Goal: Task Accomplishment & Management: Complete application form

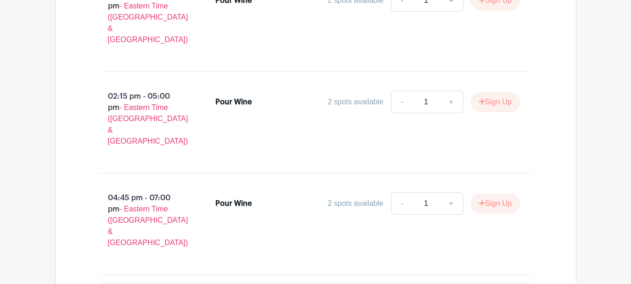
scroll to position [655, 0]
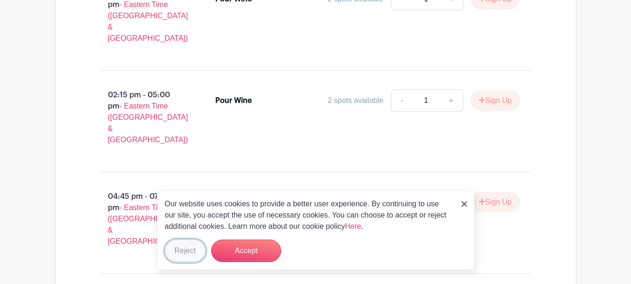
click at [177, 249] on button "Reject" at bounding box center [185, 250] width 41 height 22
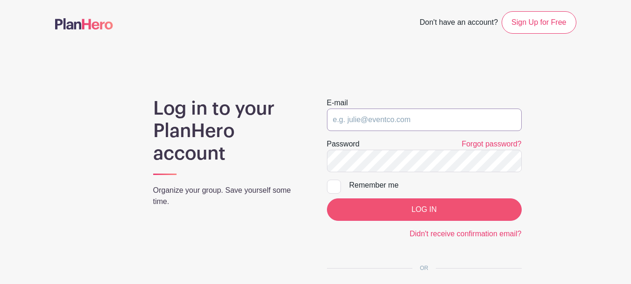
type input "[PERSON_NAME][EMAIL_ADDRESS][DOMAIN_NAME]"
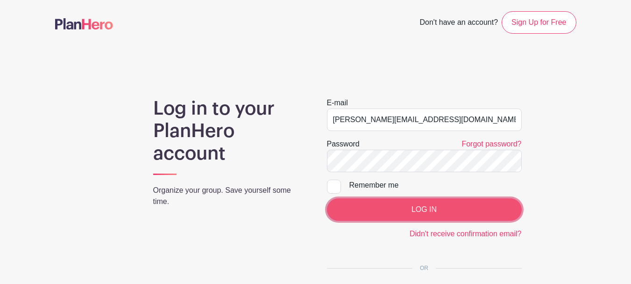
click at [381, 209] on input "LOG IN" at bounding box center [424, 209] width 195 height 22
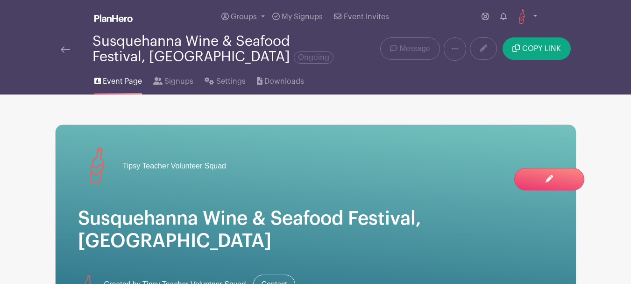
click at [65, 46] on img at bounding box center [65, 49] width 9 height 7
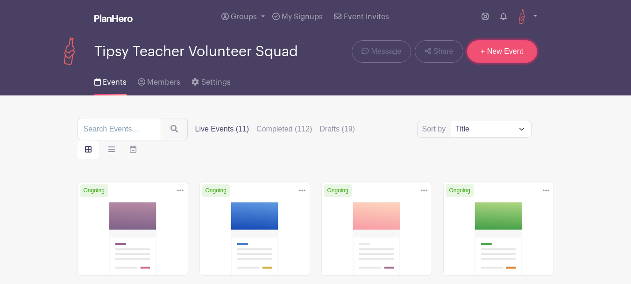
click at [519, 50] on link "+ New Event" at bounding box center [502, 51] width 70 height 22
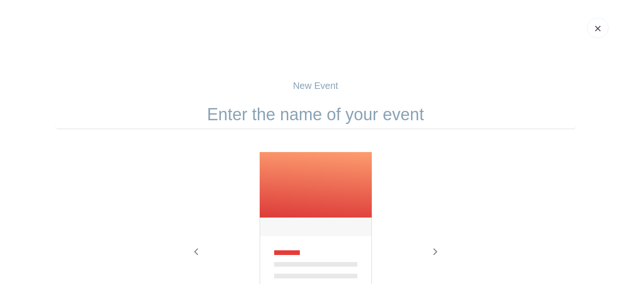
click at [309, 117] on input "text" at bounding box center [315, 114] width 521 height 29
paste input "Harford Pet Expo"
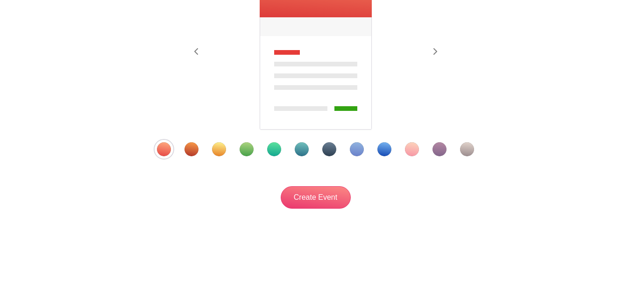
scroll to position [206, 0]
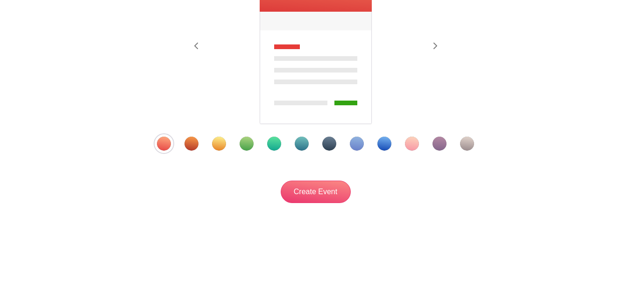
type input "Harford Pet Expo"
click at [249, 144] on div "Template 4" at bounding box center [247, 143] width 14 height 14
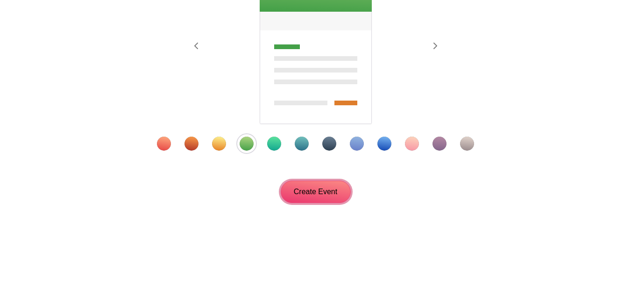
click at [334, 188] on input "Create Event" at bounding box center [316, 191] width 70 height 22
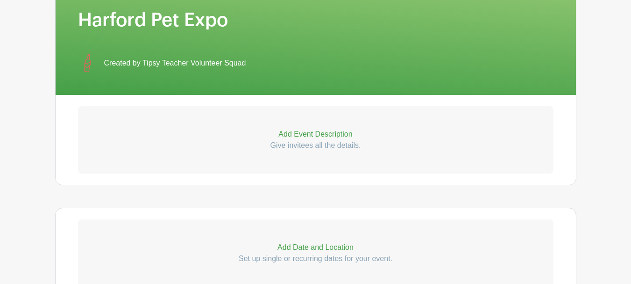
scroll to position [234, 0]
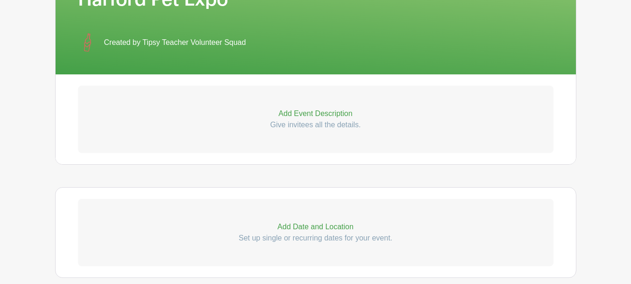
click at [258, 103] on link "Add Event Description Give invitees all the details." at bounding box center [316, 118] width 476 height 67
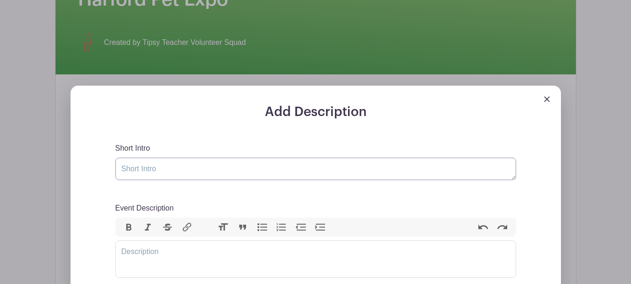
click at [167, 167] on textarea "Short Intro" at bounding box center [315, 168] width 401 height 22
paste textarea "Homeward Bound Veterinary Services will be hosting and sponsoring the THIRD Ann…"
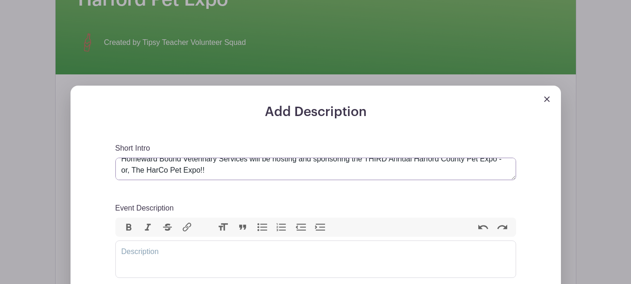
scroll to position [11, 0]
type textarea "Homeward Bound Veterinary Services will be hosting and sponsoring the THIRD Ann…"
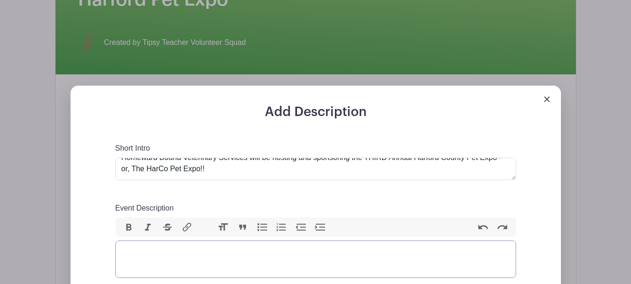
click at [159, 250] on trix-editor "Event Description" at bounding box center [315, 258] width 401 height 37
paste trix-editor "<div>&nbsp;Enjoy a full day of holiday cheer with over 70 vendors, delicious fo…"
type trix-editor "<div>&nbsp;Enjoy a full day of holiday cheer with over 70 vendors, delicious fo…"
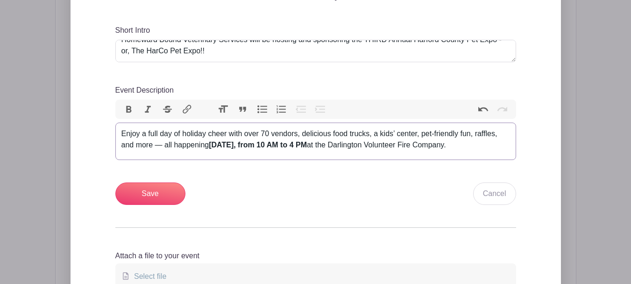
scroll to position [374, 0]
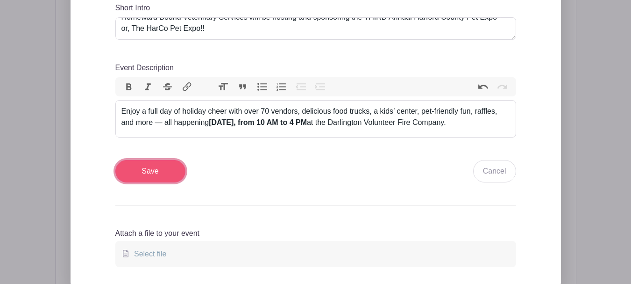
click at [164, 182] on input "Save" at bounding box center [150, 171] width 70 height 22
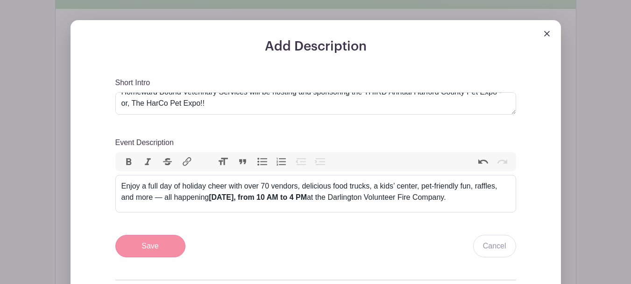
scroll to position [449, 0]
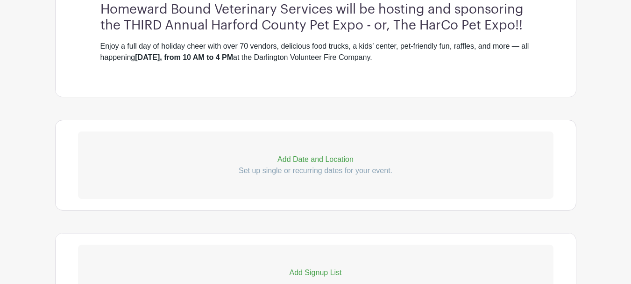
click at [314, 162] on p "Add Date and Location" at bounding box center [316, 159] width 476 height 11
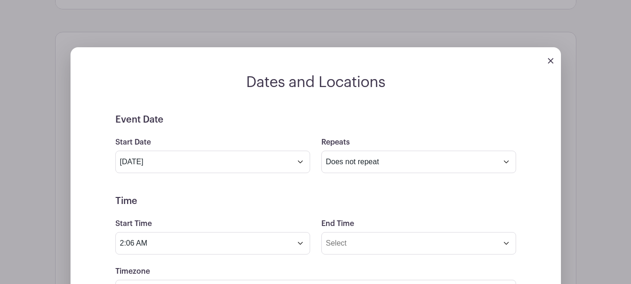
scroll to position [542, 0]
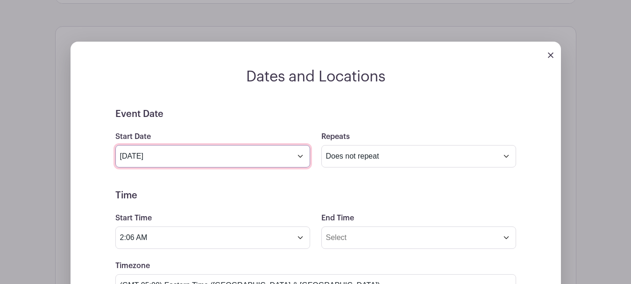
click at [219, 164] on input "Aug 13 2025" at bounding box center [212, 156] width 195 height 22
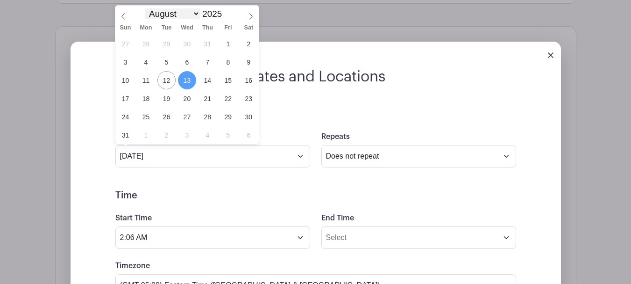
click at [198, 14] on select "January February March April May June July August September October November De…" at bounding box center [172, 13] width 55 height 11
select select "8"
click at [145, 8] on select "January February March April May June July August September October November De…" at bounding box center [172, 13] width 55 height 11
click at [125, 103] on span "21" at bounding box center [125, 98] width 18 height 18
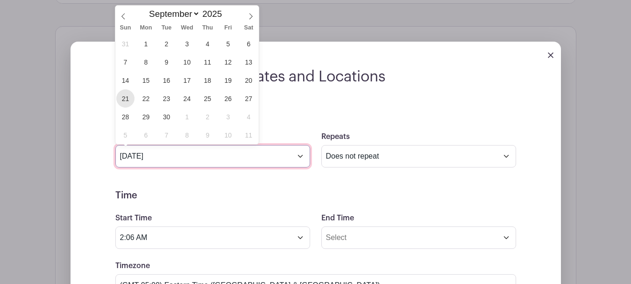
type input "Sep 21 2025"
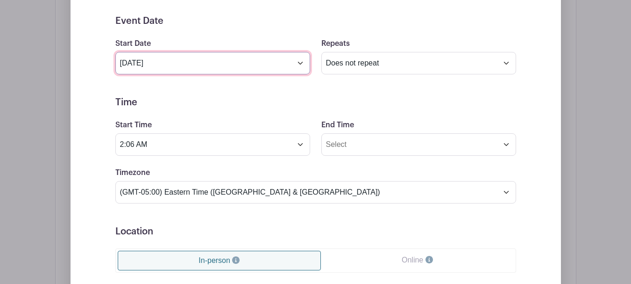
scroll to position [635, 0]
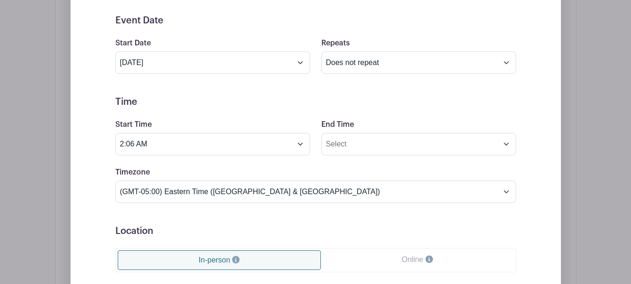
click at [318, 101] on h5 "Time" at bounding box center [315, 101] width 401 height 11
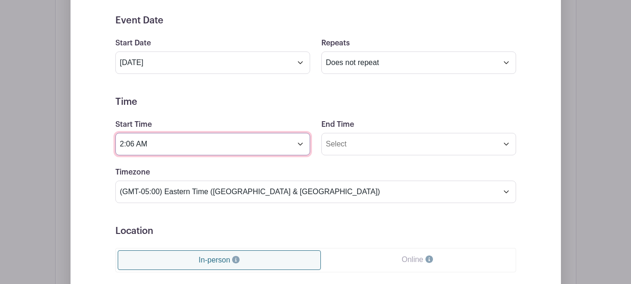
click at [192, 146] on input "2:06 AM" at bounding box center [212, 144] width 195 height 22
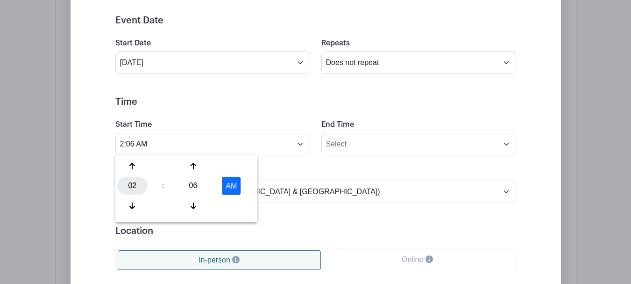
click at [129, 179] on div "02" at bounding box center [132, 186] width 30 height 18
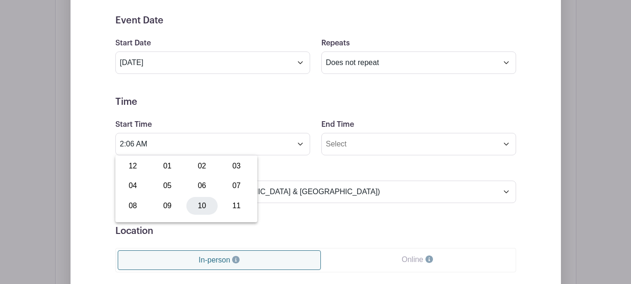
click at [206, 200] on div "10" at bounding box center [201, 206] width 31 height 18
click at [192, 183] on div "06" at bounding box center [193, 186] width 30 height 18
click at [133, 162] on div "00" at bounding box center [132, 166] width 31 height 18
type input "10:00 AM"
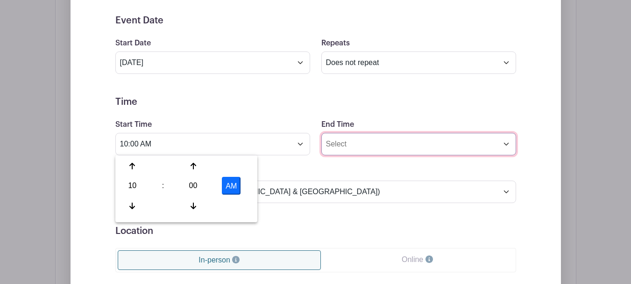
click at [351, 135] on input "End Time" at bounding box center [418, 144] width 195 height 22
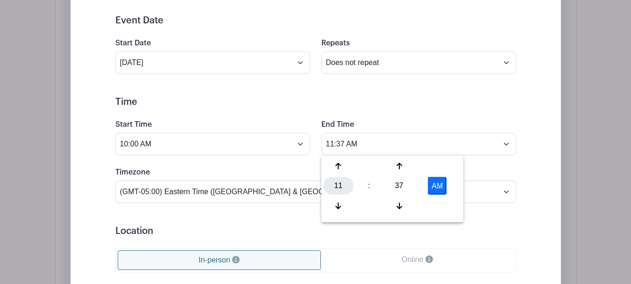
click at [345, 179] on div "11" at bounding box center [338, 186] width 30 height 18
click at [334, 182] on div "04" at bounding box center [338, 186] width 31 height 18
click at [395, 178] on div "37" at bounding box center [399, 186] width 30 height 18
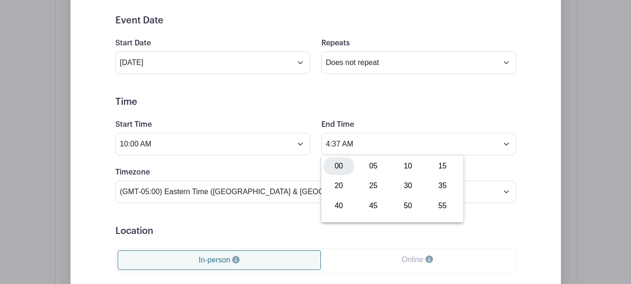
click at [334, 166] on div "00" at bounding box center [338, 166] width 31 height 18
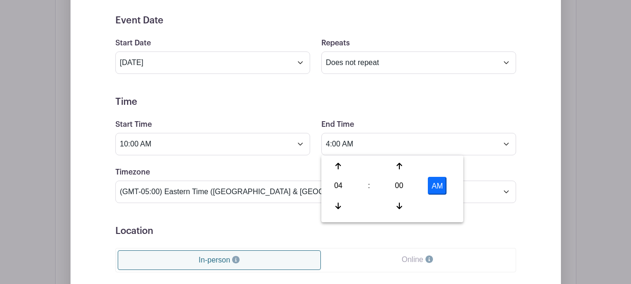
click at [440, 179] on button "AM" at bounding box center [437, 186] width 19 height 18
type input "4:00 PM"
click at [397, 129] on div "End Time 4:00 PM" at bounding box center [419, 137] width 206 height 36
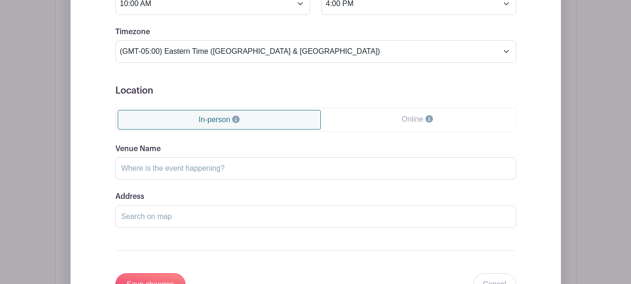
scroll to position [822, 0]
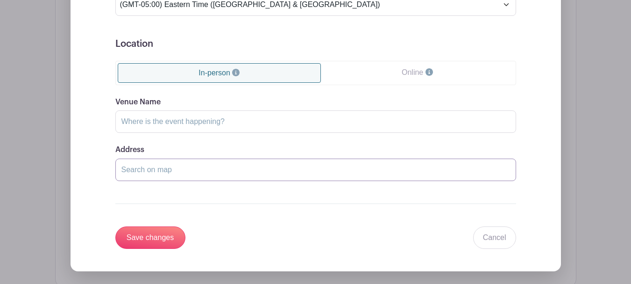
click at [192, 167] on input "Address" at bounding box center [315, 169] width 401 height 22
paste input "Darlington Volunteer Fire Company 2600 Castleton Road Darlington, MD 21034"
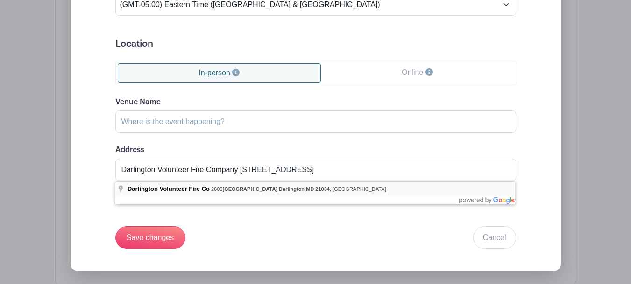
type input "Darlington Volunteer Fire Co, 2600 Castleton Road, Darlington, MD 21034, USA"
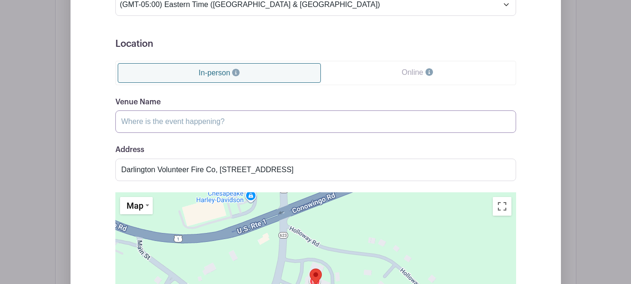
click at [204, 121] on input "Venue Name" at bounding box center [315, 121] width 401 height 22
paste input "Bel Air"
type input "Bel Air"
click at [244, 99] on div "Venue Name Bel Air" at bounding box center [315, 114] width 401 height 36
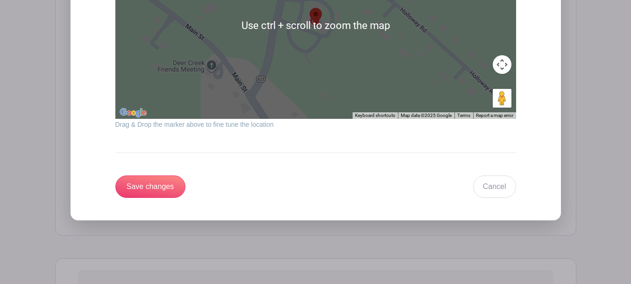
scroll to position [1103, 0]
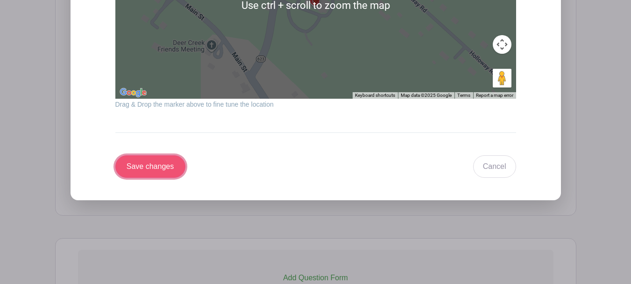
click at [149, 167] on input "Save changes" at bounding box center [150, 166] width 70 height 22
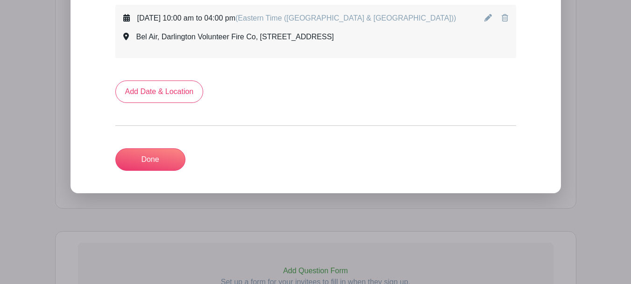
scroll to position [574, 0]
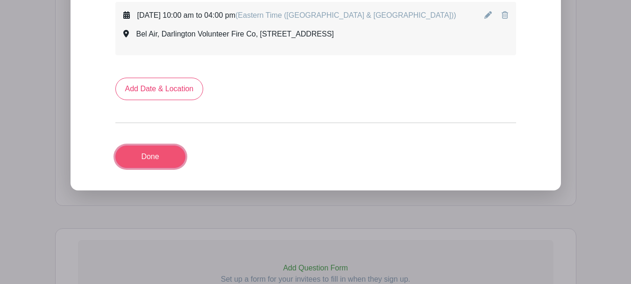
click at [152, 154] on link "Done" at bounding box center [150, 156] width 70 height 22
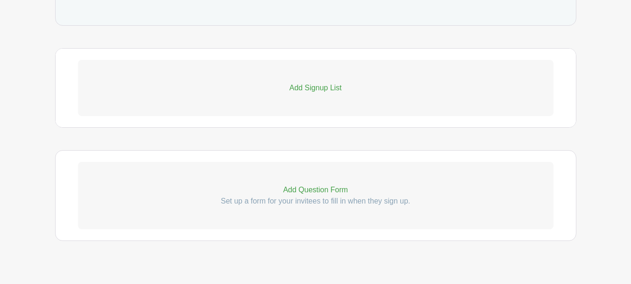
scroll to position [496, 0]
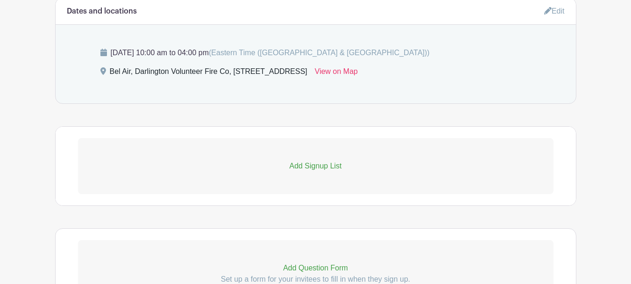
click at [290, 168] on p "Add Signup List" at bounding box center [316, 165] width 476 height 11
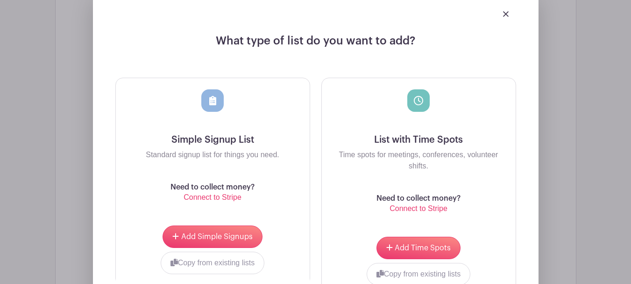
scroll to position [729, 0]
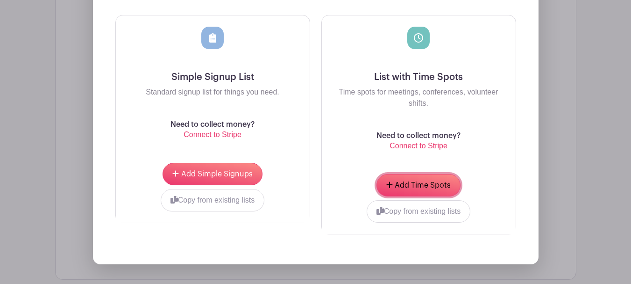
click at [404, 186] on span "Add Time Spots" at bounding box center [423, 184] width 56 height 7
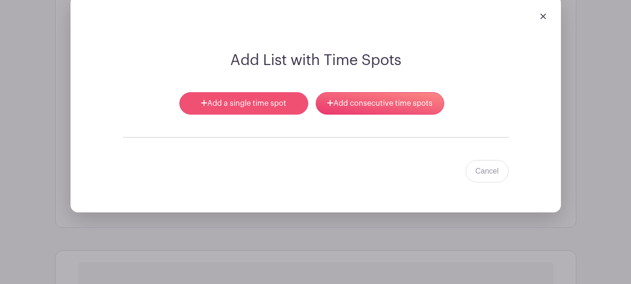
scroll to position [711, 0]
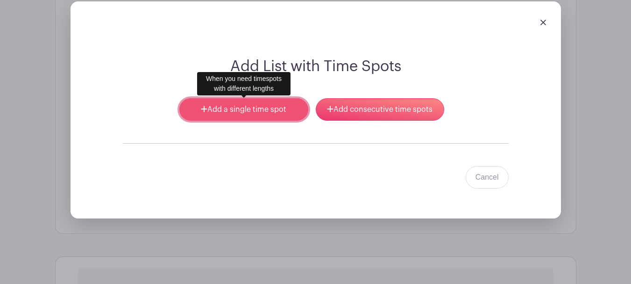
click at [276, 109] on link "Add a single time spot" at bounding box center [243, 109] width 128 height 22
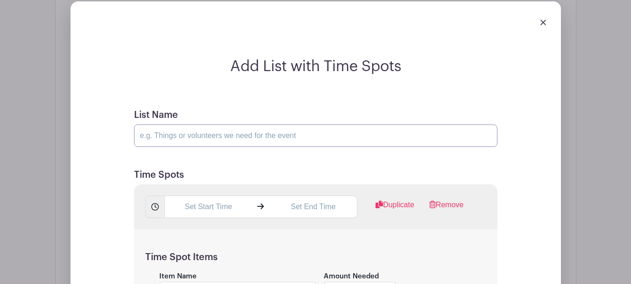
click at [181, 131] on input "List Name" at bounding box center [315, 135] width 363 height 22
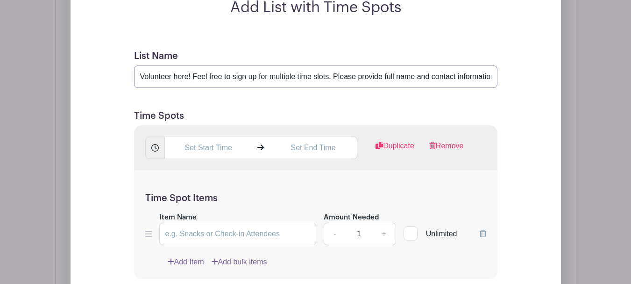
scroll to position [804, 0]
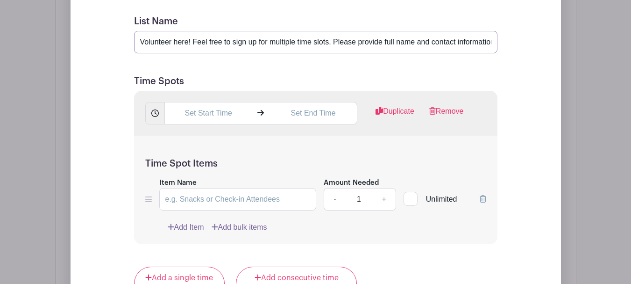
click at [339, 40] on input "Volunteer here! Feel free to sign up for multiple time slots. Please provide fu…" at bounding box center [315, 42] width 363 height 22
drag, startPoint x: 299, startPoint y: 42, endPoint x: 282, endPoint y: 45, distance: 17.1
click at [282, 45] on input "Volunteer here! Feel free to sign up for multiple time slots. Please provide fu…" at bounding box center [315, 42] width 363 height 22
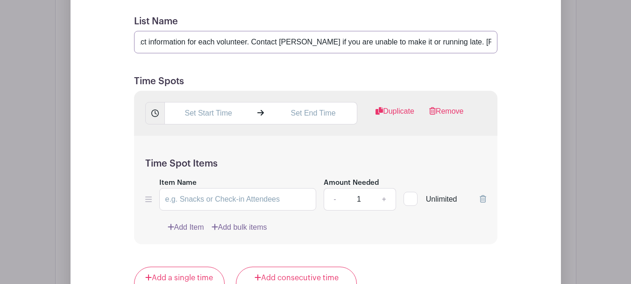
drag, startPoint x: 466, startPoint y: 40, endPoint x: 498, endPoint y: 43, distance: 31.4
click at [498, 43] on form "List Name Volunteer here! Feel free to sign up for multiple time slots. Please …" at bounding box center [316, 226] width 386 height 442
paste input "43-867-917"
type input "Volunteer here! Feel free to sign up for multiple time slots. Please provide fu…"
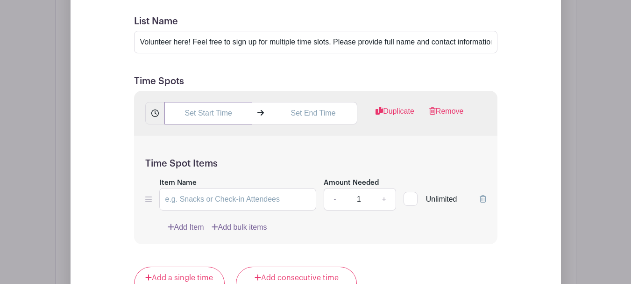
click at [207, 110] on input "text" at bounding box center [208, 113] width 88 height 22
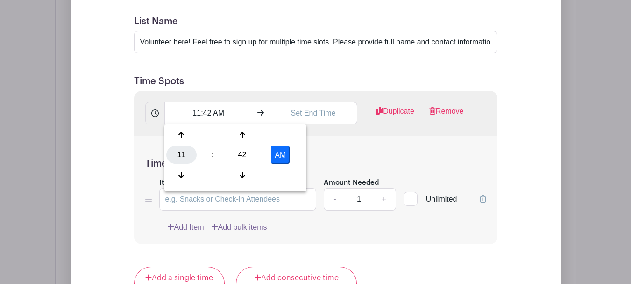
click at [185, 156] on div "11" at bounding box center [181, 155] width 30 height 18
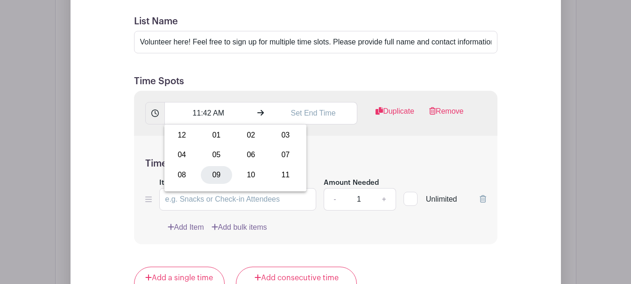
click at [215, 175] on div "09" at bounding box center [216, 175] width 31 height 18
click at [240, 154] on div "42" at bounding box center [242, 155] width 30 height 18
click at [220, 170] on div "45" at bounding box center [216, 175] width 31 height 18
type input "9:45 AM"
click at [299, 113] on input "text" at bounding box center [314, 113] width 88 height 22
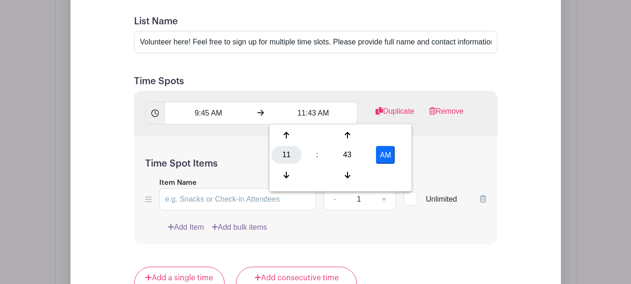
click at [284, 155] on div "11" at bounding box center [286, 155] width 30 height 18
click at [387, 139] on div "03" at bounding box center [390, 135] width 31 height 18
click at [344, 156] on div "43" at bounding box center [347, 155] width 30 height 18
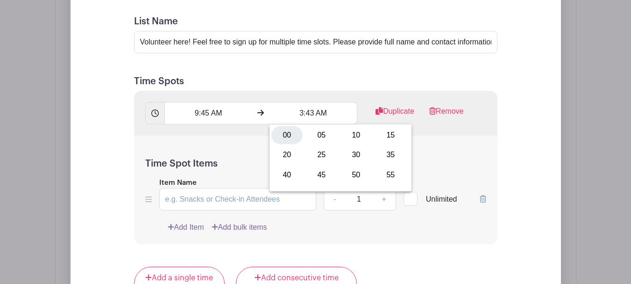
click at [279, 136] on div "00" at bounding box center [286, 135] width 31 height 18
drag, startPoint x: 383, startPoint y: 149, endPoint x: 377, endPoint y: 148, distance: 5.7
click at [383, 149] on button "AM" at bounding box center [385, 155] width 19 height 18
type input "3:00 PM"
click at [225, 137] on div "Time Spot Items Item Name Amount Needed - 1 + Unlimited Add Item Add bulk items" at bounding box center [315, 189] width 363 height 109
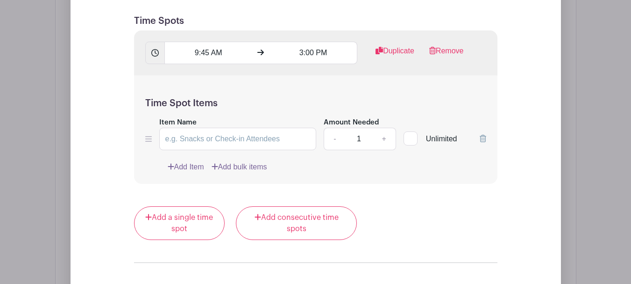
scroll to position [897, 0]
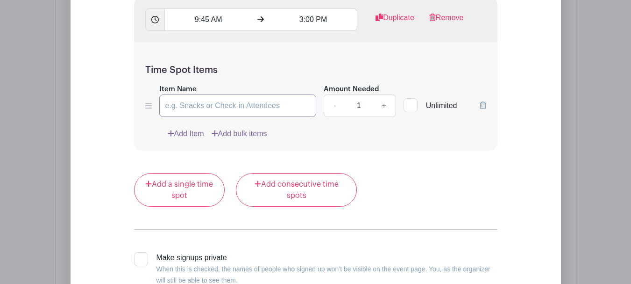
click at [241, 106] on input "Item Name" at bounding box center [237, 105] width 157 height 22
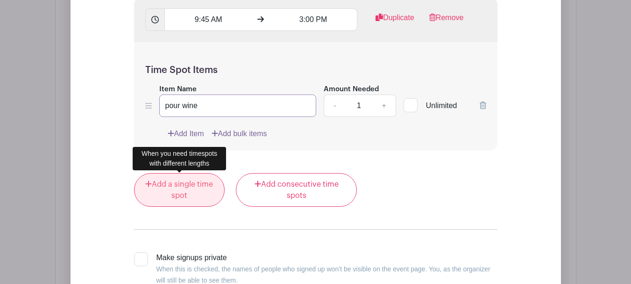
type input "pour wine"
click at [178, 192] on link "Add a single time spot" at bounding box center [179, 190] width 91 height 34
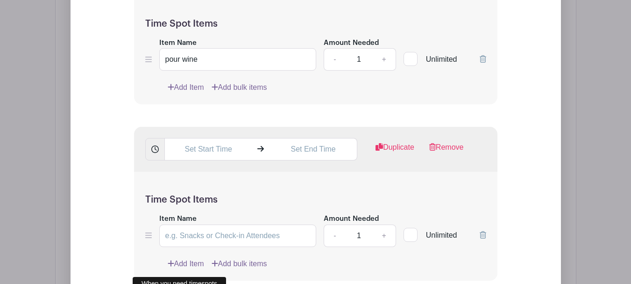
scroll to position [869, 0]
click at [215, 148] on input "text" at bounding box center [208, 148] width 88 height 22
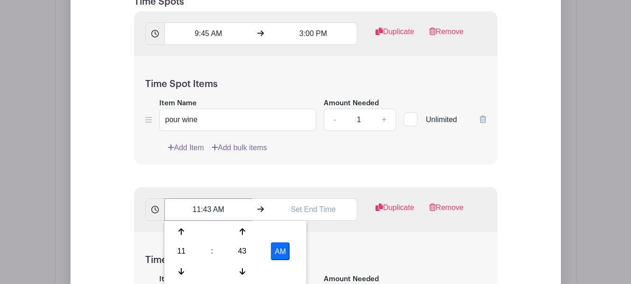
scroll to position [823, 0]
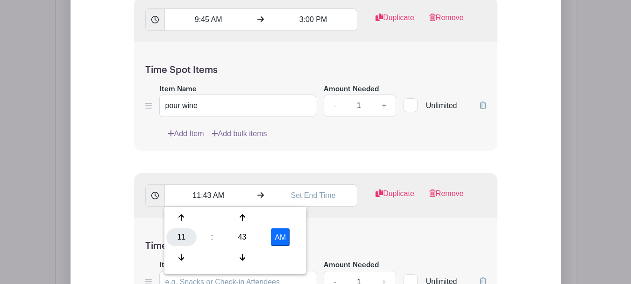
click at [180, 243] on div "11" at bounding box center [181, 237] width 30 height 18
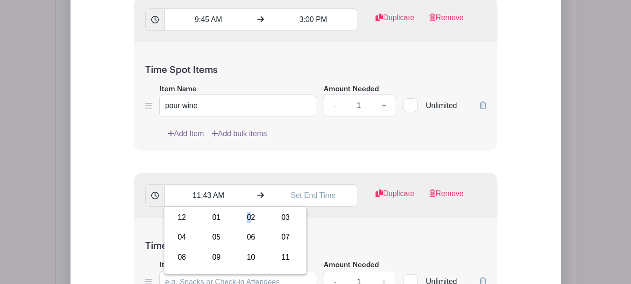
click at [249, 218] on div "02" at bounding box center [250, 217] width 31 height 18
click at [246, 237] on div "43" at bounding box center [242, 237] width 30 height 18
click at [212, 257] on div "45" at bounding box center [216, 257] width 31 height 18
type input "2:45 AM"
click at [307, 192] on input "text" at bounding box center [314, 195] width 88 height 22
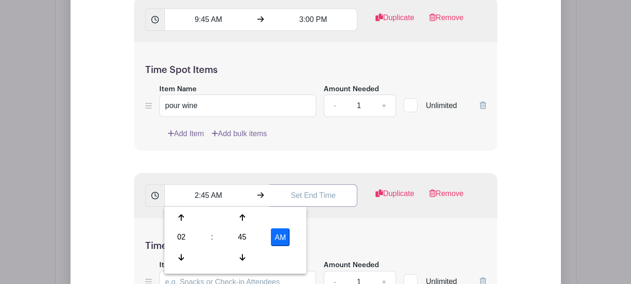
type input "11:43 AM"
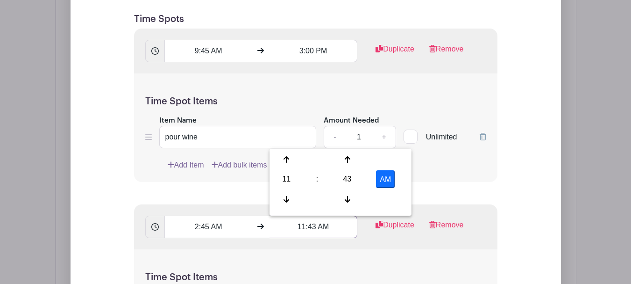
scroll to position [776, 0]
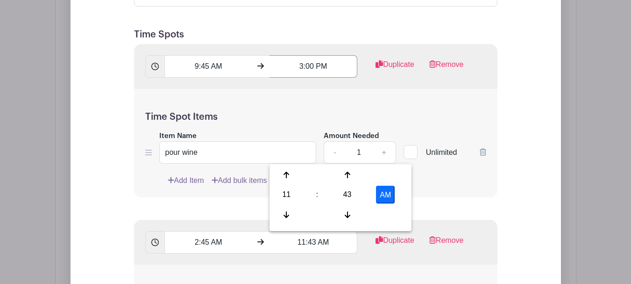
click at [312, 68] on input "3:00 PM" at bounding box center [314, 66] width 88 height 22
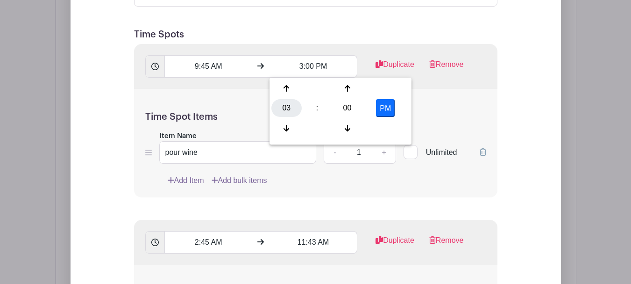
click at [286, 107] on div "03" at bounding box center [286, 108] width 30 height 18
click at [320, 87] on div "01" at bounding box center [321, 88] width 31 height 18
type input "1:00 PM"
click at [255, 97] on div "Time Spot Items Item Name pour wine Amount Needed - 1 + Unlimited Add Item Add …" at bounding box center [315, 143] width 363 height 109
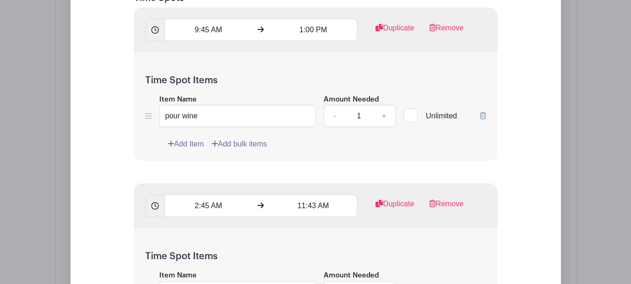
scroll to position [823, 0]
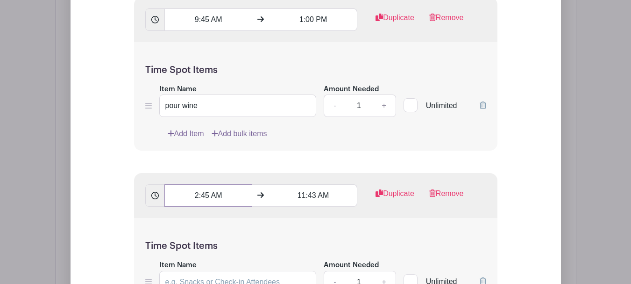
click at [218, 199] on input "2:45 AM" at bounding box center [208, 195] width 88 height 22
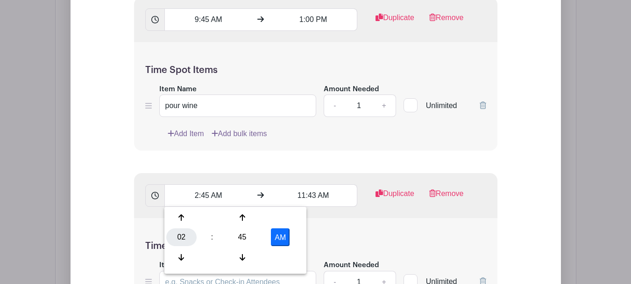
click at [186, 235] on div "02" at bounding box center [181, 237] width 30 height 18
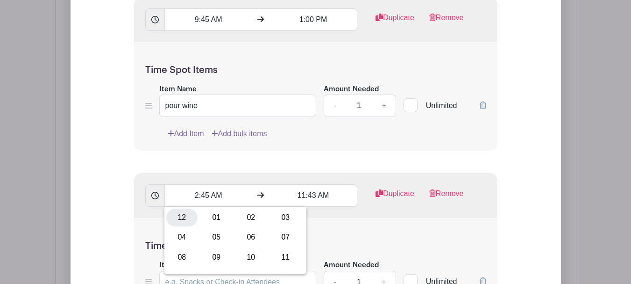
click at [186, 220] on div "12" at bounding box center [181, 217] width 31 height 18
type input "12:45 AM"
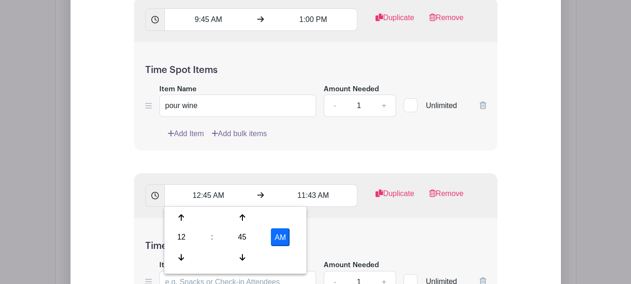
click at [333, 161] on form "List Name Volunteer here! Feel free to sign up for multiple time slots. Please …" at bounding box center [316, 220] width 386 height 618
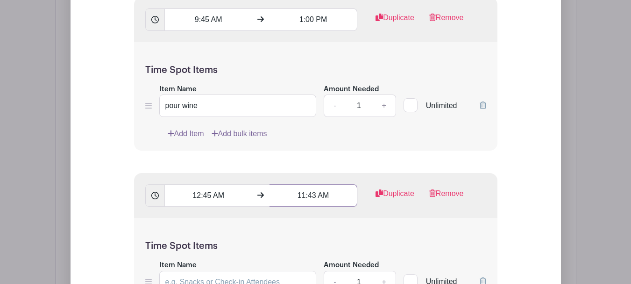
click at [313, 196] on input "11:43 AM" at bounding box center [314, 195] width 88 height 22
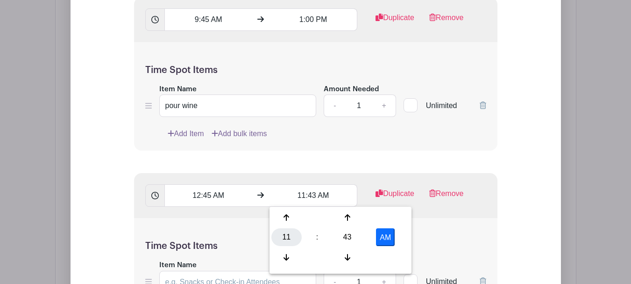
click at [295, 236] on div "11" at bounding box center [286, 237] width 30 height 18
click at [287, 234] on div "04" at bounding box center [286, 237] width 31 height 18
click at [343, 235] on div "43" at bounding box center [347, 237] width 30 height 18
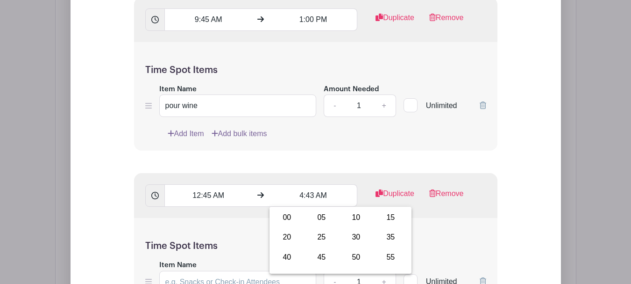
click at [289, 219] on div "00" at bounding box center [286, 217] width 31 height 18
click at [379, 234] on button "AM" at bounding box center [385, 237] width 19 height 18
type input "4:00 PM"
click at [217, 196] on input "12:45 AM" at bounding box center [208, 195] width 88 height 22
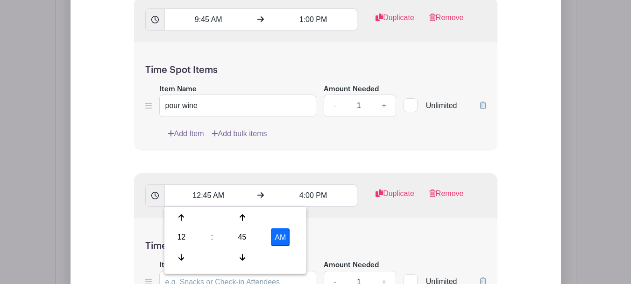
click at [278, 237] on button "AM" at bounding box center [280, 237] width 19 height 18
type input "12:45 PM"
click at [359, 170] on form "List Name Volunteer here! Feel free to sign up for multiple time slots. Please …" at bounding box center [316, 220] width 386 height 618
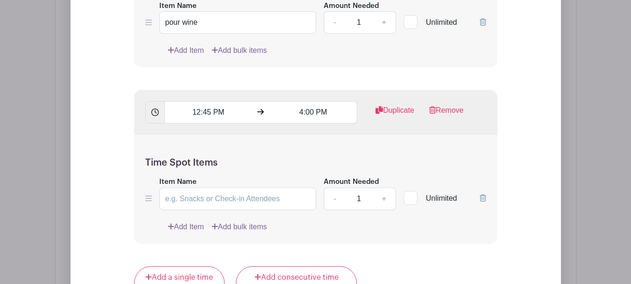
scroll to position [916, 0]
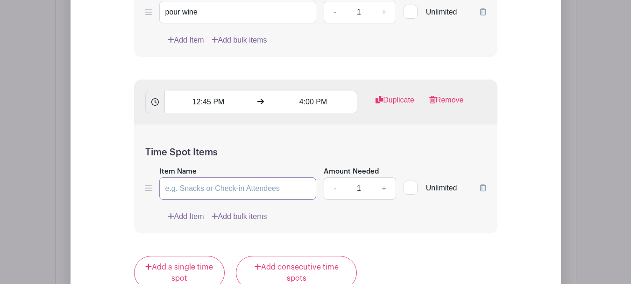
click at [270, 183] on input "Item Name" at bounding box center [237, 188] width 157 height 22
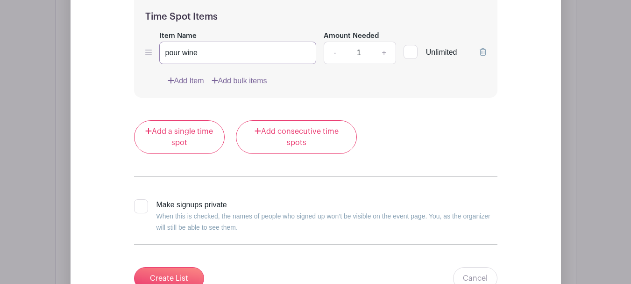
scroll to position [1056, 0]
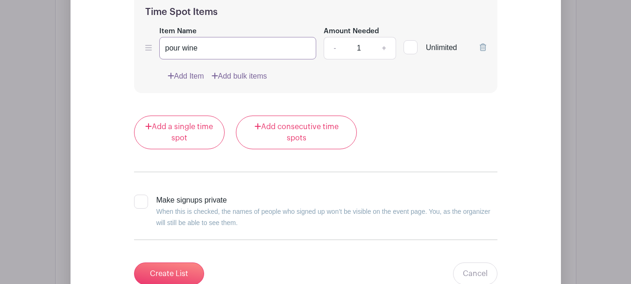
type input "pour wine"
click at [141, 199] on div at bounding box center [141, 201] width 14 height 14
click at [140, 199] on input "Make signups private When this is checked, the names of people who signed up wo…" at bounding box center [137, 197] width 6 height 6
checkbox input "true"
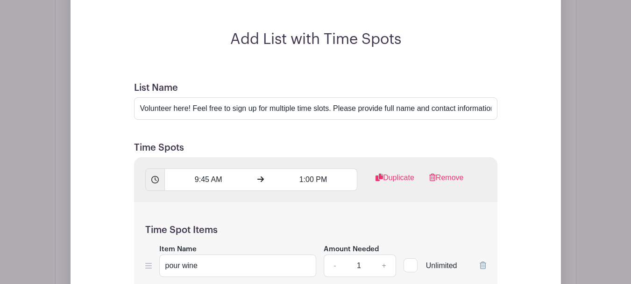
scroll to position [636, 0]
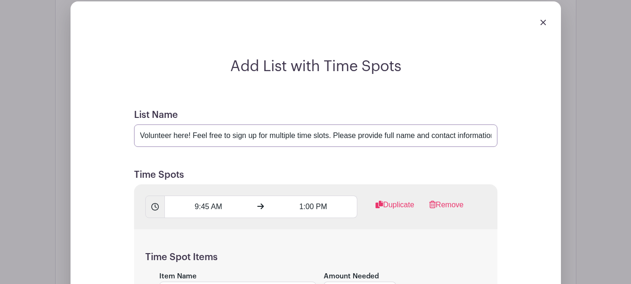
click at [443, 139] on input "Volunteer here! Feel free to sign up for multiple time slots. Please provide fu…" at bounding box center [315, 135] width 363 height 22
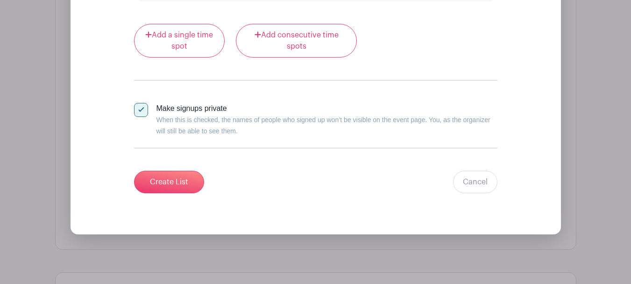
scroll to position [1150, 0]
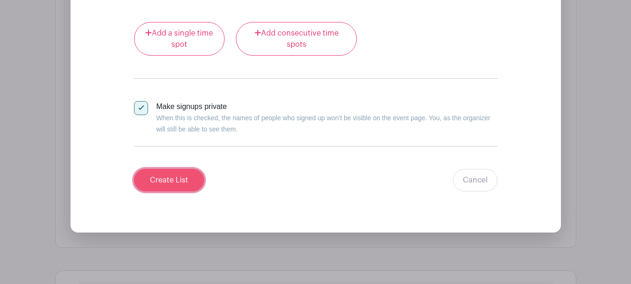
click at [157, 173] on input "Create List" at bounding box center [169, 180] width 70 height 22
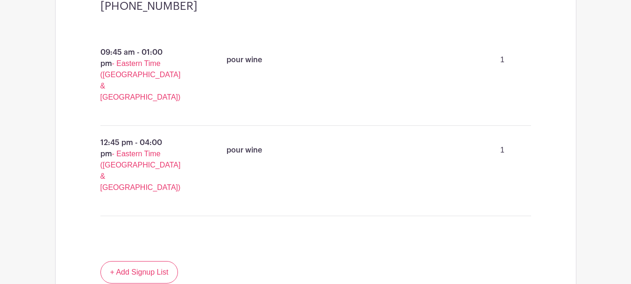
drag, startPoint x: 152, startPoint y: 185, endPoint x: 150, endPoint y: 179, distance: 5.9
drag, startPoint x: 150, startPoint y: 179, endPoint x: 306, endPoint y: 249, distance: 170.4
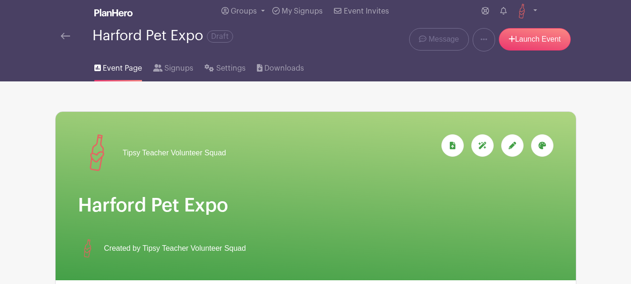
scroll to position [0, 0]
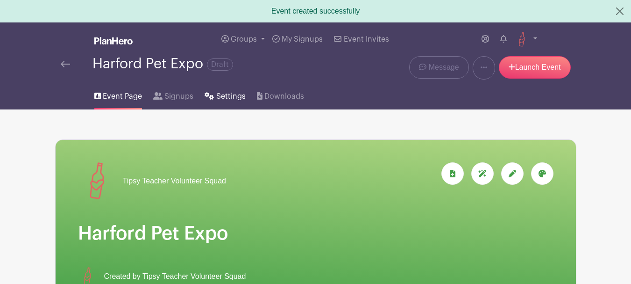
click at [221, 91] on span "Settings" at bounding box center [230, 96] width 29 height 11
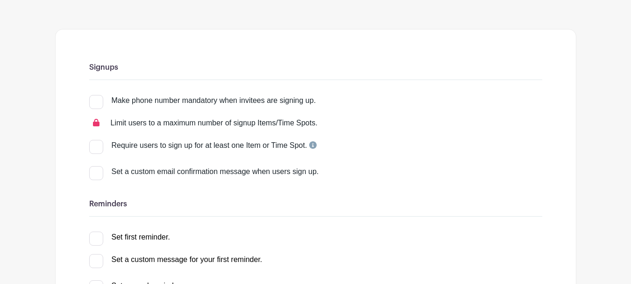
scroll to position [93, 0]
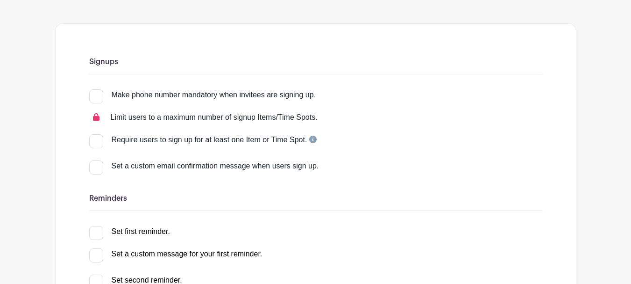
click at [95, 100] on div at bounding box center [96, 96] width 14 height 14
click at [95, 95] on input "Make phone number mandatory when invitees are signing up." at bounding box center [92, 92] width 6 height 6
checkbox input "true"
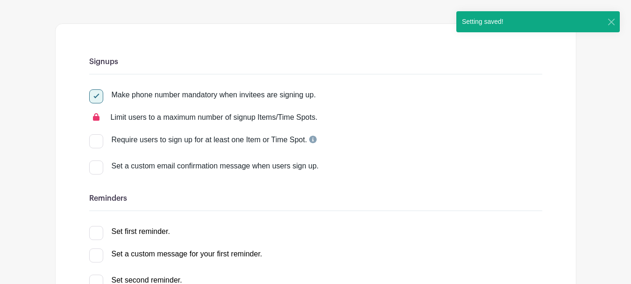
click at [90, 164] on input "Set a custom email confirmation message when users sign up." at bounding box center [92, 163] width 6 height 6
checkbox input "true"
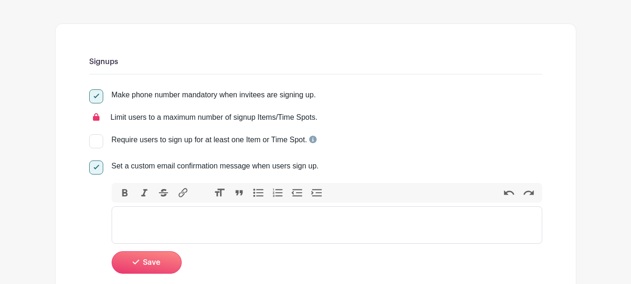
click at [138, 225] on trix-editor at bounding box center [327, 224] width 431 height 37
paste trix-editor "<div>Thank you for Volunteering with Tipsy Teacher and supporting our mission o…"
type trix-editor "<div>Thank you for Volunteering with Tipsy Teacher and supporting our mission o…"
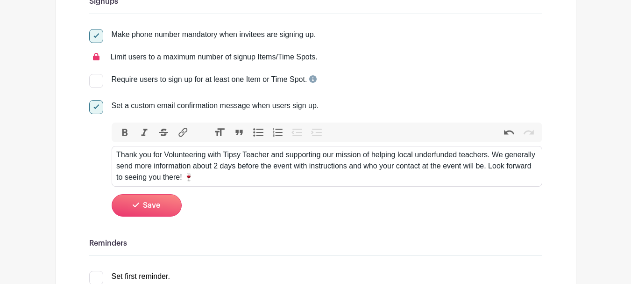
scroll to position [187, 0]
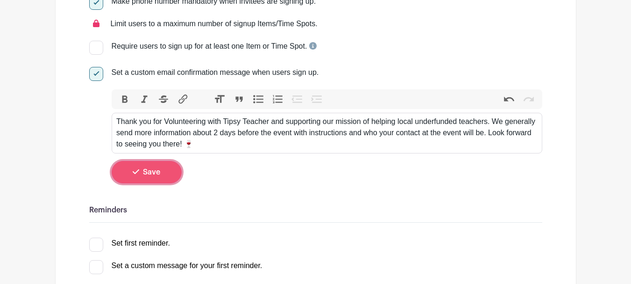
click at [151, 177] on button "Save" at bounding box center [147, 172] width 70 height 22
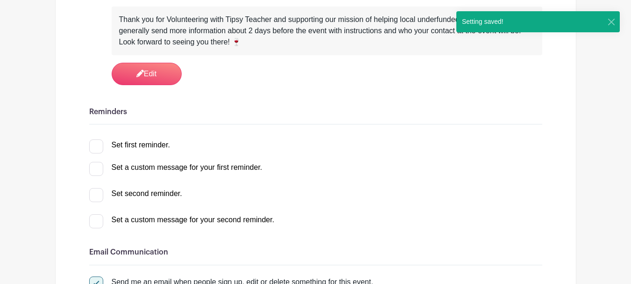
scroll to position [280, 0]
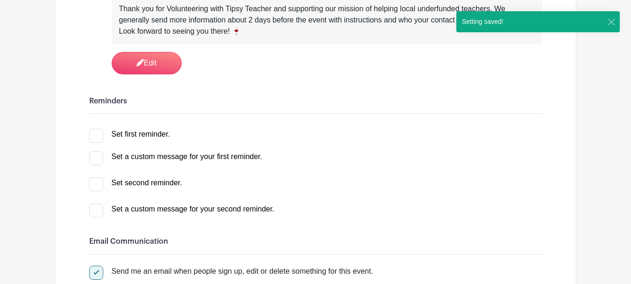
click at [92, 134] on input "Set first reminder." at bounding box center [92, 131] width 6 height 6
checkbox input "true"
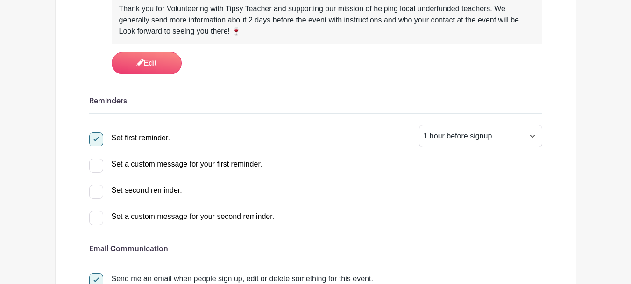
click at [93, 166] on div at bounding box center [96, 165] width 14 height 14
click at [93, 164] on input "Set a custom message for your first reminder." at bounding box center [92, 161] width 6 height 6
checkbox input "true"
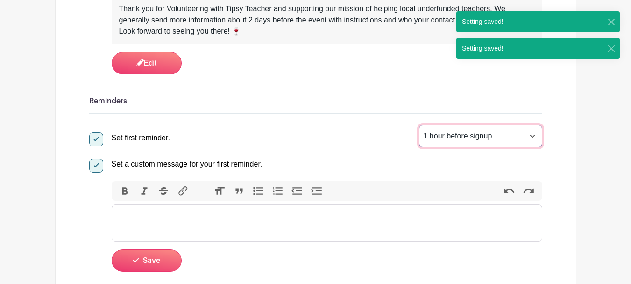
click at [442, 140] on select "1 hour before signup 2 hours before signup 3 hours before signup 4 hours before…" at bounding box center [480, 136] width 123 height 22
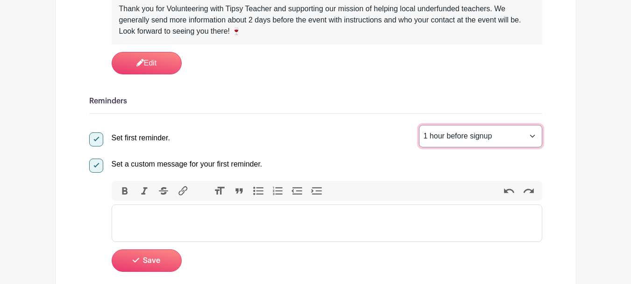
select select "48"
click at [419, 125] on select "1 hour before signup 2 hours before signup 3 hours before signup 4 hours before…" at bounding box center [480, 136] width 123 height 22
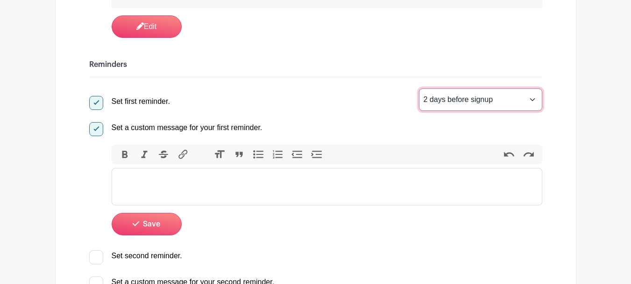
scroll to position [327, 0]
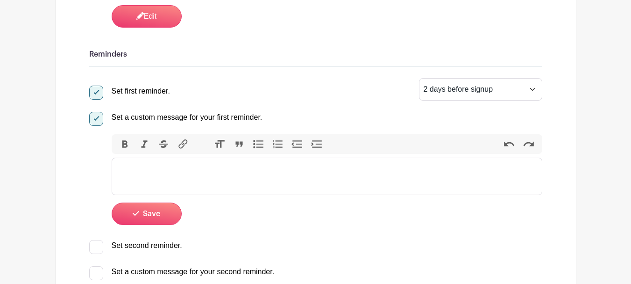
click at [239, 186] on trix-editor at bounding box center [327, 175] width 431 height 37
paste trix-editor "<div>Hey there! Quick reminder: the event is only 2 days away now! 🍷 We're so e…"
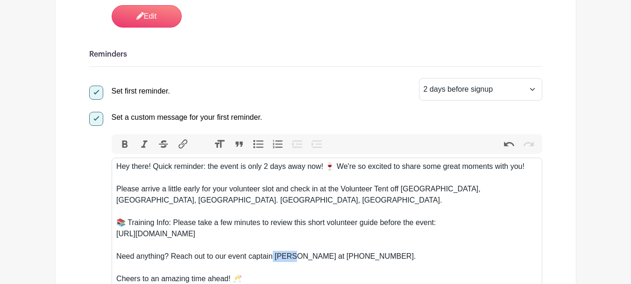
drag, startPoint x: 273, startPoint y: 254, endPoint x: 296, endPoint y: 255, distance: 22.9
click at [296, 255] on div "Need anything? Reach out to our event captain Casey at 1 (410) 294-1068." at bounding box center [326, 255] width 421 height 11
drag, startPoint x: 311, startPoint y: 255, endPoint x: 403, endPoint y: 260, distance: 91.7
click at [403, 260] on div "Need anything? Reach out to our event captain Sarah at 1 (410) 294-1068." at bounding box center [326, 255] width 421 height 11
paste trix-editor "<div>Hey there! Quick reminder: the event is only 2 days away now! 🍷 We're so e…"
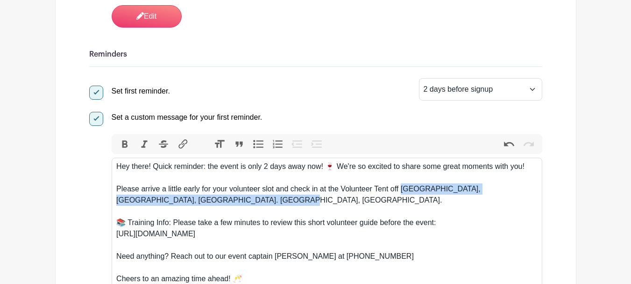
drag, startPoint x: 401, startPoint y: 188, endPoint x: 464, endPoint y: 203, distance: 65.2
click at [464, 203] on div "Please arrive a little early for your volunteer slot and check in at the Volunt…" at bounding box center [326, 194] width 421 height 22
paste trix-editor "<div>Hey there! Quick reminder: the event is only 2 days away now! 🍷 We're so e…"
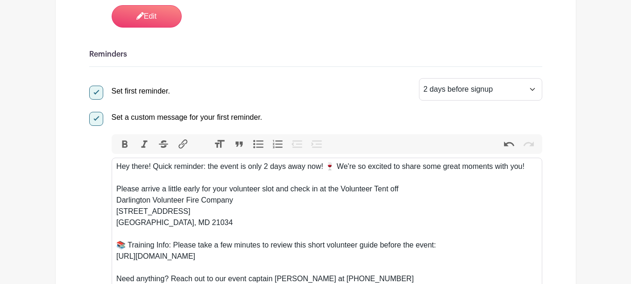
click at [116, 198] on trix-editor "Hey there! Quick reminder: the event is only 2 days away now! 🍷 We're so excite…" at bounding box center [327, 233] width 431 height 153
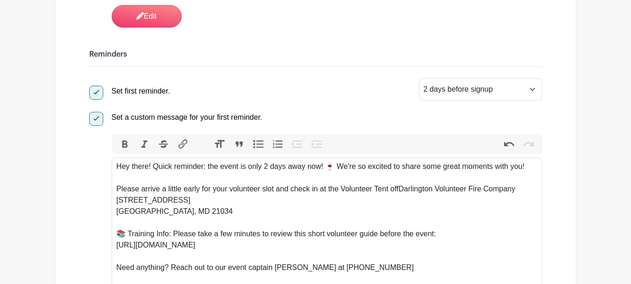
click at [117, 208] on div "Please arrive a little early for your volunteer slot and check in at the Volunt…" at bounding box center [326, 200] width 421 height 34
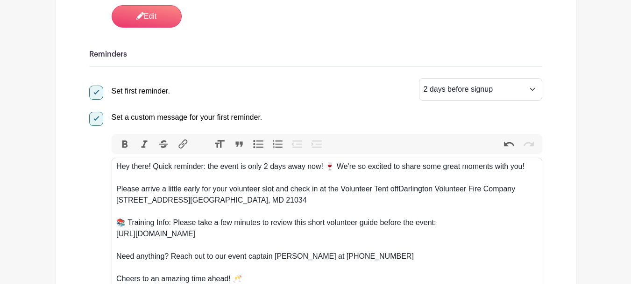
type trix-editor "<div>Hey there! Quick reminder: the event is only 2 days away now! 🍷 We're so e…"
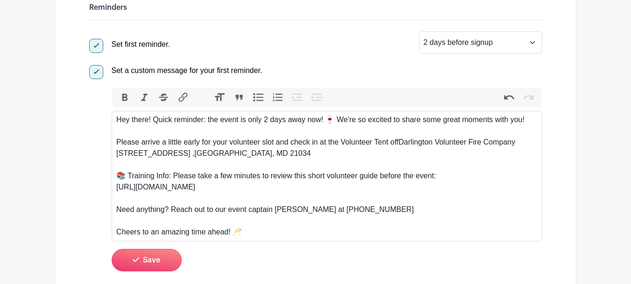
scroll to position [420, 0]
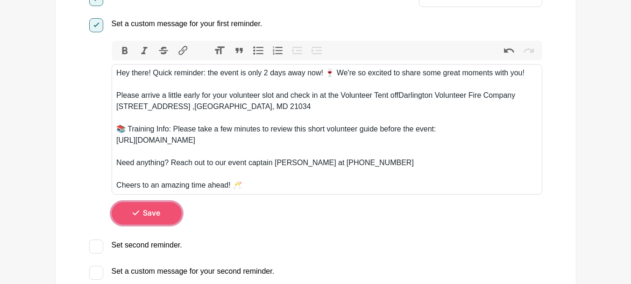
click at [150, 213] on span "Save" at bounding box center [151, 212] width 17 height 7
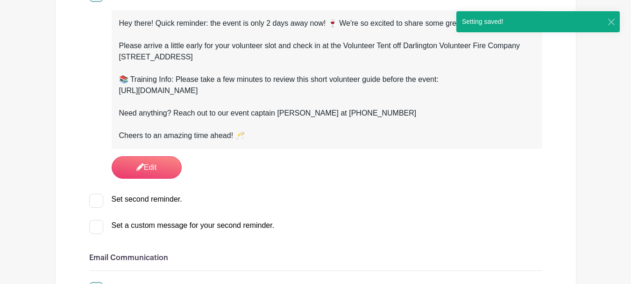
scroll to position [467, 0]
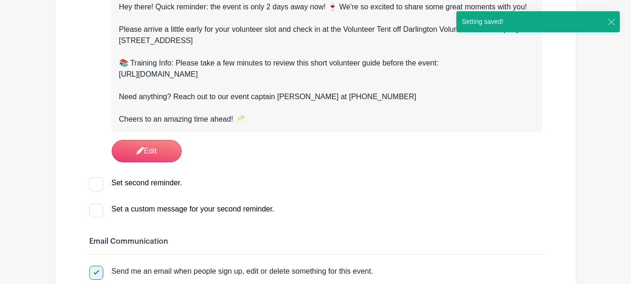
click at [89, 185] on div at bounding box center [96, 184] width 14 height 14
click at [89, 183] on input "Set second reminder." at bounding box center [92, 180] width 6 height 6
checkbox input "true"
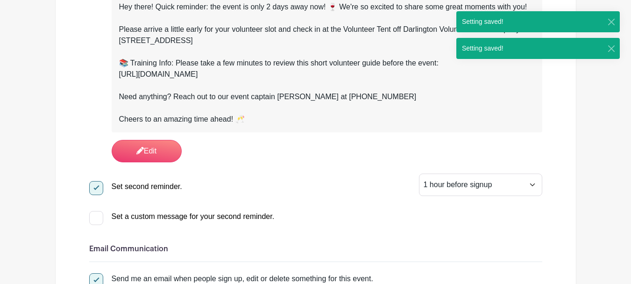
click at [106, 215] on label "Set a custom message for your second reminder." at bounding box center [181, 216] width 185 height 11
click at [95, 215] on input "Set a custom message for your second reminder." at bounding box center [92, 214] width 6 height 6
checkbox input "true"
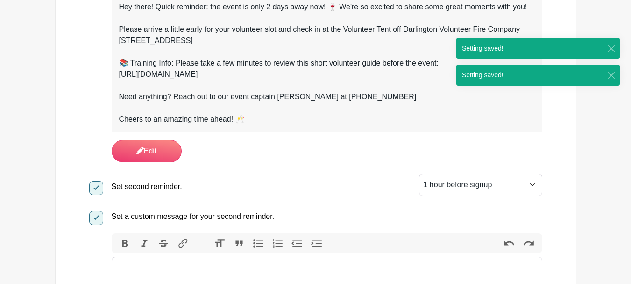
scroll to position [514, 0]
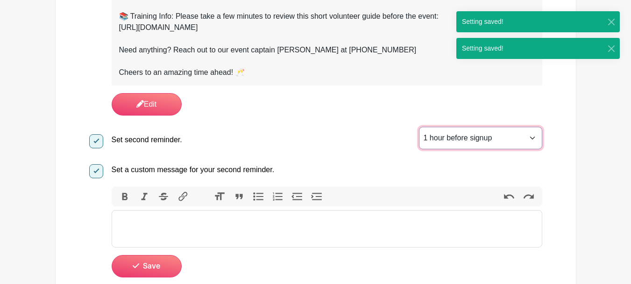
click at [498, 136] on select "1 hour before signup 2 hours before signup 3 hours before signup 4 hours before…" at bounding box center [480, 138] width 123 height 22
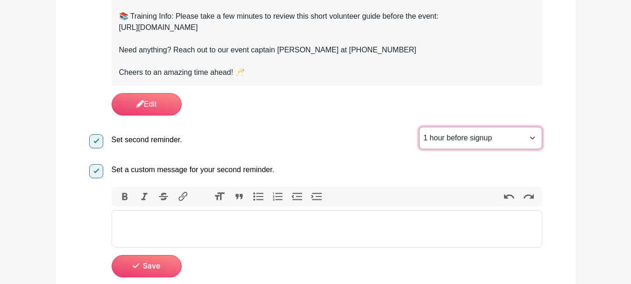
select select "3"
click at [419, 127] on select "1 hour before signup 2 hours before signup 3 hours before signup 4 hours before…" at bounding box center [480, 138] width 123 height 22
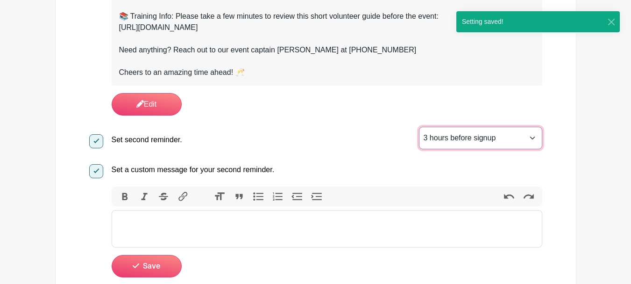
scroll to position [561, 0]
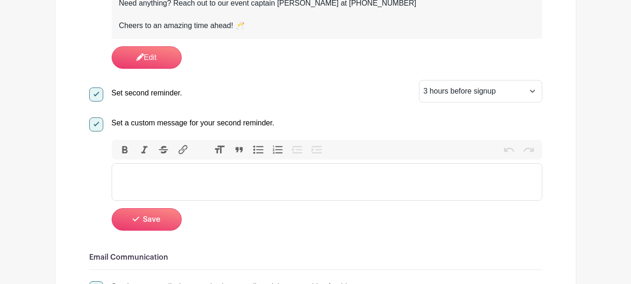
click at [173, 183] on trix-editor at bounding box center [327, 181] width 431 height 37
paste trix-editor "<div>Hey! Can you believe it? We're just 3 hours away from kicking off the even…"
type trix-editor "<div>Hey! Can you believe it? We're just 3 hours away from kicking off the even…"
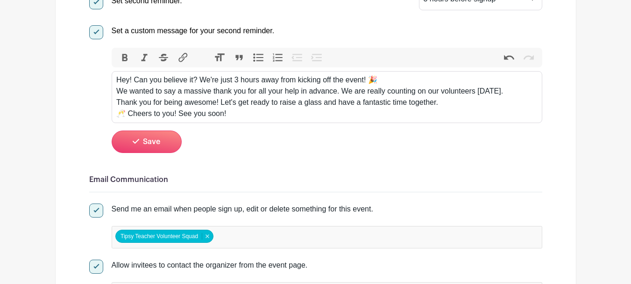
scroll to position [654, 0]
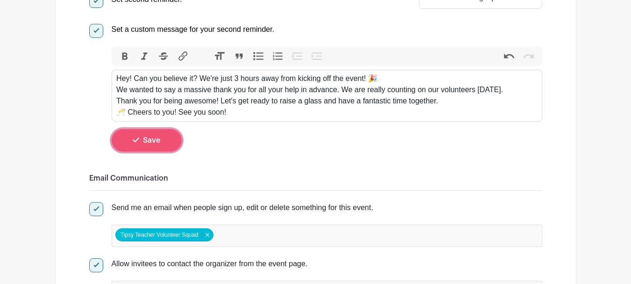
click at [159, 150] on button "Save" at bounding box center [147, 140] width 70 height 22
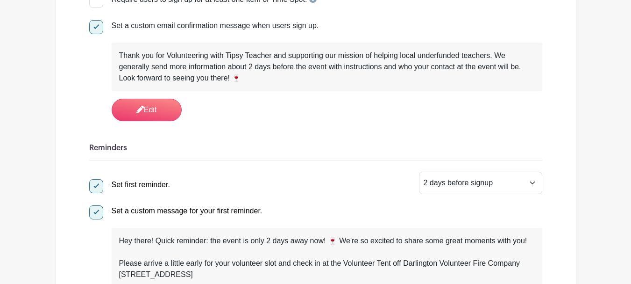
scroll to position [0, 0]
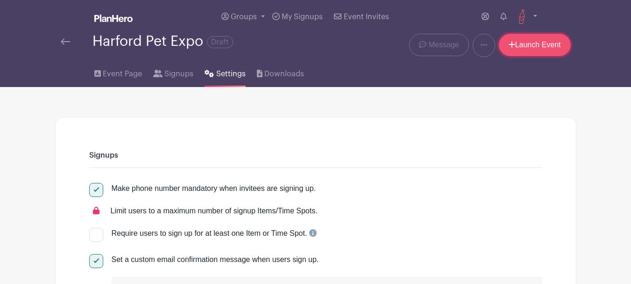
click at [516, 45] on link "Launch Event" at bounding box center [535, 45] width 72 height 22
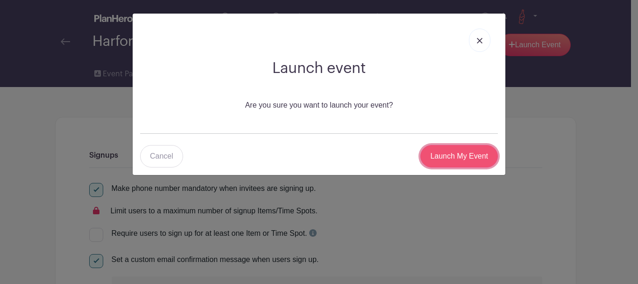
click at [466, 155] on input "Launch My Event" at bounding box center [459, 156] width 78 height 22
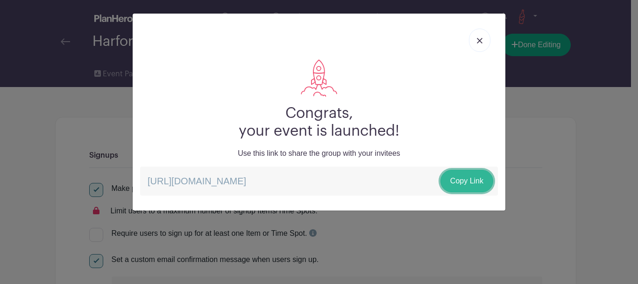
click at [462, 183] on link "Copy Link" at bounding box center [467, 181] width 53 height 22
click at [480, 46] on link at bounding box center [479, 39] width 21 height 23
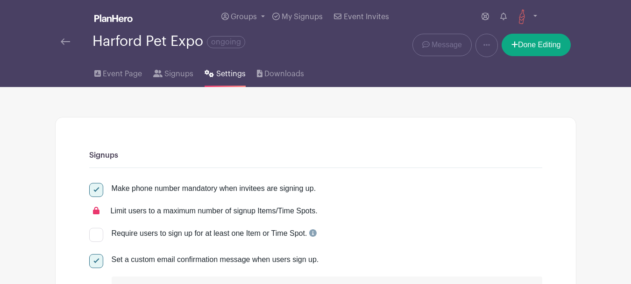
click at [68, 44] on img at bounding box center [65, 41] width 9 height 7
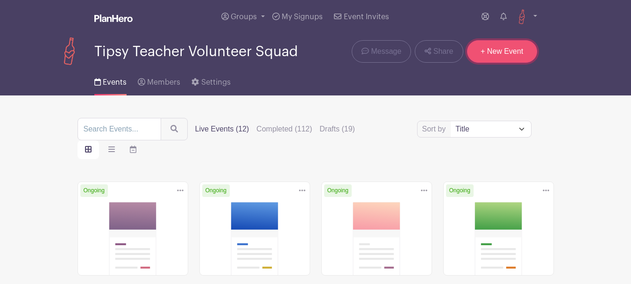
click at [494, 54] on link "+ New Event" at bounding box center [502, 51] width 70 height 22
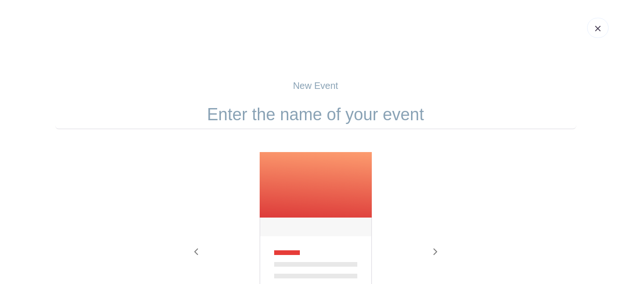
click at [350, 108] on input "text" at bounding box center [315, 114] width 521 height 29
paste input "Quad State Beer Fest: Halloween Hysteria"
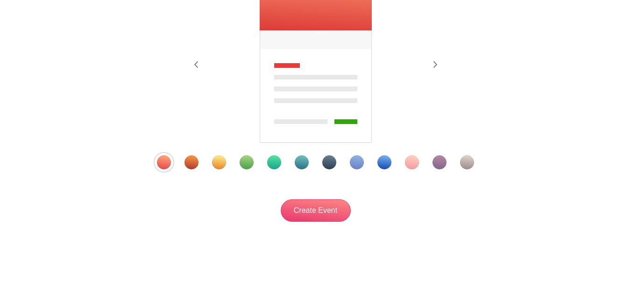
scroll to position [93, 0]
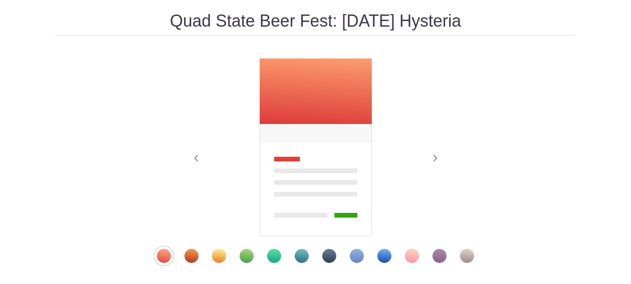
type input "Quad State Beer Fest: Halloween Hysteria"
click at [335, 251] on div at bounding box center [315, 256] width 365 height 14
click at [328, 255] on div "Template 7" at bounding box center [329, 256] width 14 height 14
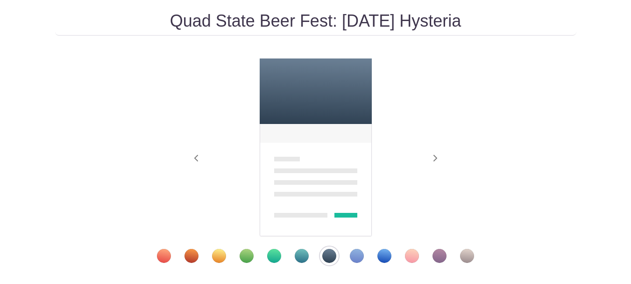
scroll to position [187, 0]
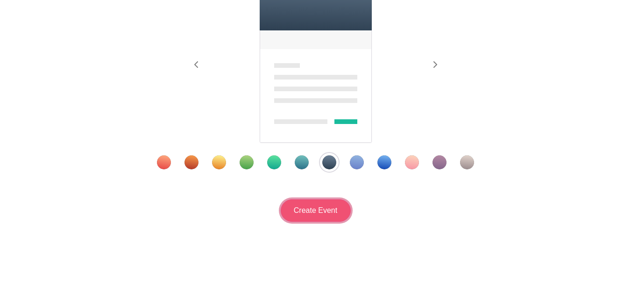
click at [324, 213] on input "Create Event" at bounding box center [316, 210] width 70 height 22
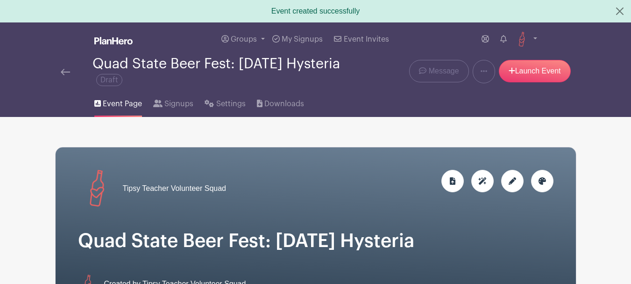
click at [70, 71] on img at bounding box center [65, 72] width 9 height 7
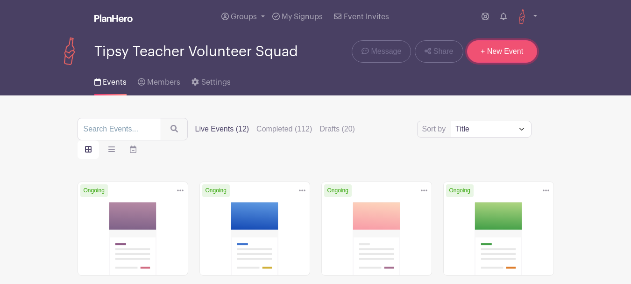
click at [501, 58] on link "+ New Event" at bounding box center [502, 51] width 70 height 22
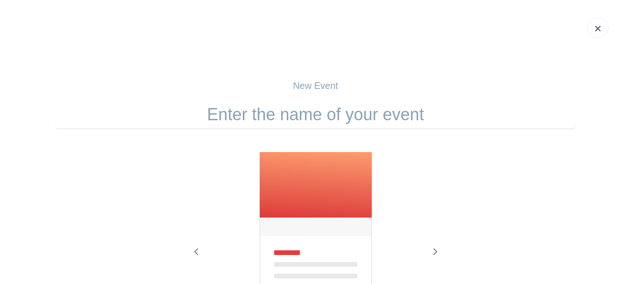
click at [326, 116] on input "text" at bounding box center [315, 114] width 521 height 29
paste input "Annapolis First [DATE] Arts Festival"
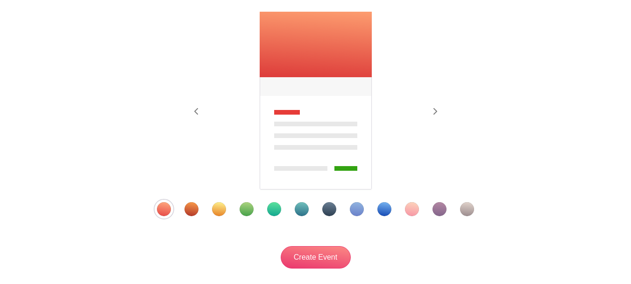
scroll to position [206, 0]
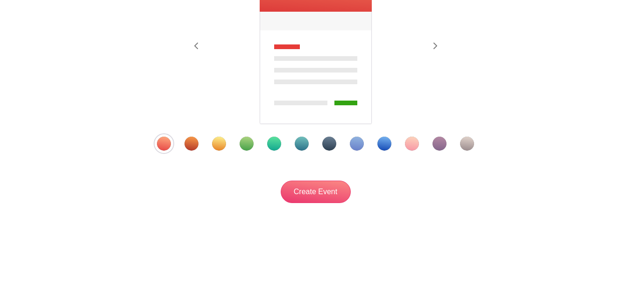
type input "Annapolis First [DATE] Arts Festival"
click at [327, 144] on div "Template 7" at bounding box center [329, 143] width 14 height 14
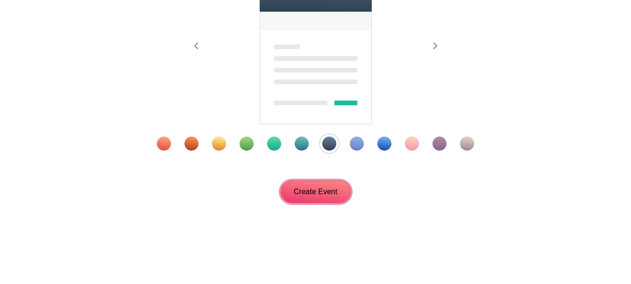
click at [323, 191] on input "Create Event" at bounding box center [316, 191] width 70 height 22
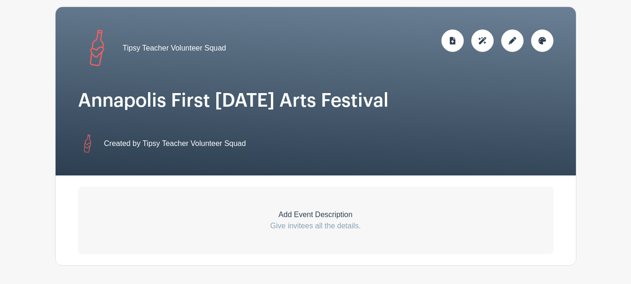
scroll to position [234, 0]
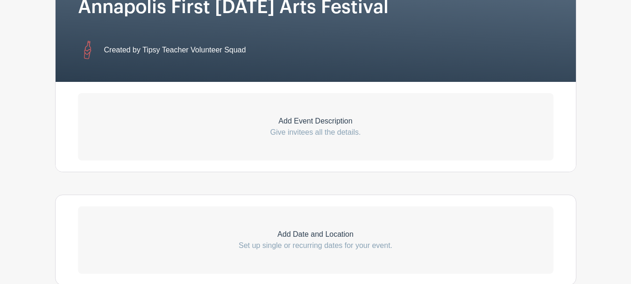
click at [309, 128] on p "Give invitees all the details." at bounding box center [316, 132] width 476 height 11
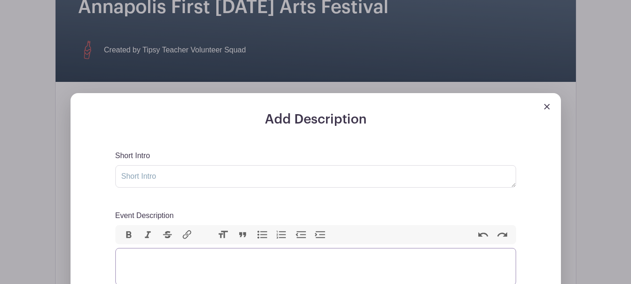
click at [146, 253] on trix-editor "Event Description" at bounding box center [315, 266] width 401 height 37
paste trix-editor "<div><strong>Unleash your creativity at the First Sunday Arts Festival!</strong…"
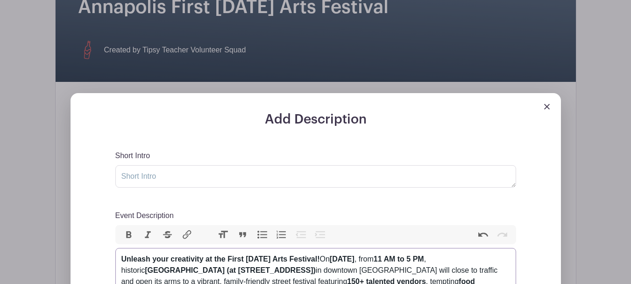
type trix-editor "<div><strong>Unleash your creativity at the First Sunday Arts Festival!</strong…"
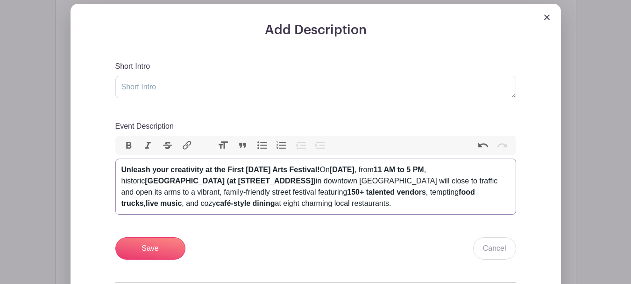
scroll to position [327, 0]
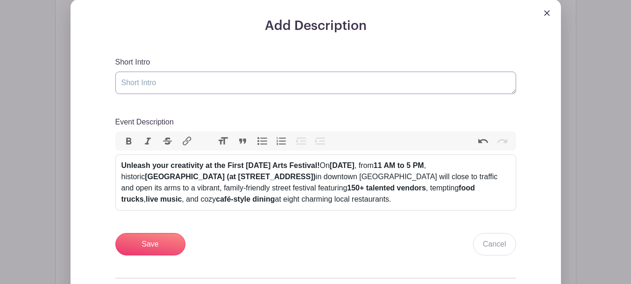
click at [252, 77] on textarea "Short Intro" at bounding box center [315, 82] width 401 height 22
paste textarea "🎨✨ Stroll, shop, and savor as the streets burst with color, creativity, and the…"
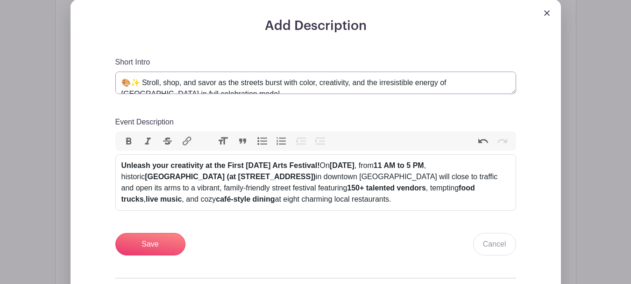
scroll to position [4, 0]
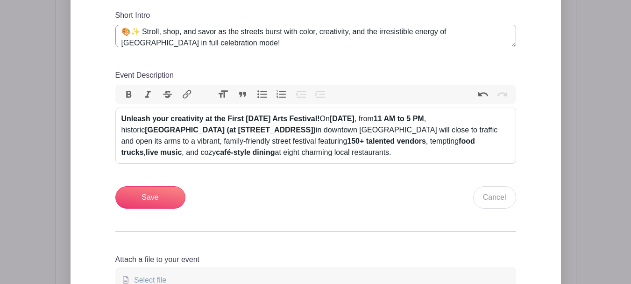
type textarea "🎨✨ Stroll, shop, and savor as the streets burst with color, creativity, and the…"
click at [134, 189] on input "Save" at bounding box center [150, 197] width 70 height 22
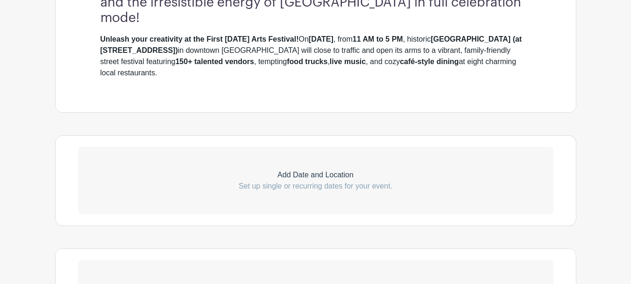
scroll to position [495, 0]
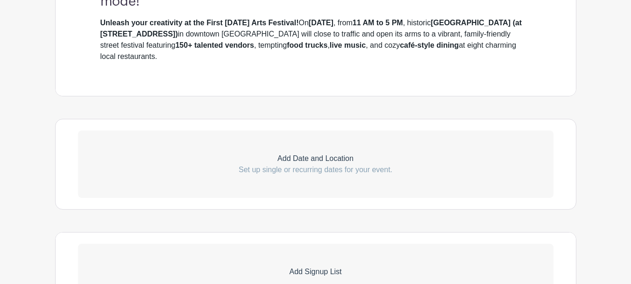
click at [273, 164] on p "Set up single or recurring dates for your event." at bounding box center [316, 169] width 476 height 11
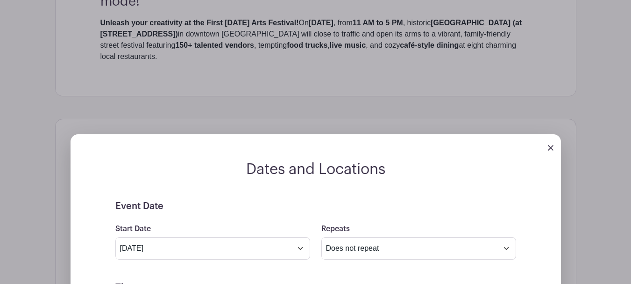
scroll to position [589, 0]
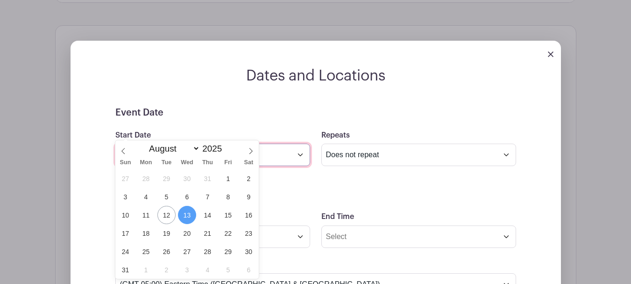
click at [188, 143] on input "Aug 13 2025" at bounding box center [212, 154] width 195 height 22
click at [171, 150] on select "January February March April May June July August September October November De…" at bounding box center [172, 148] width 55 height 11
select select "8"
click at [145, 143] on select "January February March April May June July August September October November De…" at bounding box center [172, 148] width 55 height 11
click at [128, 198] on span "7" at bounding box center [125, 196] width 18 height 18
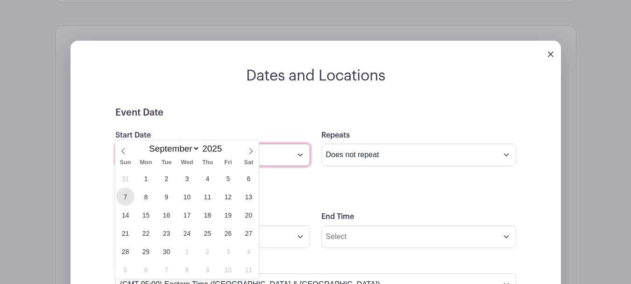
type input "Sep 7 2025"
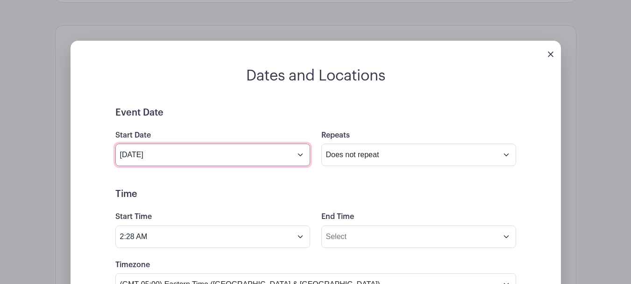
click at [293, 143] on input "Sep 7 2025" at bounding box center [212, 154] width 195 height 22
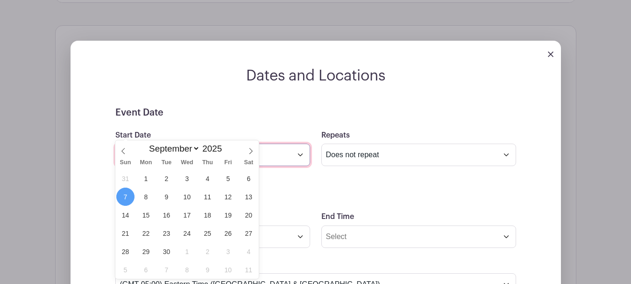
click at [286, 143] on input "Sep 7 2025" at bounding box center [212, 154] width 195 height 22
click at [298, 143] on input "Sep 7 2025" at bounding box center [212, 154] width 195 height 22
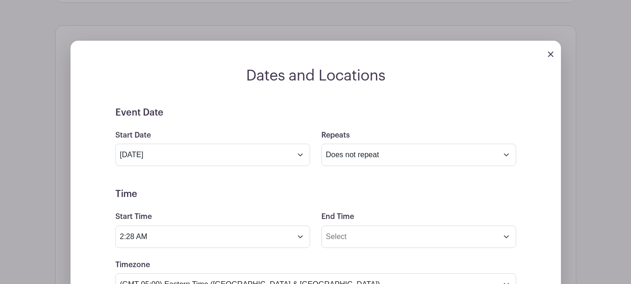
scroll to position [635, 0]
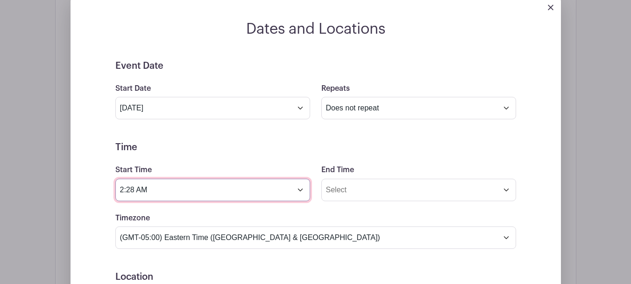
click at [207, 178] on input "2:28 AM" at bounding box center [212, 189] width 195 height 22
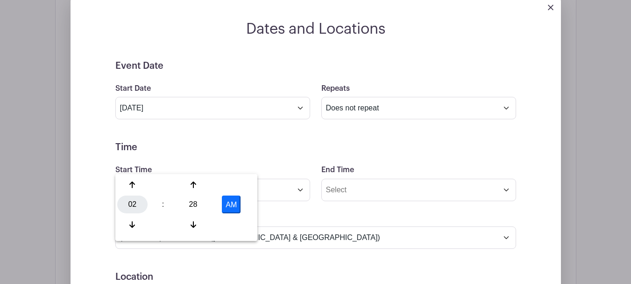
click at [133, 202] on div "02" at bounding box center [132, 204] width 30 height 18
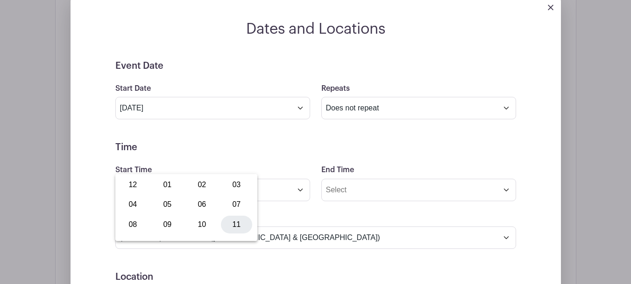
click at [240, 230] on div "11" at bounding box center [236, 224] width 31 height 18
click at [188, 201] on div "28" at bounding box center [193, 204] width 30 height 18
click at [139, 186] on div "00" at bounding box center [132, 185] width 31 height 18
type input "11:00 AM"
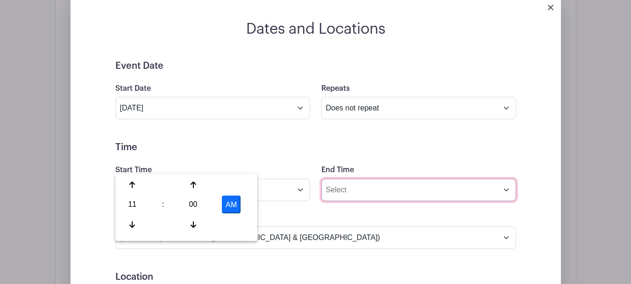
click at [399, 178] on input "End Time" at bounding box center [418, 189] width 195 height 22
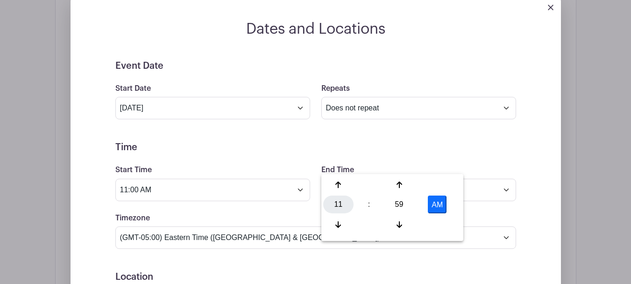
click at [339, 202] on div "11" at bounding box center [338, 204] width 30 height 18
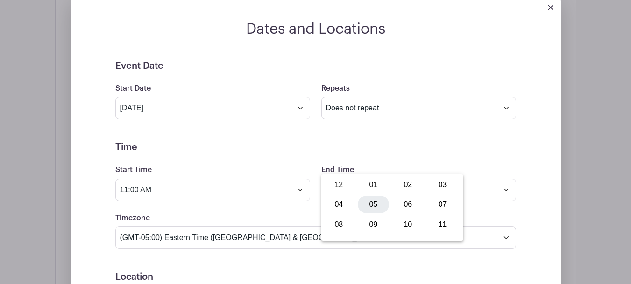
click at [365, 202] on div "05" at bounding box center [373, 204] width 31 height 18
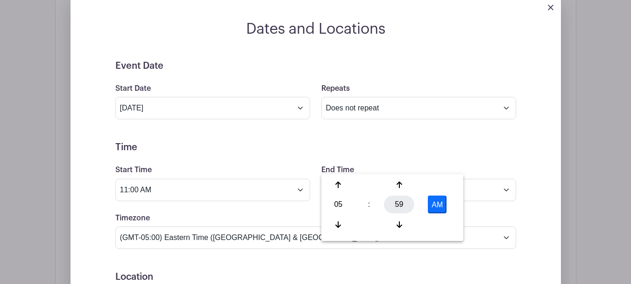
click at [395, 204] on div "59" at bounding box center [399, 204] width 30 height 18
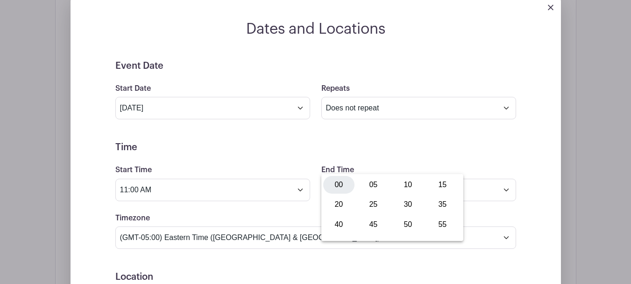
click at [329, 183] on div "00" at bounding box center [338, 185] width 31 height 18
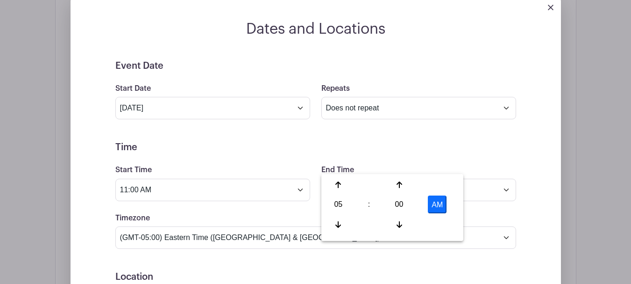
click at [434, 203] on button "AM" at bounding box center [437, 204] width 19 height 18
type input "5:00 PM"
click at [428, 164] on div "End Time 5:00 PM" at bounding box center [419, 182] width 206 height 36
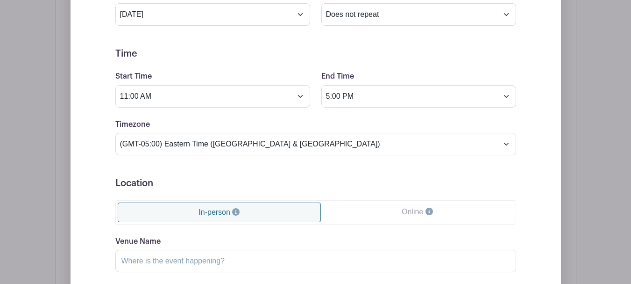
scroll to position [776, 0]
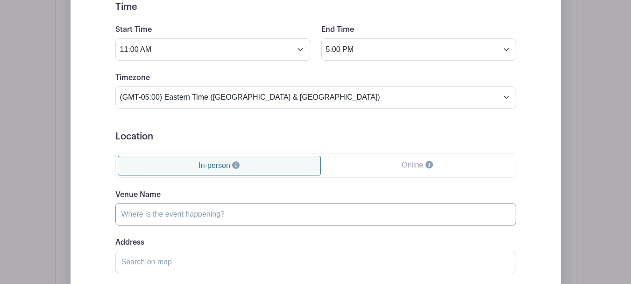
click at [135, 203] on input "Venue Name" at bounding box center [315, 214] width 401 height 22
paste input "Annapolis"
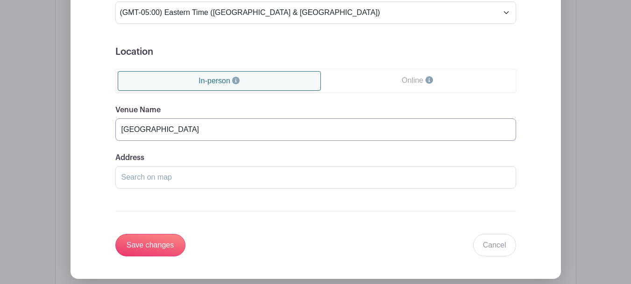
scroll to position [869, 0]
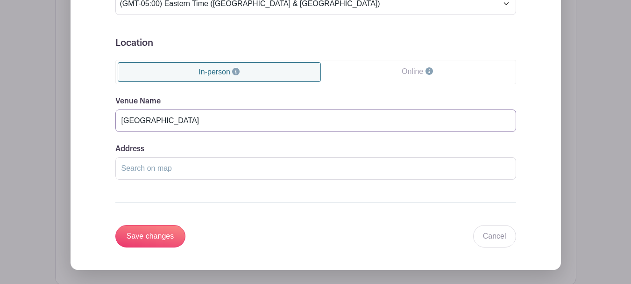
type input "Annapolis"
click at [253, 157] on input "Address" at bounding box center [315, 168] width 401 height 22
paste input "Annapolis, 53 West St, Annapolis, MD 21401, USA"
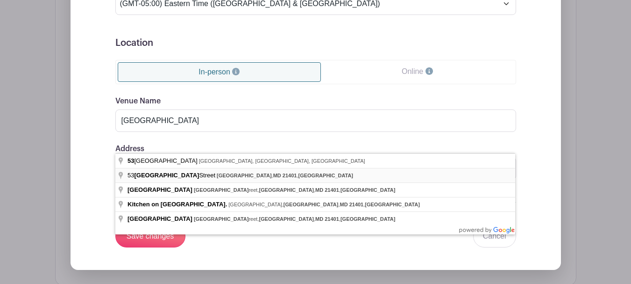
type input "53 Annapolis Street, Annapolis, MD 21401, USA"
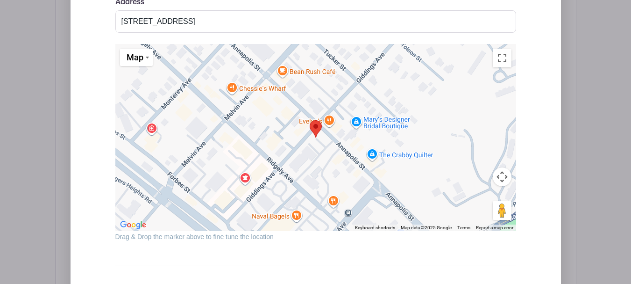
scroll to position [1103, 0]
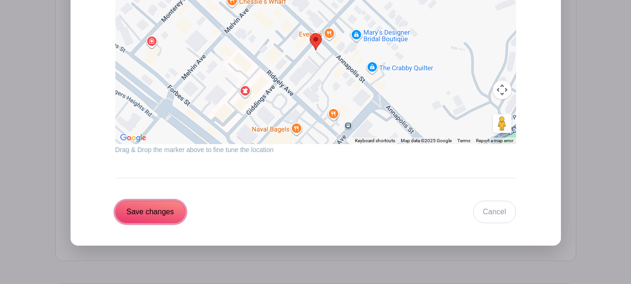
click at [150, 200] on input "Save changes" at bounding box center [150, 211] width 70 height 22
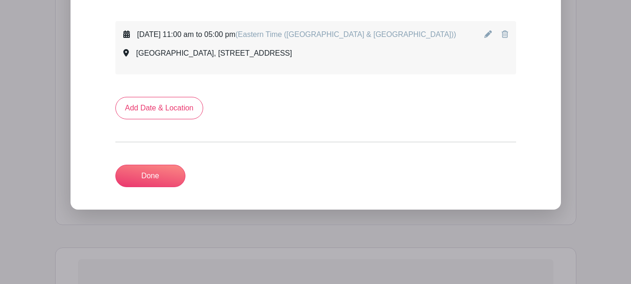
scroll to position [592, 0]
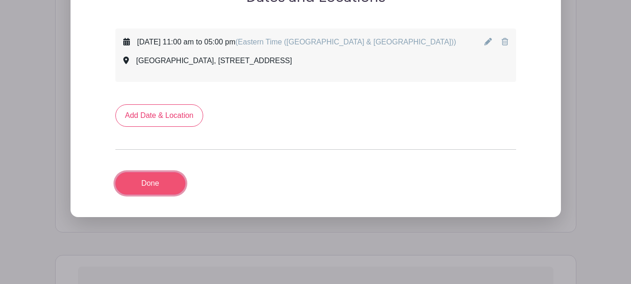
click at [169, 172] on link "Done" at bounding box center [150, 183] width 70 height 22
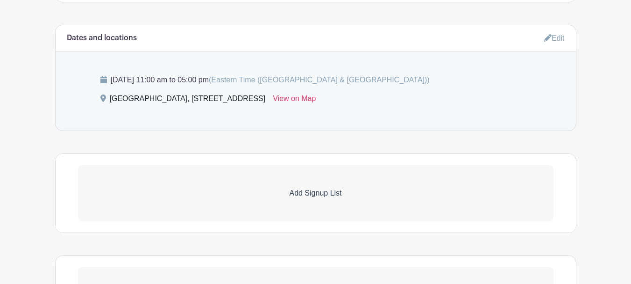
click at [276, 165] on link "Add Signup List" at bounding box center [316, 193] width 476 height 56
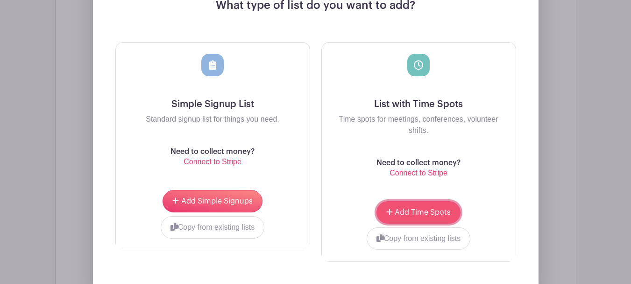
click at [425, 208] on span "Add Time Spots" at bounding box center [423, 211] width 56 height 7
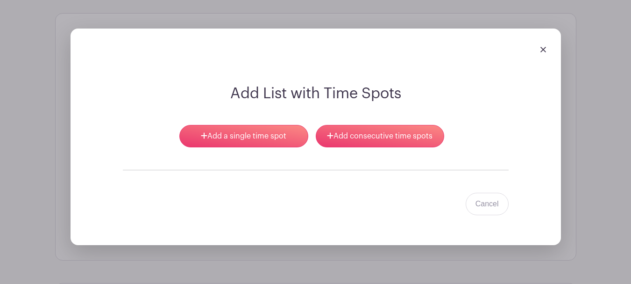
scroll to position [636, 0]
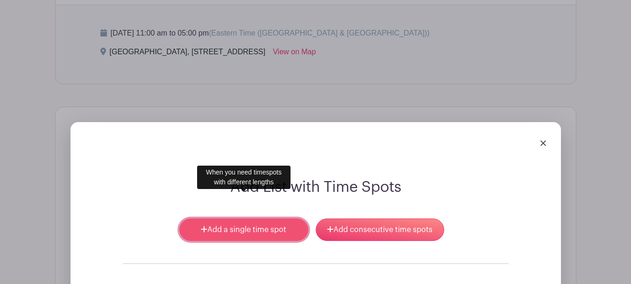
click at [272, 218] on link "Add a single time spot" at bounding box center [243, 229] width 128 height 22
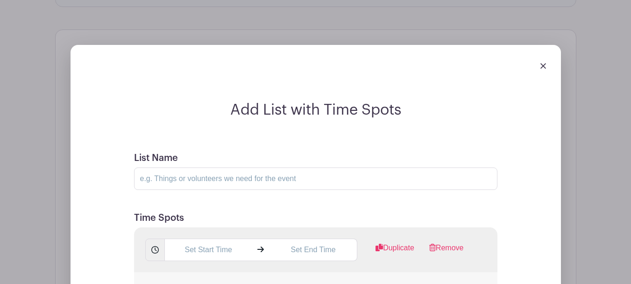
scroll to position [729, 0]
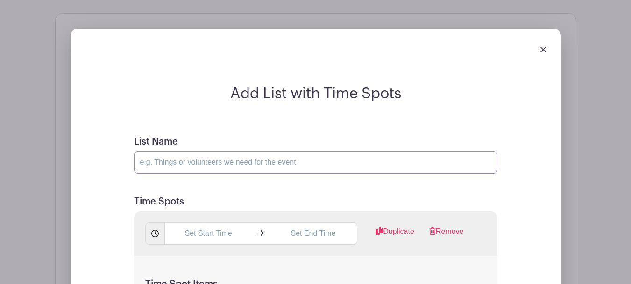
click at [207, 151] on input "List Name" at bounding box center [315, 162] width 363 height 22
type input "Volunteer here! Feel free to sign up for multiple time slots. Please provide fu…"
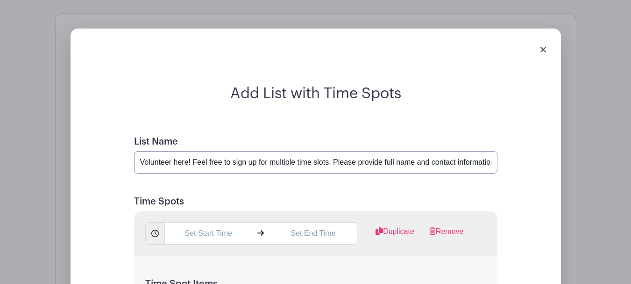
click at [399, 151] on input "Volunteer here! Feel free to sign up for multiple time slots. Please provide fu…" at bounding box center [315, 162] width 363 height 22
click at [203, 222] on input "text" at bounding box center [208, 233] width 88 height 22
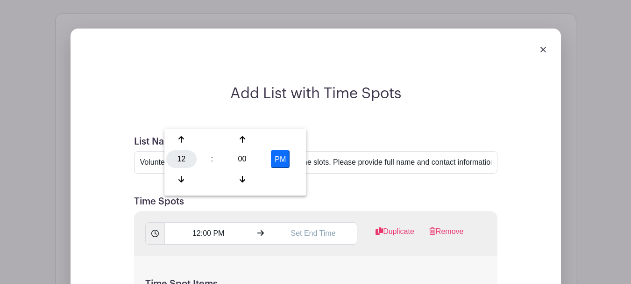
click at [178, 157] on div "12" at bounding box center [181, 159] width 30 height 18
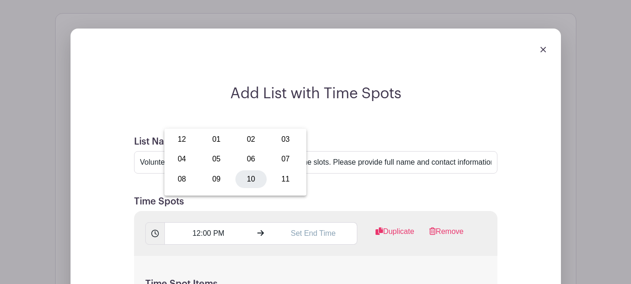
click at [248, 180] on div "10" at bounding box center [250, 179] width 31 height 18
click at [241, 155] on div "00" at bounding box center [242, 159] width 30 height 18
click at [213, 178] on div "45" at bounding box center [216, 179] width 31 height 18
type input "10:45 PM"
drag, startPoint x: 366, startPoint y: 170, endPoint x: 363, endPoint y: 173, distance: 5.0
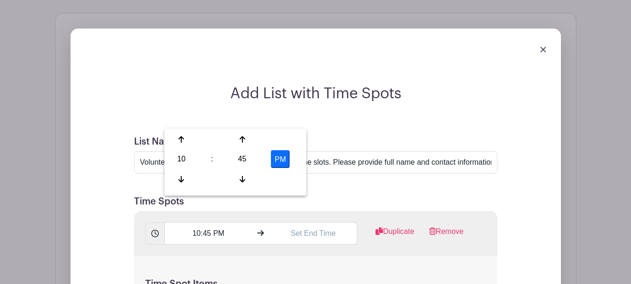
click at [367, 196] on h5 "Time Spots" at bounding box center [315, 201] width 363 height 11
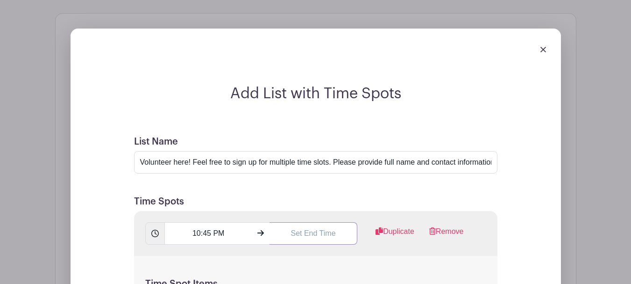
click at [328, 222] on input "text" at bounding box center [314, 233] width 88 height 22
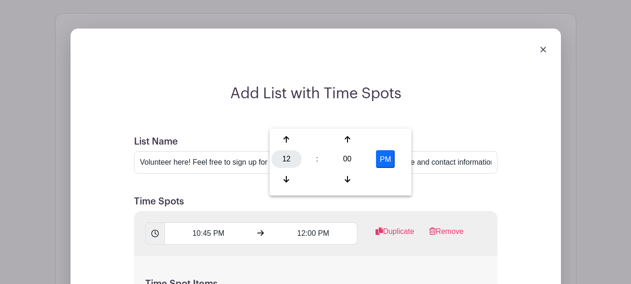
click at [287, 161] on div "12" at bounding box center [286, 159] width 30 height 18
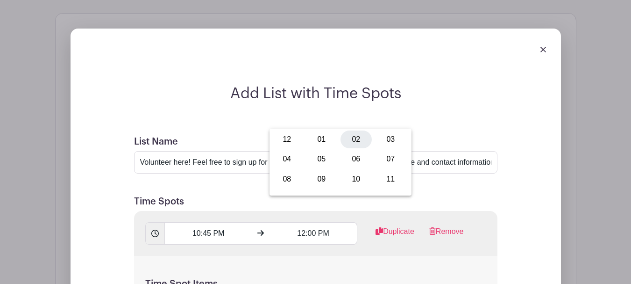
click at [366, 141] on div "02" at bounding box center [356, 139] width 31 height 18
click at [385, 164] on button "PM" at bounding box center [385, 159] width 19 height 18
click at [386, 163] on button "AM" at bounding box center [385, 159] width 19 height 18
type input "2:00 PM"
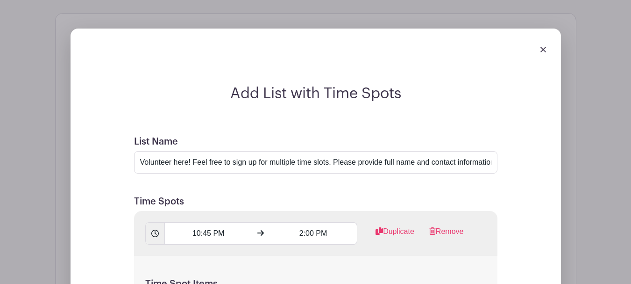
scroll to position [823, 0]
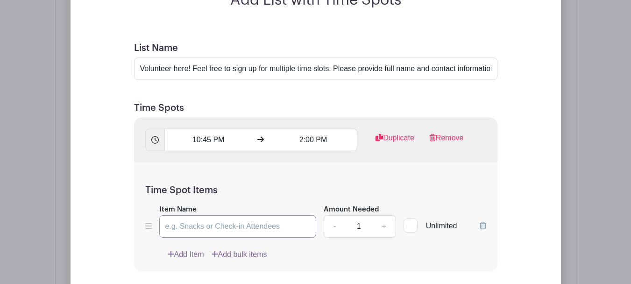
click at [205, 215] on input "Item Name" at bounding box center [237, 226] width 157 height 22
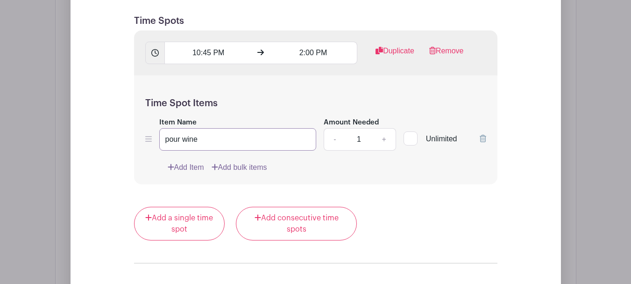
scroll to position [916, 0]
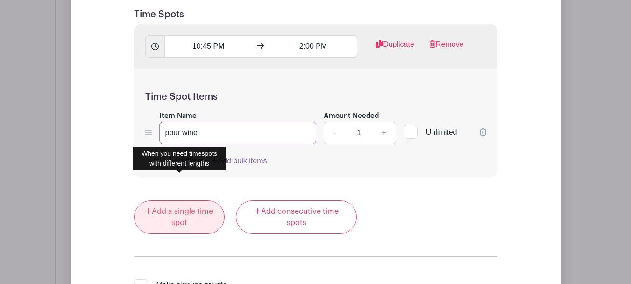
type input "pour wine"
click at [185, 200] on link "Add a single time spot" at bounding box center [179, 217] width 91 height 34
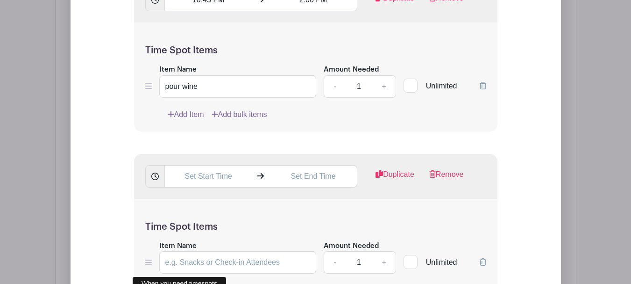
scroll to position [888, 0]
click at [229, 164] on input "text" at bounding box center [208, 175] width 88 height 22
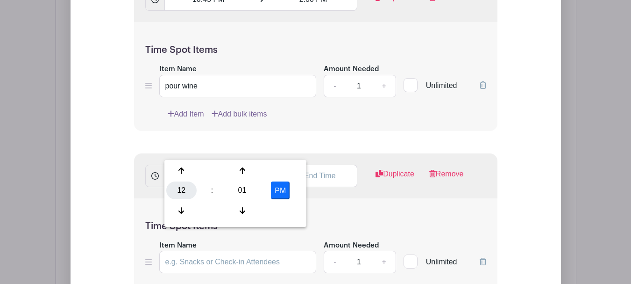
click at [184, 190] on div "12" at bounding box center [181, 190] width 30 height 18
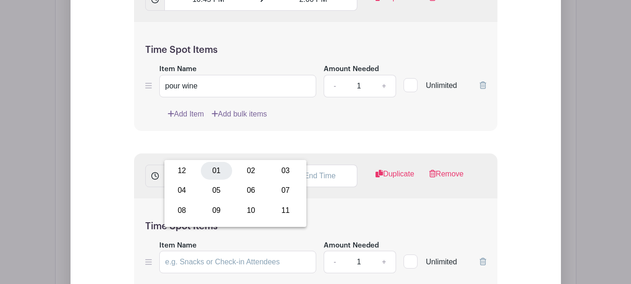
click at [213, 170] on div "01" at bounding box center [216, 171] width 31 height 18
click at [245, 192] on div "01" at bounding box center [242, 190] width 30 height 18
click at [207, 208] on div "45" at bounding box center [216, 210] width 31 height 18
type input "1:45 PM"
click at [314, 164] on input "text" at bounding box center [314, 175] width 88 height 22
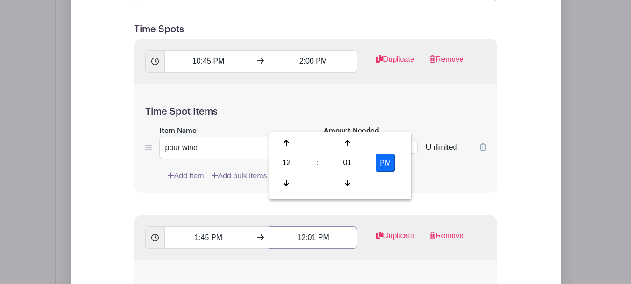
scroll to position [795, 0]
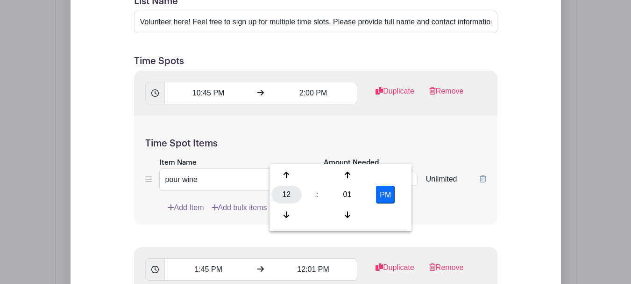
click at [277, 199] on div "12" at bounding box center [286, 194] width 30 height 18
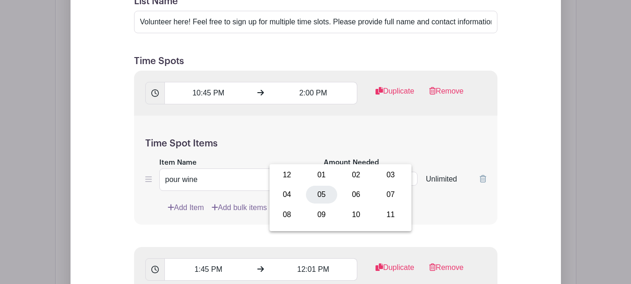
click at [324, 197] on div "05" at bounding box center [321, 194] width 31 height 18
click at [343, 195] on div "01" at bounding box center [347, 194] width 30 height 18
click at [290, 182] on div "00" at bounding box center [286, 175] width 31 height 18
type input "5:00 PM"
click at [299, 157] on div "Item Name pour wine" at bounding box center [237, 174] width 157 height 34
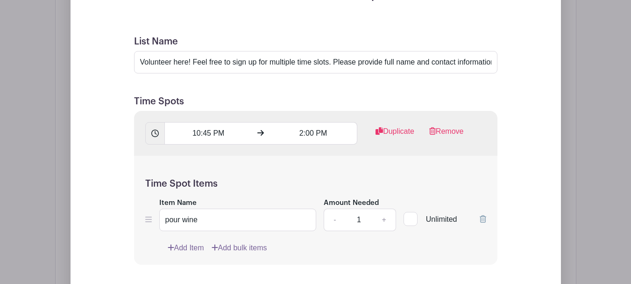
scroll to position [748, 0]
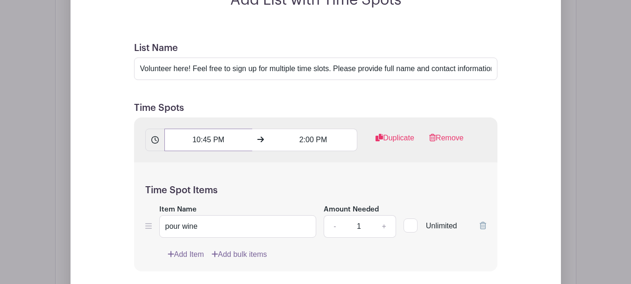
click at [229, 128] on input "10:45 PM" at bounding box center [208, 139] width 88 height 22
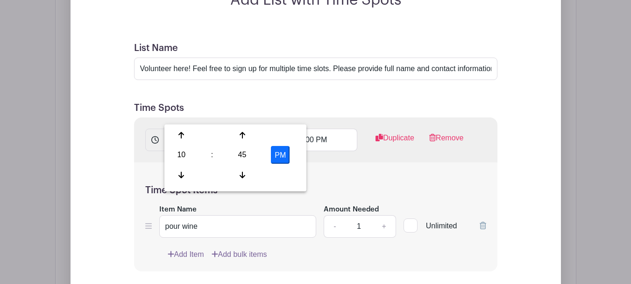
click at [278, 150] on button "PM" at bounding box center [280, 155] width 19 height 18
type input "10:45 AM"
click at [371, 162] on div "Time Spot Items Item Name pour wine Amount Needed - 1 + Unlimited Add Item Add …" at bounding box center [315, 216] width 363 height 109
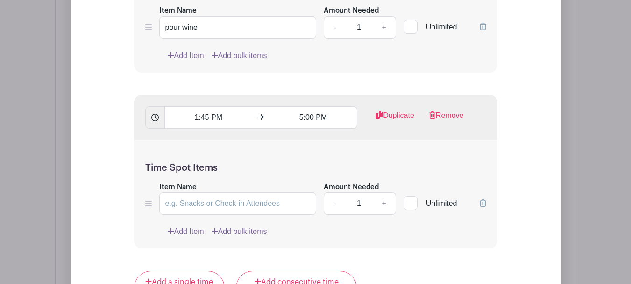
scroll to position [982, 0]
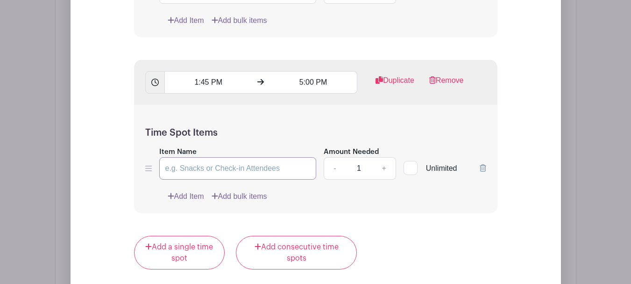
click at [273, 157] on input "Item Name" at bounding box center [237, 168] width 157 height 22
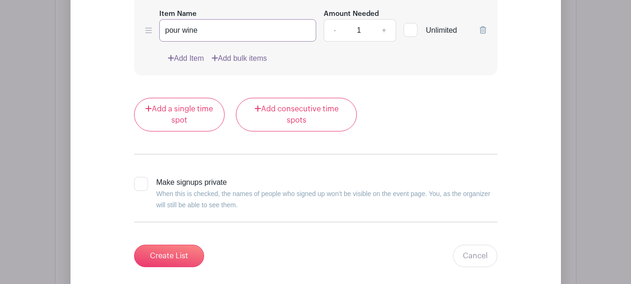
scroll to position [1122, 0]
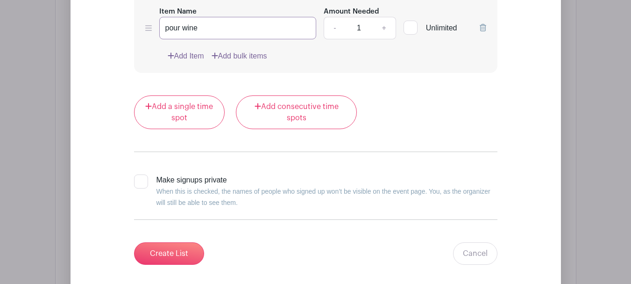
type input "pour wine"
click at [145, 174] on div at bounding box center [141, 181] width 14 height 14
click at [140, 174] on input "Make signups private When this is checked, the names of people who signed up wo…" at bounding box center [137, 177] width 6 height 6
checkbox input "true"
click at [178, 242] on input "Create List" at bounding box center [169, 253] width 70 height 22
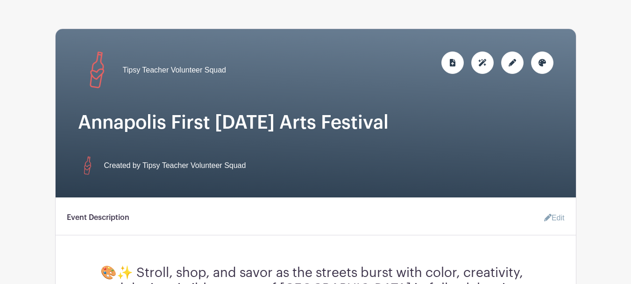
scroll to position [0, 0]
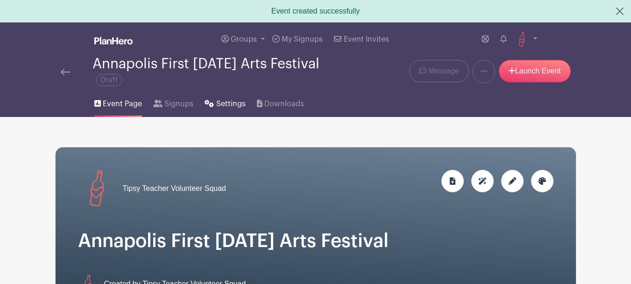
click at [235, 102] on span "Settings" at bounding box center [230, 103] width 29 height 11
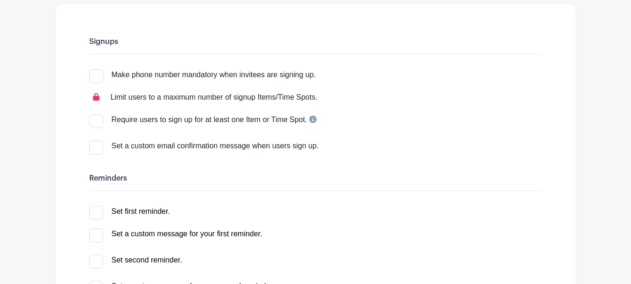
scroll to position [140, 0]
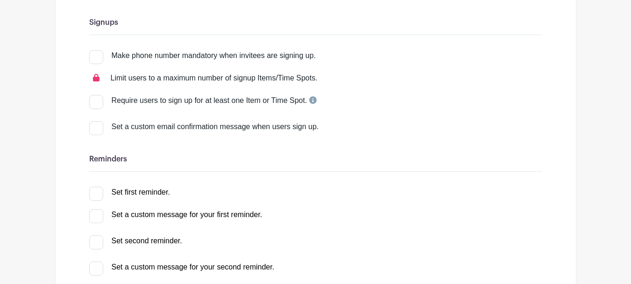
click at [99, 61] on div at bounding box center [96, 57] width 14 height 14
click at [95, 56] on input "Make phone number mandatory when invitees are signing up." at bounding box center [92, 53] width 6 height 6
checkbox input "true"
click at [94, 132] on div at bounding box center [96, 128] width 14 height 14
click at [94, 127] on input "Set a custom email confirmation message when users sign up." at bounding box center [92, 124] width 6 height 6
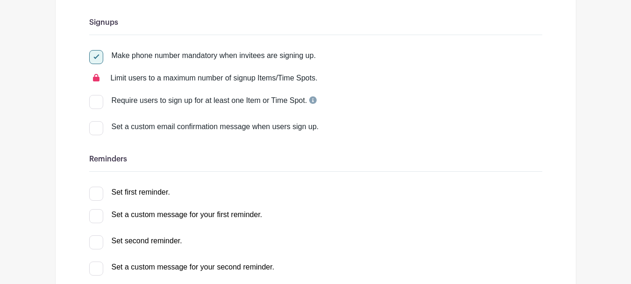
checkbox input "true"
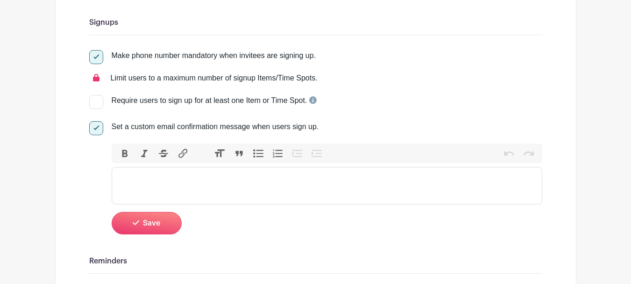
click at [204, 185] on trix-editor at bounding box center [327, 185] width 431 height 37
paste trix-editor "<div>Thank you for Volunteering with Tipsy Teacher and supporting our mission o…"
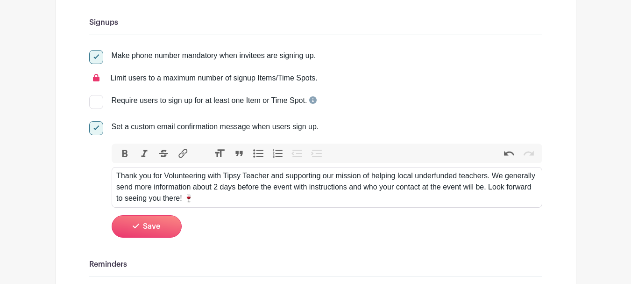
type trix-editor "<div>Thank you for Volunteering with Tipsy Teacher and supporting our mission o…"
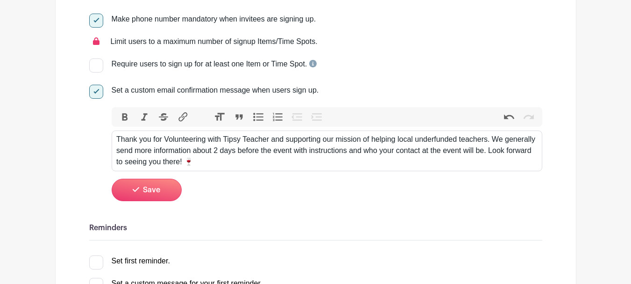
scroll to position [187, 0]
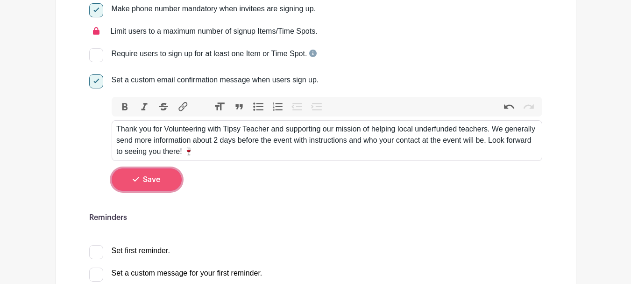
click at [157, 182] on span "Save" at bounding box center [151, 179] width 17 height 7
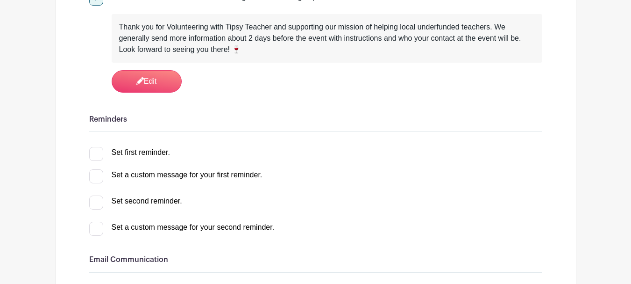
scroll to position [280, 0]
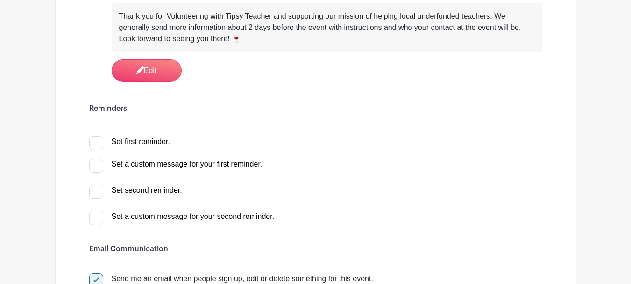
click at [95, 144] on div at bounding box center [96, 143] width 14 height 14
click at [95, 142] on input "Set first reminder." at bounding box center [92, 139] width 6 height 6
checkbox input "true"
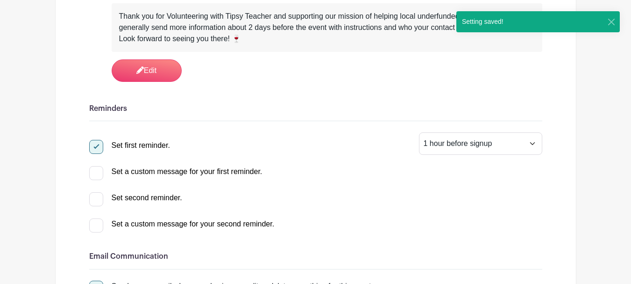
click at [102, 171] on div at bounding box center [96, 173] width 14 height 14
click at [95, 171] on input "Set a custom message for your first reminder." at bounding box center [92, 169] width 6 height 6
checkbox input "true"
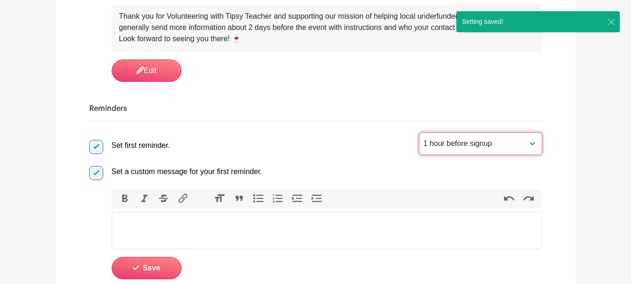
click at [496, 147] on select "1 hour before signup 2 hours before signup 3 hours before signup 4 hours before…" at bounding box center [480, 143] width 123 height 22
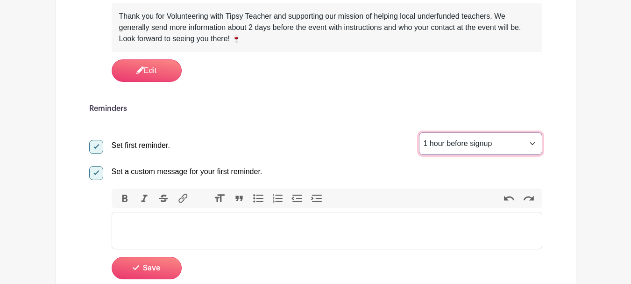
select select "48"
click at [419, 132] on select "1 hour before signup 2 hours before signup 3 hours before signup 4 hours before…" at bounding box center [480, 143] width 123 height 22
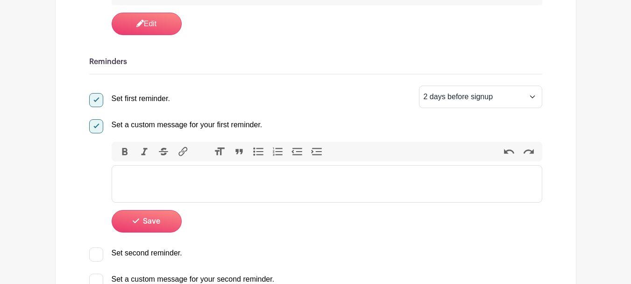
click at [202, 177] on trix-editor at bounding box center [327, 183] width 431 height 37
paste trix-editor "<div>Hey there! Quick reminder: the event is only 2 days away now! 🍷 We're so e…"
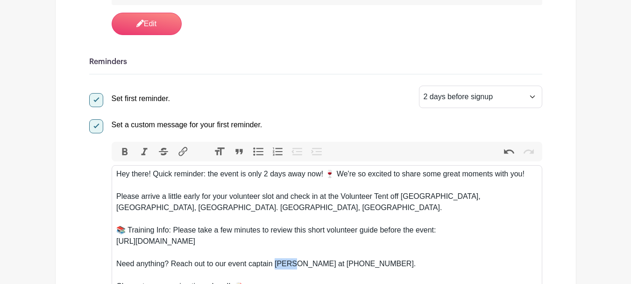
drag, startPoint x: 275, startPoint y: 263, endPoint x: 295, endPoint y: 264, distance: 20.6
click at [295, 264] on div "Need anything? Reach out to our event captain Casey at 1 (410) 294-1068." at bounding box center [326, 263] width 421 height 11
drag, startPoint x: 306, startPoint y: 262, endPoint x: 368, endPoint y: 265, distance: 61.8
click at [368, 265] on div "Need anything? Reach out to our event captain Jess at 1 (410) 294-1068." at bounding box center [326, 263] width 421 height 11
paste trix-editor "<div>Hey there! Quick reminder: the event is only 2 days away now! 🍷 We're so e…"
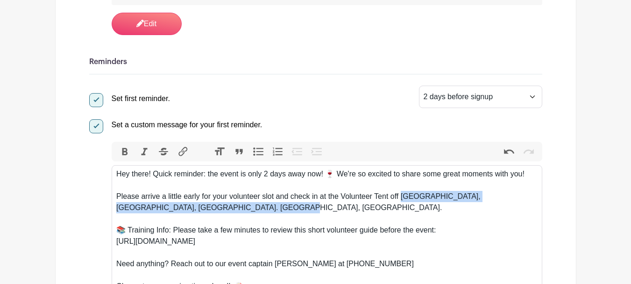
drag, startPoint x: 400, startPoint y: 196, endPoint x: 430, endPoint y: 213, distance: 33.7
click at [430, 213] on div "Please arrive a little early for your volunteer slot and check in at the Volunt…" at bounding box center [326, 202] width 421 height 22
paste trix-editor "<div>Hey there! Quick reminder: the event is only 2 days away now! 🍷 We're so e…"
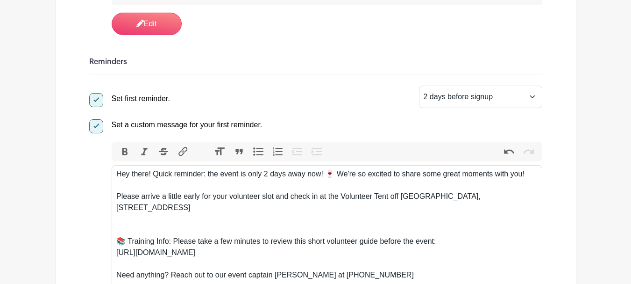
type trix-editor "<div>Hey there! Quick reminder: the event is only 2 days away now! 🍷 We're so e…"
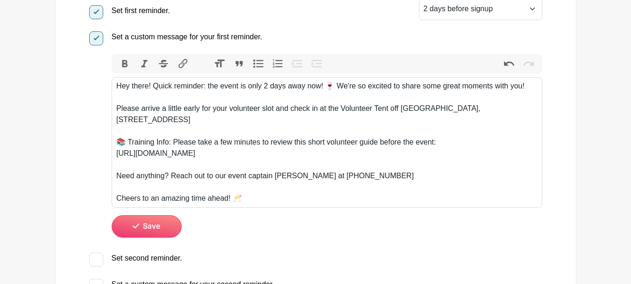
scroll to position [420, 0]
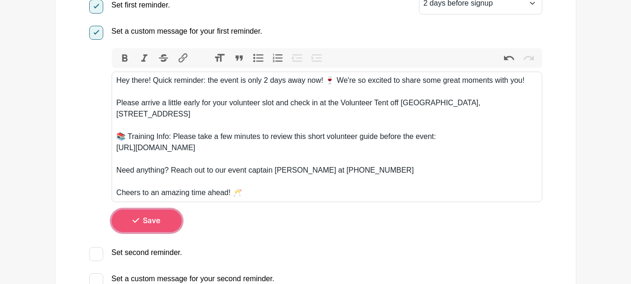
click at [168, 215] on button "Save" at bounding box center [147, 220] width 70 height 22
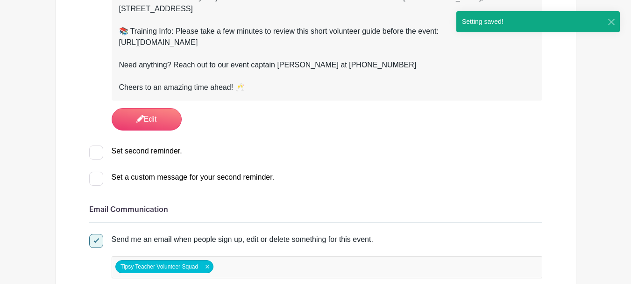
scroll to position [514, 0]
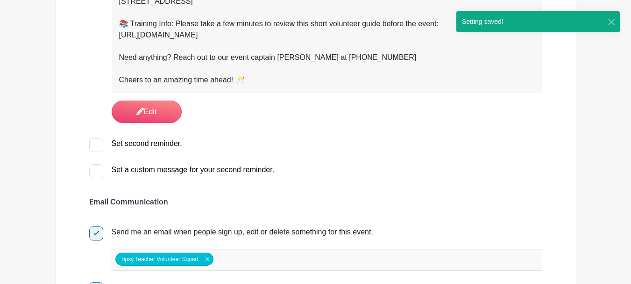
click at [98, 148] on div at bounding box center [96, 145] width 14 height 14
click at [95, 144] on input "Set second reminder." at bounding box center [92, 141] width 6 height 6
checkbox input "true"
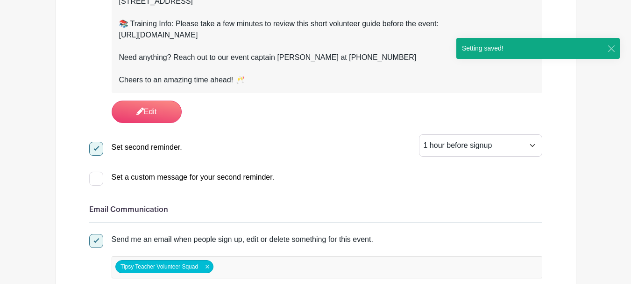
click at [95, 177] on label "Set a custom message for your second reminder." at bounding box center [181, 176] width 185 height 11
click at [95, 177] on input "Set a custom message for your second reminder." at bounding box center [92, 174] width 6 height 6
checkbox input "true"
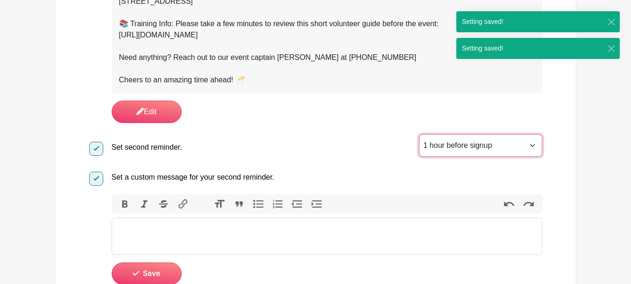
click at [461, 146] on select "1 hour before signup 2 hours before signup 3 hours before signup 4 hours before…" at bounding box center [480, 145] width 123 height 22
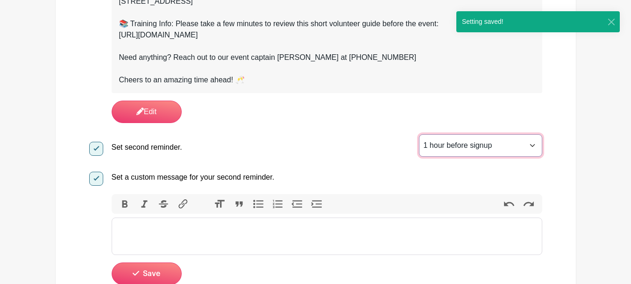
select select "3"
click at [419, 134] on select "1 hour before signup 2 hours before signup 3 hours before signup 4 hours before…" at bounding box center [480, 145] width 123 height 22
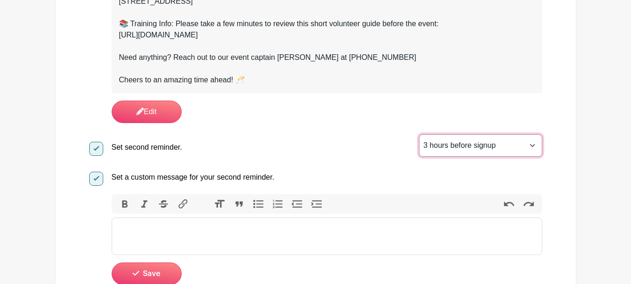
scroll to position [561, 0]
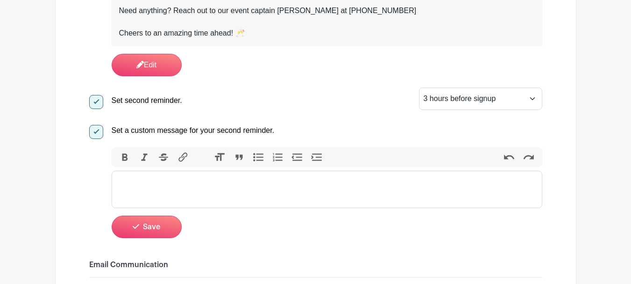
click at [210, 174] on trix-editor at bounding box center [327, 189] width 431 height 37
paste trix-editor "<div>Hey! Can you believe it? We're just 3 hours away from kicking off the even…"
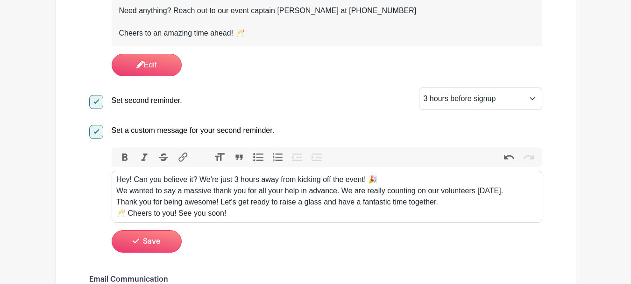
type trix-editor "<div>Hey! Can you believe it? We're just 3 hours away from kicking off the even…"
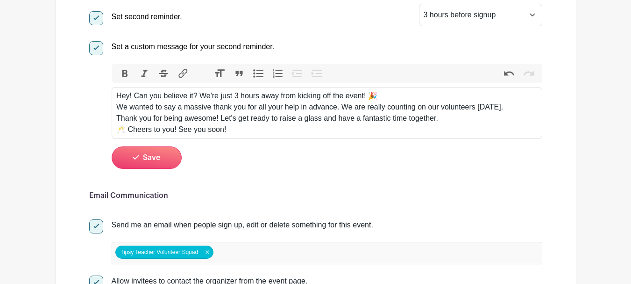
scroll to position [654, 0]
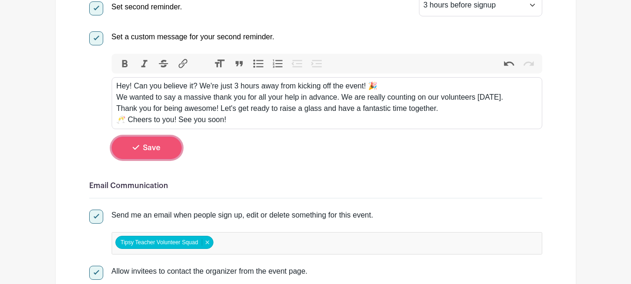
click at [140, 149] on button "Save" at bounding box center [147, 147] width 70 height 22
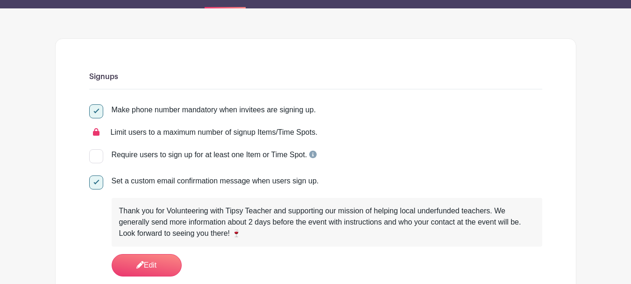
scroll to position [0, 0]
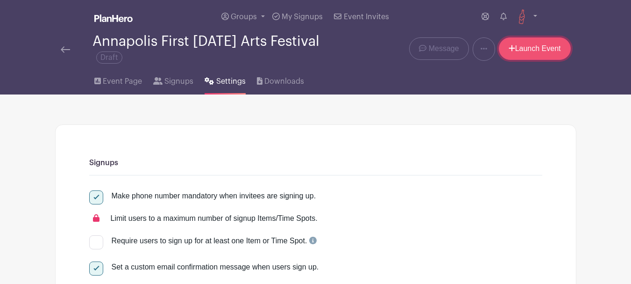
click at [511, 50] on icon at bounding box center [512, 47] width 7 height 7
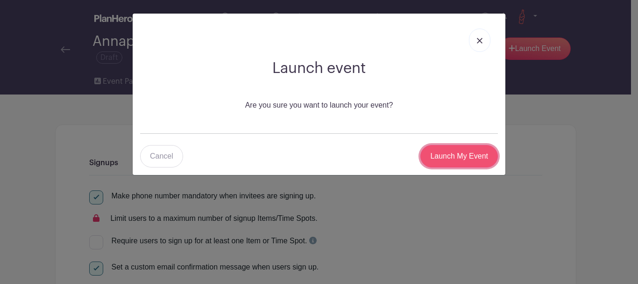
click at [438, 157] on input "Launch My Event" at bounding box center [459, 156] width 78 height 22
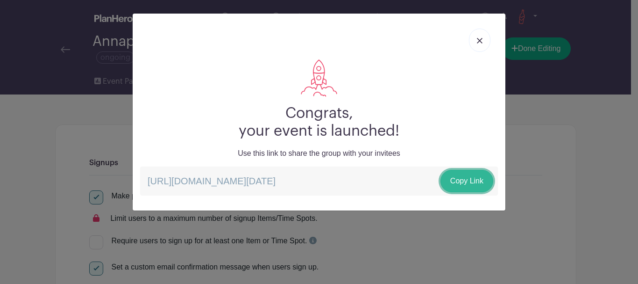
click at [467, 179] on link "Copy Link" at bounding box center [467, 181] width 53 height 22
click at [476, 39] on link at bounding box center [479, 39] width 21 height 23
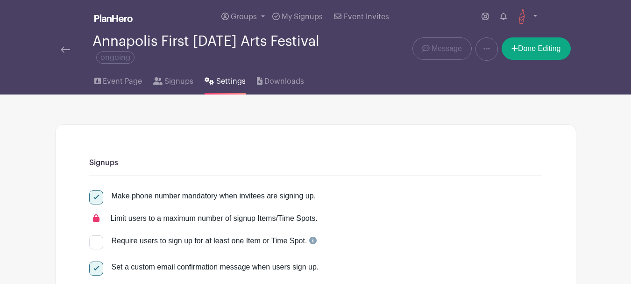
click at [65, 51] on img at bounding box center [65, 49] width 9 height 7
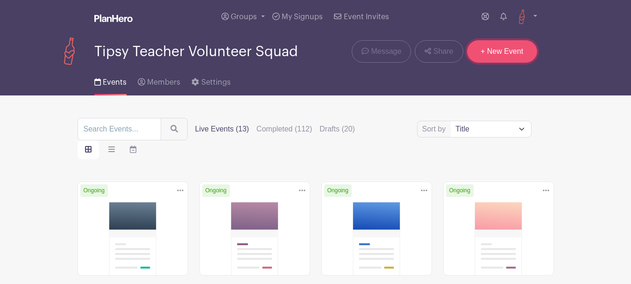
click at [500, 52] on link "+ New Event" at bounding box center [502, 51] width 70 height 22
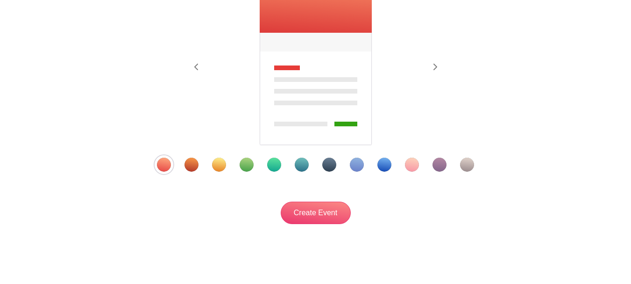
scroll to position [187, 0]
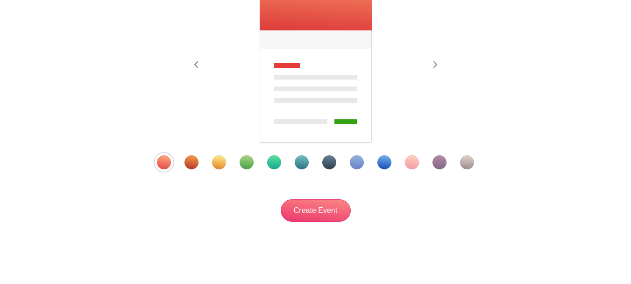
click at [440, 160] on div "Template 11" at bounding box center [440, 162] width 14 height 14
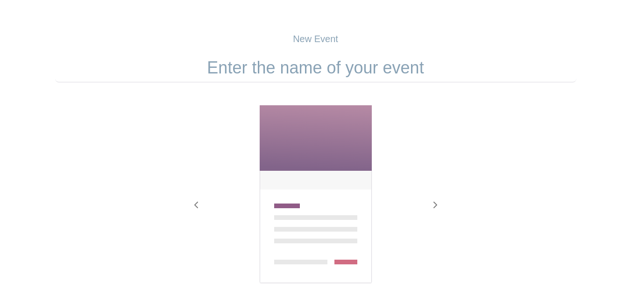
scroll to position [0, 0]
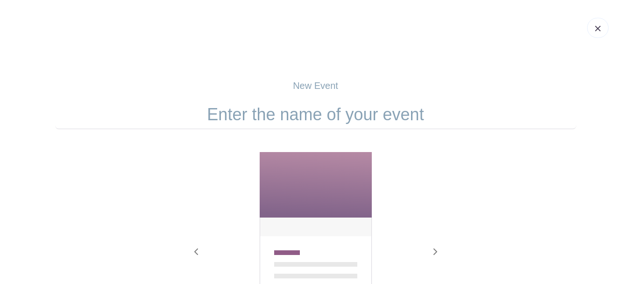
click at [357, 114] on input "text" at bounding box center [315, 114] width 521 height 29
paste input "Savor Bowie"
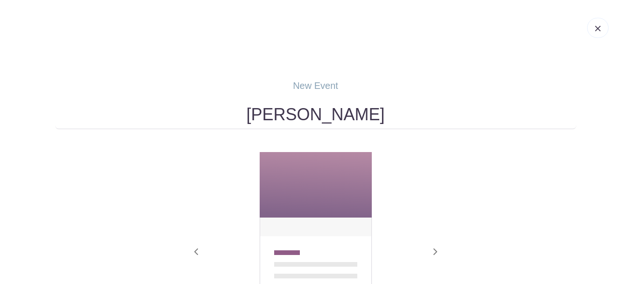
type input "Savor Bowie"
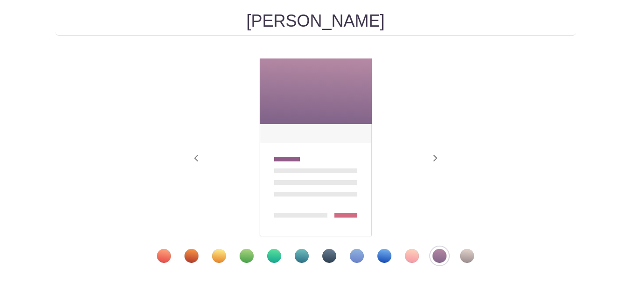
scroll to position [187, 0]
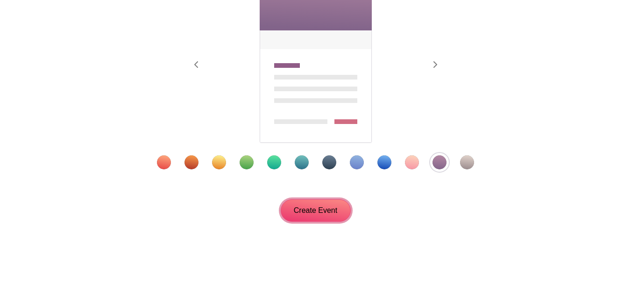
click at [312, 210] on input "Create Event" at bounding box center [316, 210] width 70 height 22
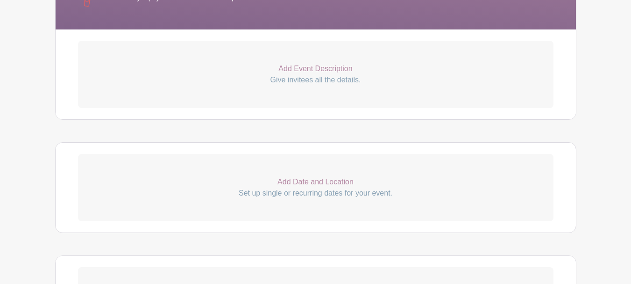
scroll to position [280, 0]
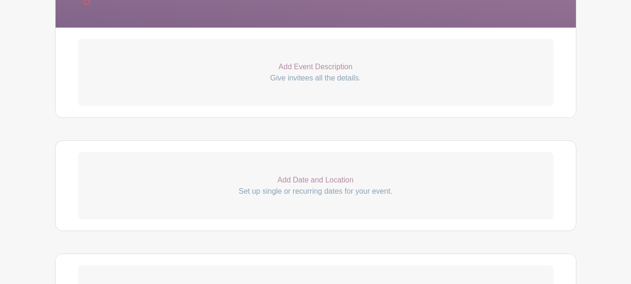
click at [315, 176] on p "Add Date and Location" at bounding box center [316, 179] width 476 height 11
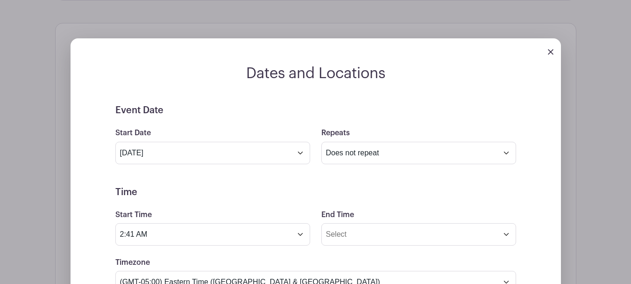
scroll to position [420, 0]
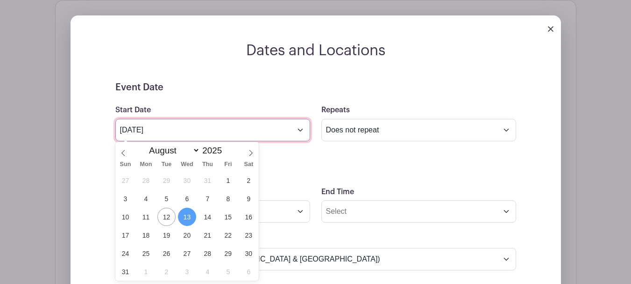
click at [175, 132] on input "Aug 13 2025" at bounding box center [212, 130] width 195 height 22
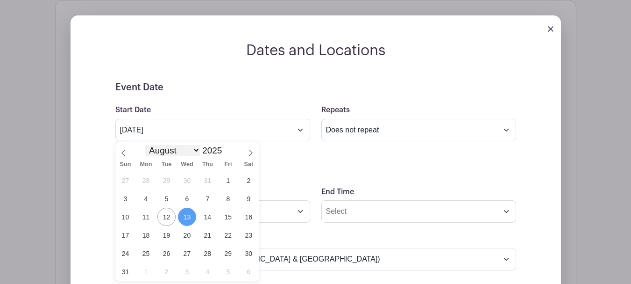
click at [180, 152] on select "January February March April May June July August September October November De…" at bounding box center [172, 150] width 55 height 11
select select "9"
click at [145, 145] on select "January February March April May June July August September October November De…" at bounding box center [172, 150] width 55 height 11
click at [244, 199] on span "11" at bounding box center [249, 198] width 18 height 18
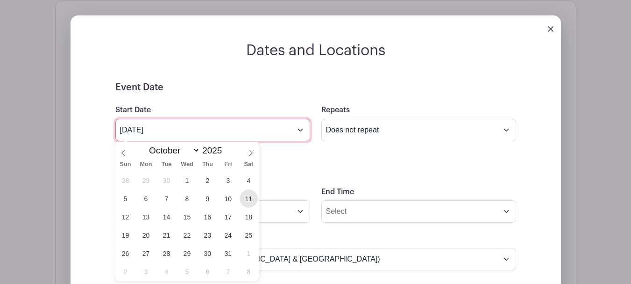
type input "Oct 11 2025"
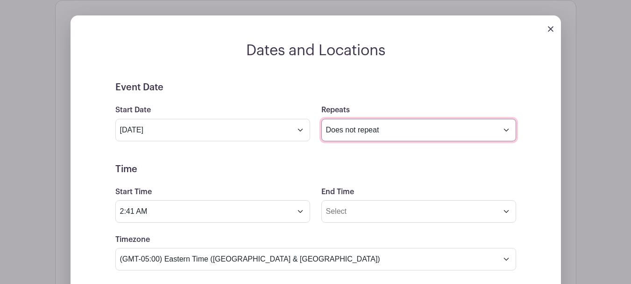
click at [352, 138] on select "Does not repeat Daily Weekly Monthly on day 11 Monthly on the second Saturday O…" at bounding box center [418, 130] width 195 height 22
click at [321, 119] on select "Does not repeat Daily Weekly Monthly on day 11 Monthly on the second Saturday O…" at bounding box center [418, 130] width 195 height 22
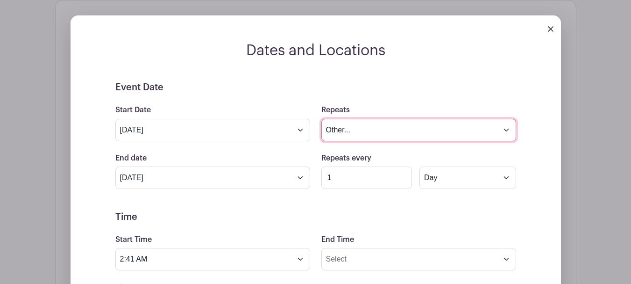
click at [388, 136] on select "Does not repeat Daily Weekly Monthly on day 11 Monthly on the second Saturday O…" at bounding box center [418, 130] width 195 height 22
click at [321, 119] on select "Does not repeat Daily Weekly Monthly on day 11 Monthly on the second Saturday O…" at bounding box center [418, 130] width 195 height 22
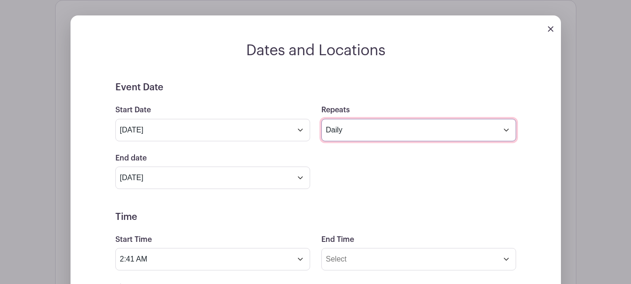
click at [405, 139] on select "Does not repeat Daily Weekly Monthly on day 11 Monthly on the second Saturday O…" at bounding box center [418, 130] width 195 height 22
click at [321, 119] on select "Does not repeat Daily Weekly Monthly on day 11 Monthly on the second Saturday O…" at bounding box center [418, 130] width 195 height 22
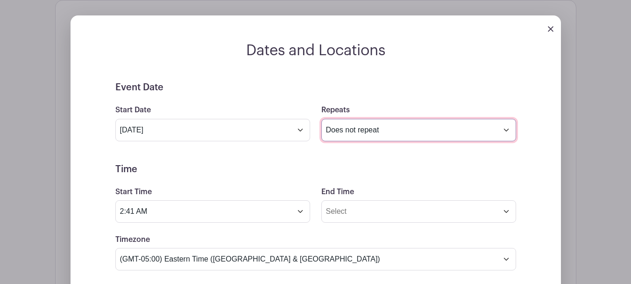
click at [323, 136] on select "Does not repeat Daily Weekly Monthly on day 11 Monthly on the second Saturday O…" at bounding box center [418, 130] width 195 height 22
click at [321, 119] on select "Does not repeat Daily Weekly Monthly on day 11 Monthly on the second Saturday O…" at bounding box center [418, 130] width 195 height 22
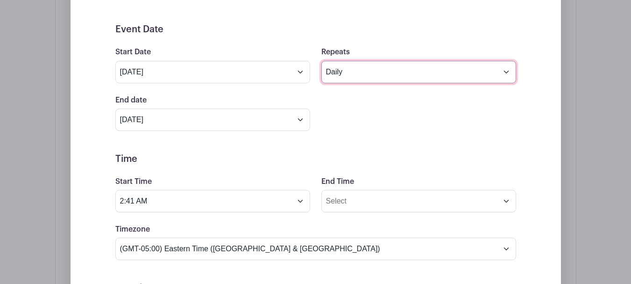
scroll to position [467, 0]
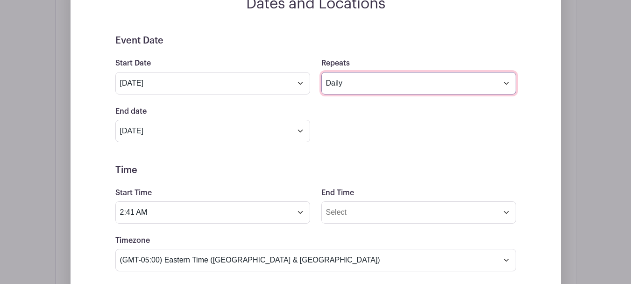
click at [501, 83] on select "Does not repeat Daily Weekly Monthly on day 11 Monthly on the second Saturday O…" at bounding box center [418, 83] width 195 height 22
click at [468, 86] on select "Does not repeat Daily Weekly Monthly on day 11 Monthly on the second Saturday O…" at bounding box center [418, 83] width 195 height 22
click at [469, 86] on select "Does not repeat Daily Weekly Monthly on day 11 Monthly on the second Saturday O…" at bounding box center [418, 83] width 195 height 22
select select "once"
click at [321, 72] on select "Does not repeat Daily Weekly Monthly on day 11 Monthly on the second Saturday O…" at bounding box center [418, 83] width 195 height 22
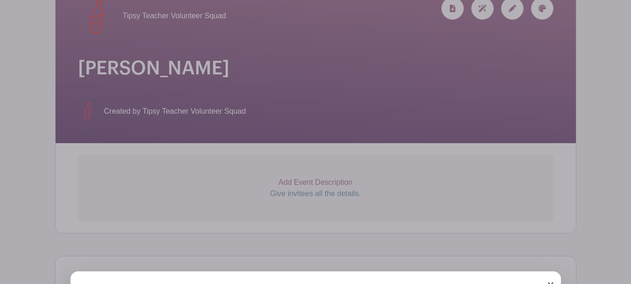
scroll to position [140, 0]
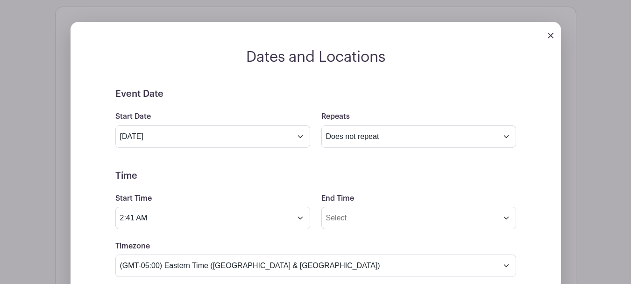
scroll to position [374, 0]
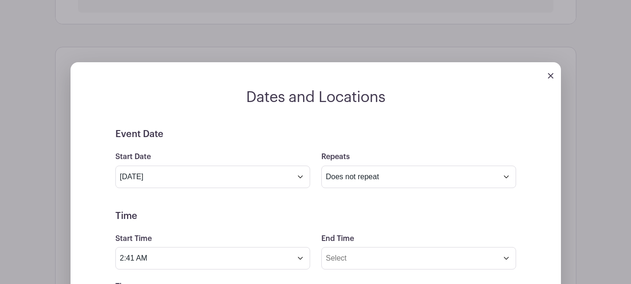
click at [551, 77] on img at bounding box center [551, 76] width 6 height 6
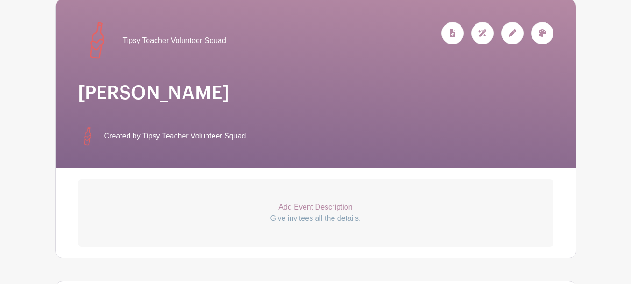
scroll to position [0, 0]
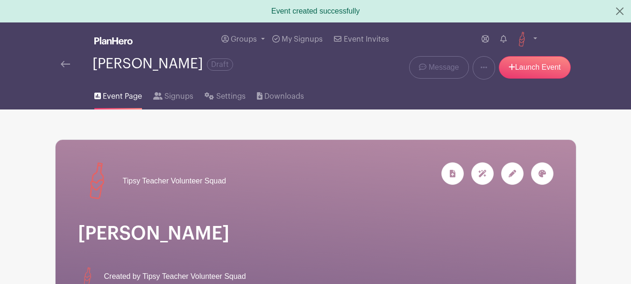
click at [70, 64] on img at bounding box center [65, 64] width 9 height 7
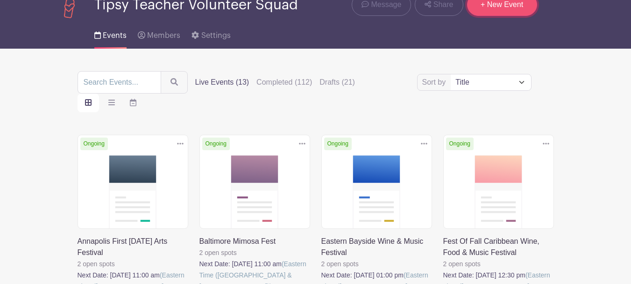
click at [500, 4] on link "+ New Event" at bounding box center [502, 4] width 70 height 22
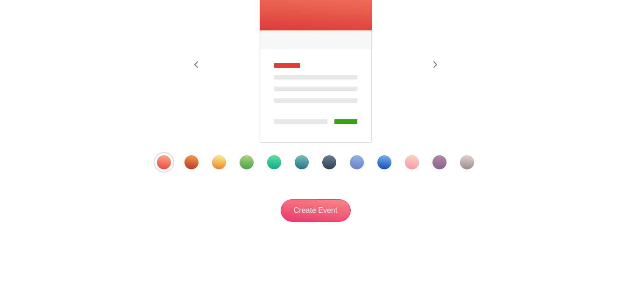
scroll to position [206, 0]
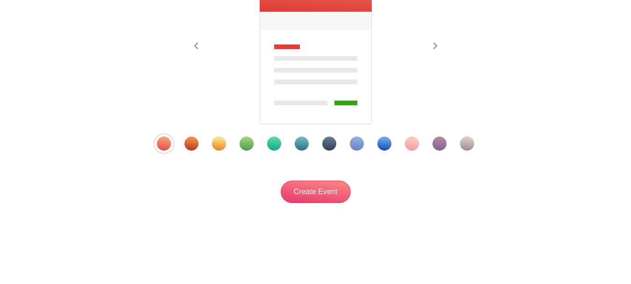
click at [385, 142] on div "Template 9" at bounding box center [384, 143] width 14 height 14
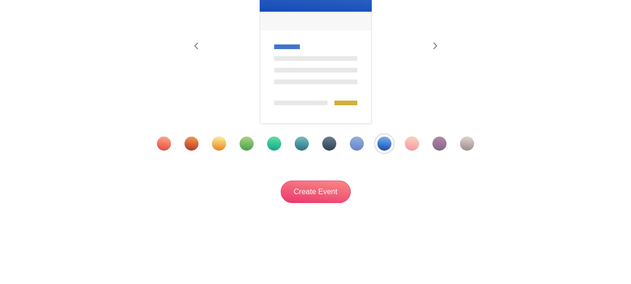
scroll to position [19, 0]
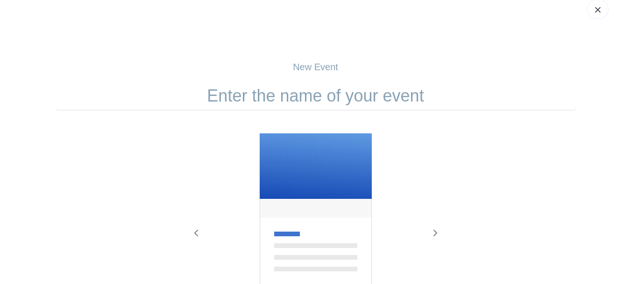
click at [336, 82] on input "text" at bounding box center [315, 95] width 521 height 29
paste input "Crisfield Uncorked Wine Festival"
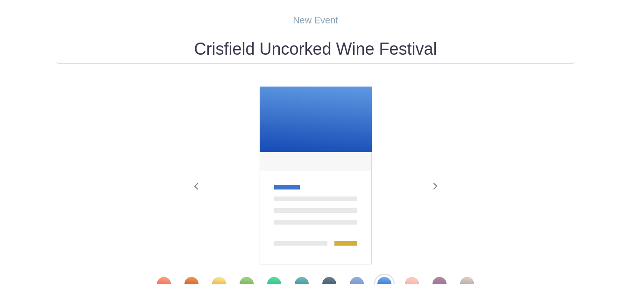
scroll to position [206, 0]
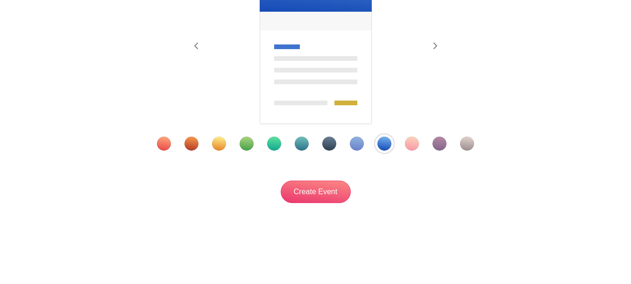
type input "Crisfield Uncorked Wine Festival"
click at [327, 191] on input "Create Event" at bounding box center [316, 191] width 70 height 22
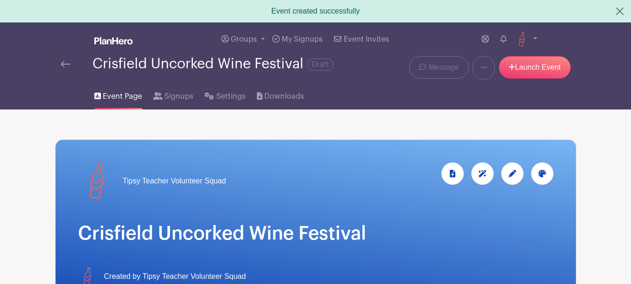
scroll to position [187, 0]
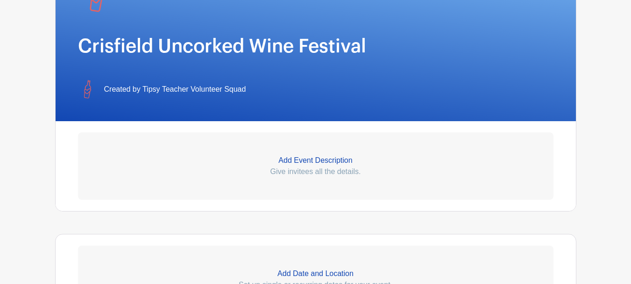
click at [287, 163] on p "Add Event Description" at bounding box center [316, 160] width 476 height 11
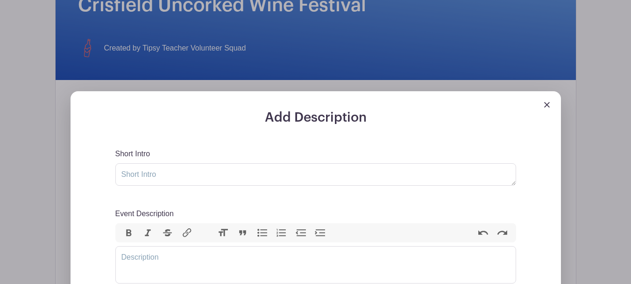
scroll to position [234, 0]
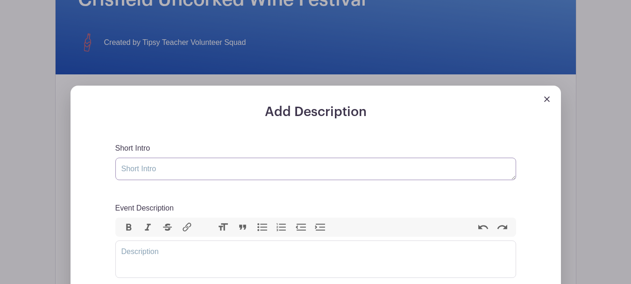
click at [240, 164] on textarea "Short Intro" at bounding box center [315, 168] width 401 height 22
paste textarea "Get ready, Maryland! Crisfield is thrilled to announce Crisfield Uncorked! Our …"
click at [120, 167] on textarea "Get ready, Maryland! Crisfield is thrilled to announce Crisfield Uncorked! Our …" at bounding box center [315, 168] width 401 height 22
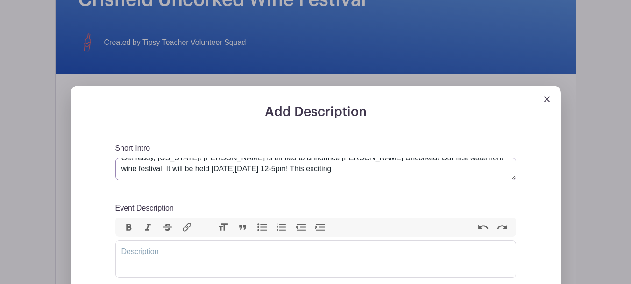
scroll to position [11, 0]
drag, startPoint x: 318, startPoint y: 167, endPoint x: 271, endPoint y: 169, distance: 47.2
click at [271, 169] on textarea "Get ready, Maryland! Crisfield is thrilled to announce Crisfield Uncorked! Our …" at bounding box center [315, 168] width 401 height 22
type textarea "Get ready, Maryland! Crisfield is thrilled to announce Crisfield Uncorked! Our …"
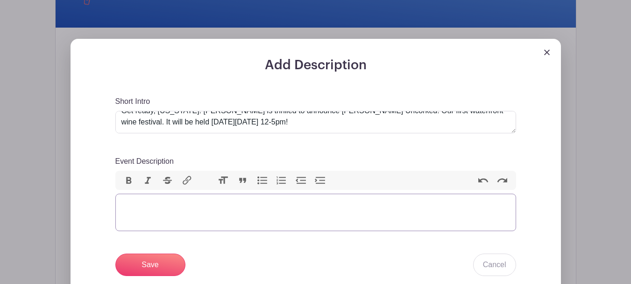
click at [177, 216] on trix-editor "Event Description" at bounding box center [315, 211] width 401 height 37
paste trix-editor "<div>This exciting event isn't just about fun; it's a fundraiser to support our…"
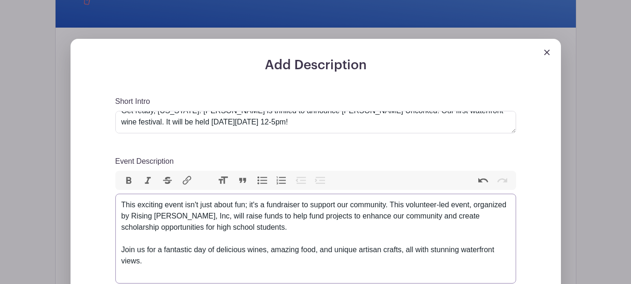
click at [120, 247] on trix-editor "This exciting event isn't just about fun; it's a fundraiser to support our comm…" at bounding box center [315, 238] width 401 height 90
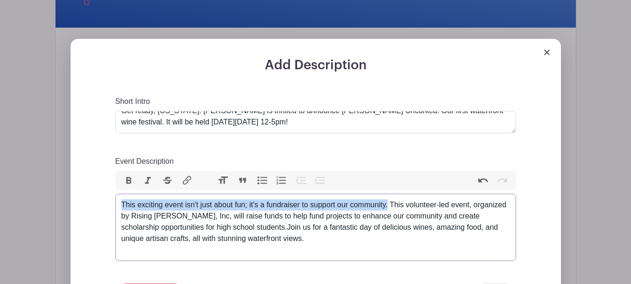
drag, startPoint x: 387, startPoint y: 204, endPoint x: 109, endPoint y: 191, distance: 278.8
click at [109, 191] on div "Add Description Short Intro Get ready, Maryland! Crisfield is thrilled to annou…" at bounding box center [316, 234] width 446 height 355
copy div "This exciting event isn't just about fun; it's a fundraiser to support our comm…"
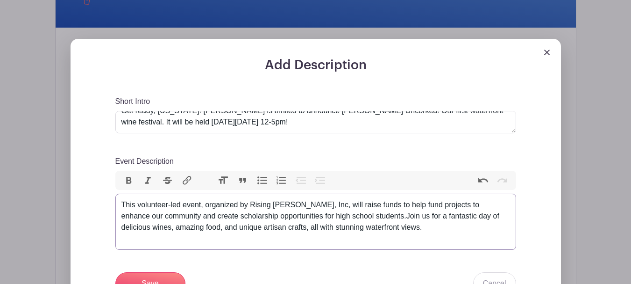
type trix-editor "<div>&nbsp;This volunteer-led event, organized by Rising Tide Crisifield, Inc, …"
click at [292, 125] on textarea "Get ready, Maryland! Crisfield is thrilled to announce Crisfield Uncorked! Our …" at bounding box center [315, 122] width 401 height 22
paste textarea "This exciting event isn't just about fun; it's a fundraiser to support our comm…"
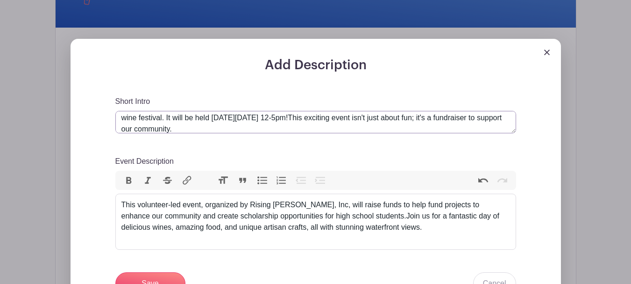
click at [272, 117] on textarea "Get ready, Maryland! Crisfield is thrilled to announce Crisfield Uncorked! Our …" at bounding box center [315, 122] width 401 height 22
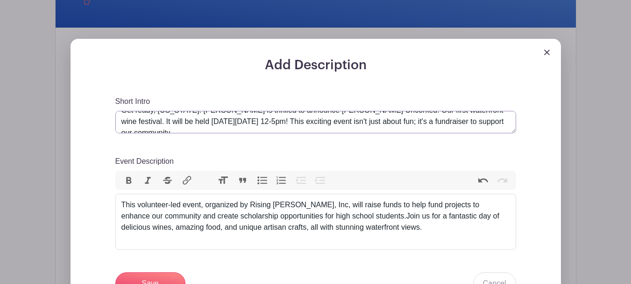
scroll to position [22, 0]
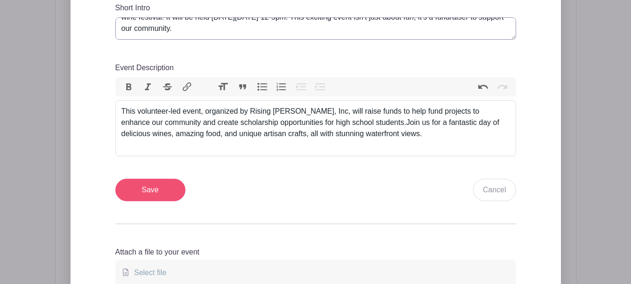
type textarea "Get ready, Maryland! Crisfield is thrilled to announce Crisfield Uncorked! Our …"
click at [142, 188] on input "Save" at bounding box center [150, 189] width 70 height 22
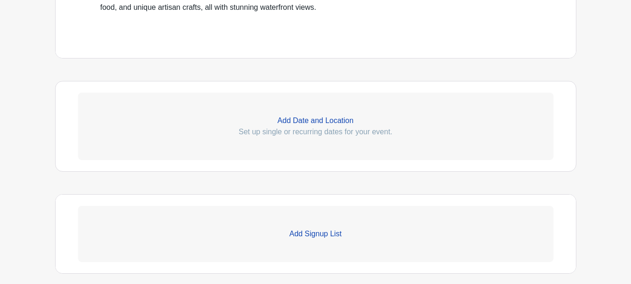
scroll to position [542, 0]
click at [327, 123] on p "Add Date and Location" at bounding box center [316, 119] width 476 height 11
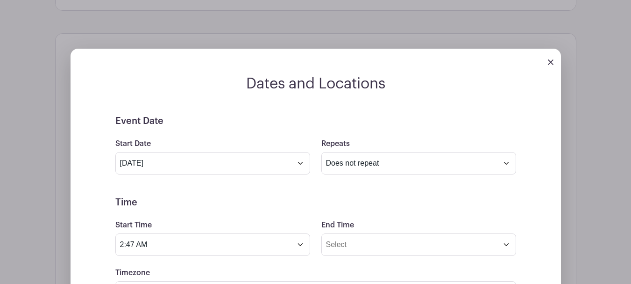
scroll to position [635, 0]
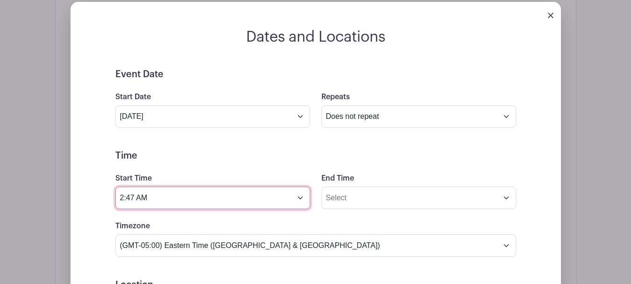
click at [228, 202] on input "2:47 AM" at bounding box center [212, 197] width 195 height 22
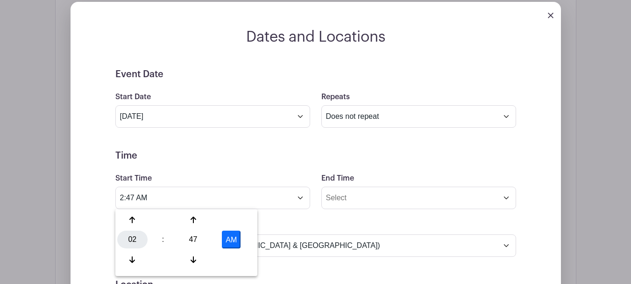
click at [133, 235] on div "02" at bounding box center [132, 239] width 30 height 18
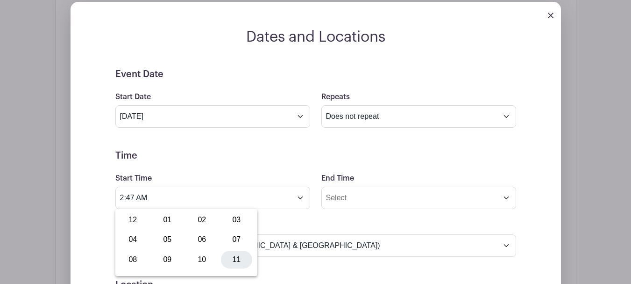
click at [239, 260] on div "11" at bounding box center [236, 259] width 31 height 18
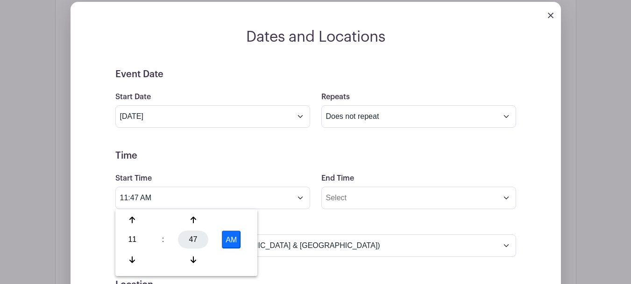
click at [191, 238] on div "47" at bounding box center [193, 239] width 30 height 18
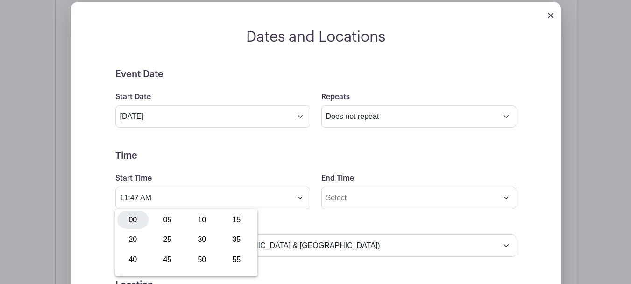
click at [125, 221] on div "00" at bounding box center [132, 220] width 31 height 18
type input "11:00 AM"
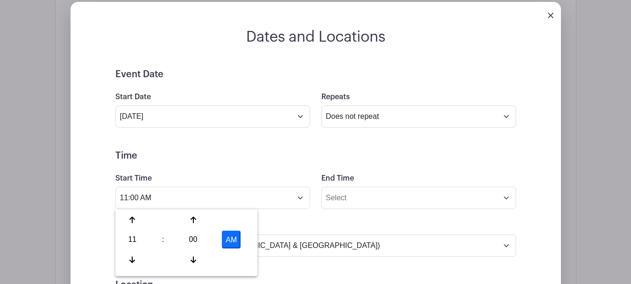
click at [273, 177] on div "Start Time 11:00 AM" at bounding box center [213, 190] width 206 height 36
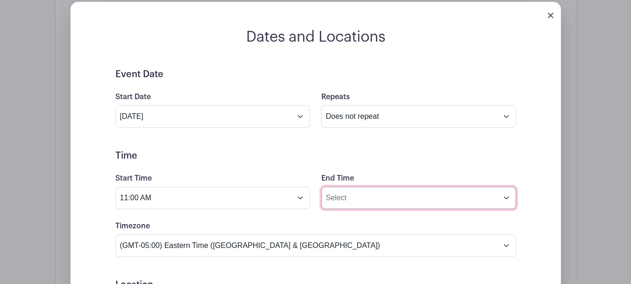
click at [365, 203] on input "End Time" at bounding box center [418, 197] width 195 height 22
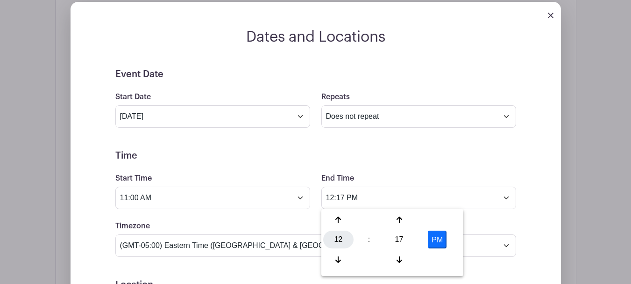
click at [341, 236] on div "12" at bounding box center [338, 239] width 30 height 18
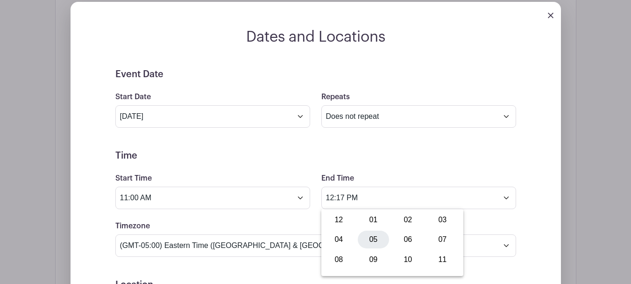
click at [366, 240] on div "05" at bounding box center [373, 239] width 31 height 18
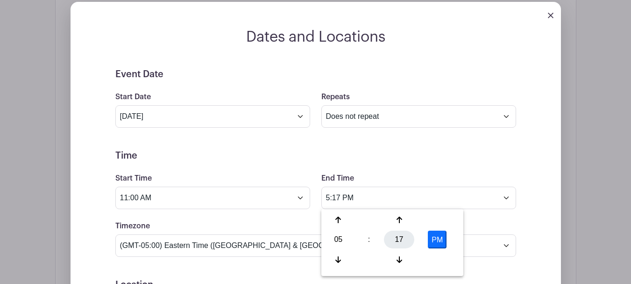
click at [395, 236] on div "17" at bounding box center [399, 239] width 30 height 18
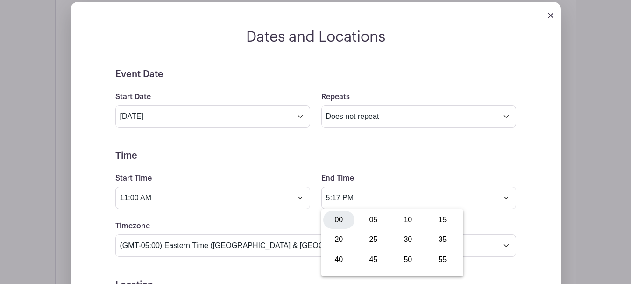
click at [341, 226] on div "00" at bounding box center [338, 220] width 31 height 18
type input "5:00 PM"
click at [414, 177] on div "End Time 5:00 PM" at bounding box center [419, 190] width 206 height 36
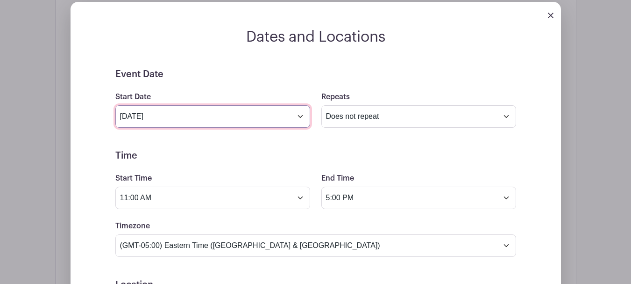
click at [197, 116] on input "Aug 13 2025" at bounding box center [212, 116] width 195 height 22
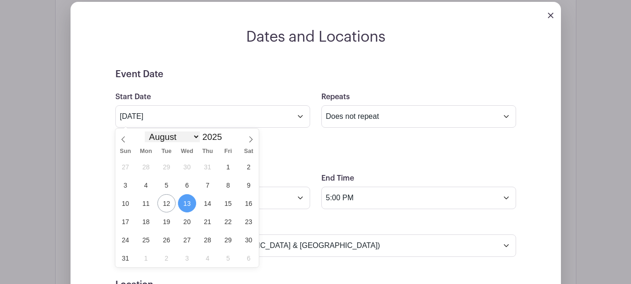
click at [170, 137] on select "January February March April May June July August September October November De…" at bounding box center [172, 136] width 55 height 11
select select "9"
click at [145, 131] on select "January February March April May June July August September October November De…" at bounding box center [172, 136] width 55 height 11
click at [244, 189] on span "11" at bounding box center [249, 185] width 18 height 18
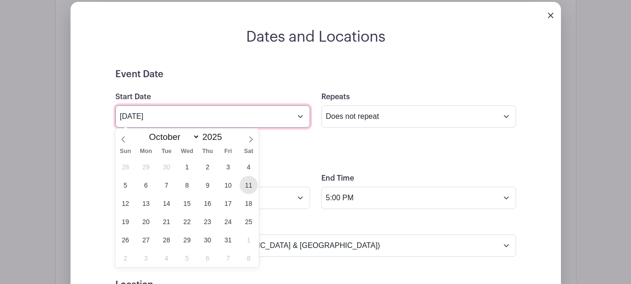
type input "Oct 11 2025"
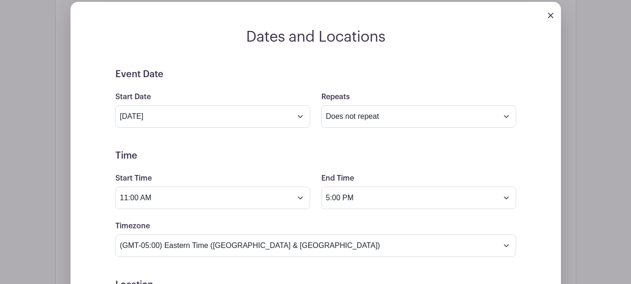
click at [381, 137] on form "Event Date Start Date Oct 11 2025 Repeats Does not repeat Daily Weekly Monthly …" at bounding box center [315, 279] width 401 height 420
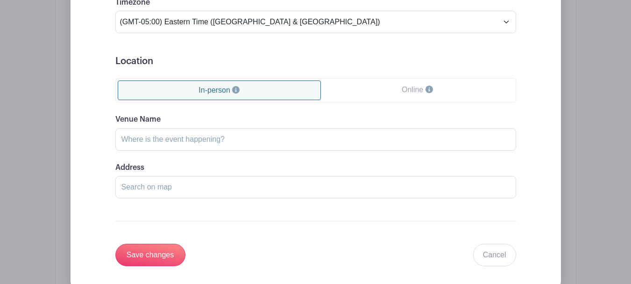
scroll to position [869, 0]
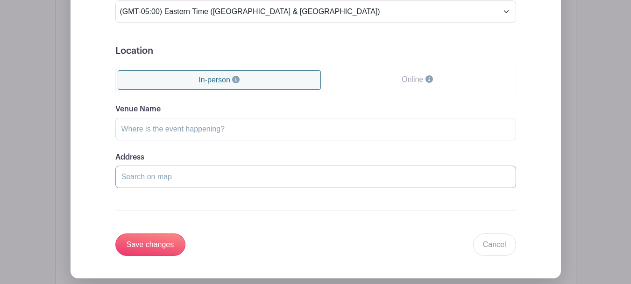
click at [220, 174] on input "Address" at bounding box center [315, 176] width 401 height 22
paste input "715 Broadway, Crisfield"
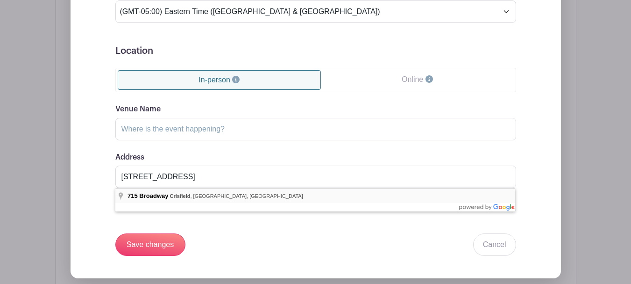
type input "715 Broadway, Crisfield, MD, USA"
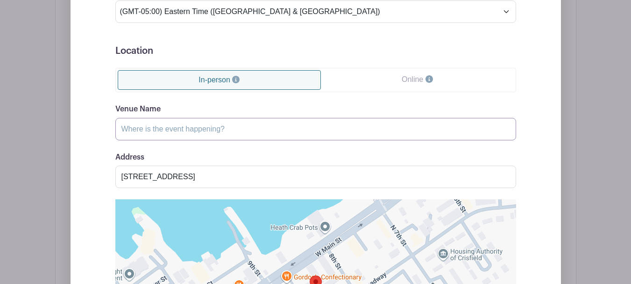
click at [186, 131] on input "Venue Name" at bounding box center [315, 129] width 401 height 22
paste input "Crisfield"
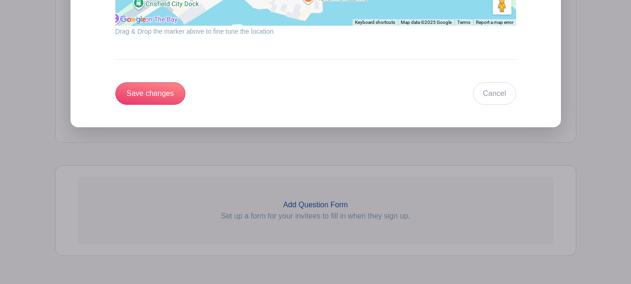
scroll to position [1243, 0]
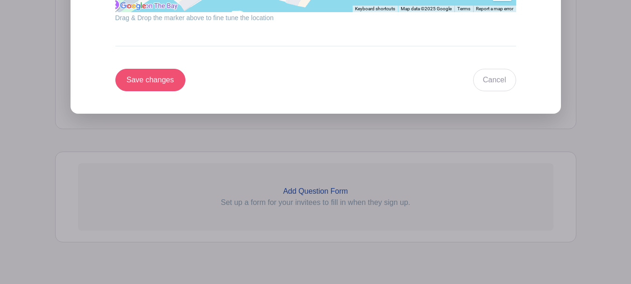
type input "Crisfield"
click at [128, 80] on input "Save changes" at bounding box center [150, 80] width 70 height 22
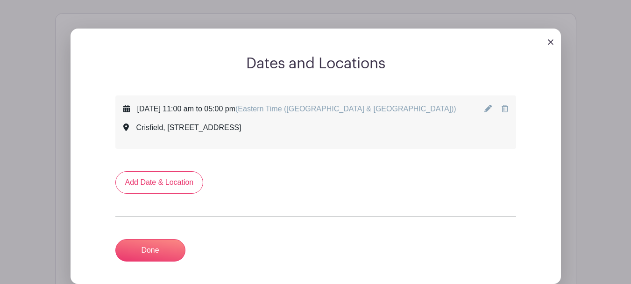
scroll to position [581, 0]
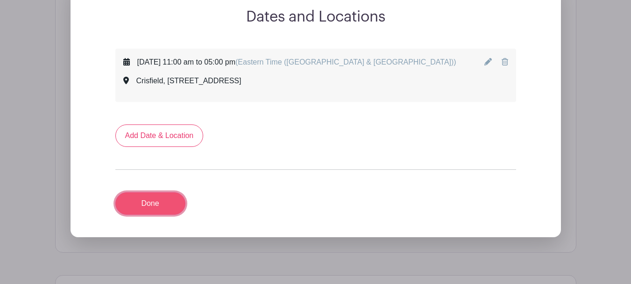
click at [149, 192] on link "Done" at bounding box center [150, 203] width 70 height 22
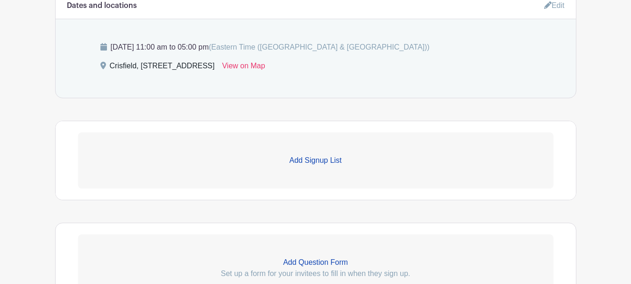
scroll to position [596, 0]
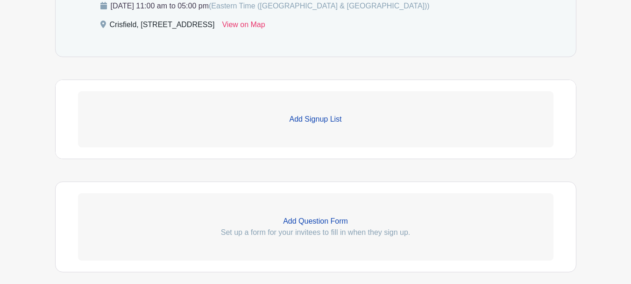
click at [323, 121] on p "Add Signup List" at bounding box center [316, 119] width 476 height 11
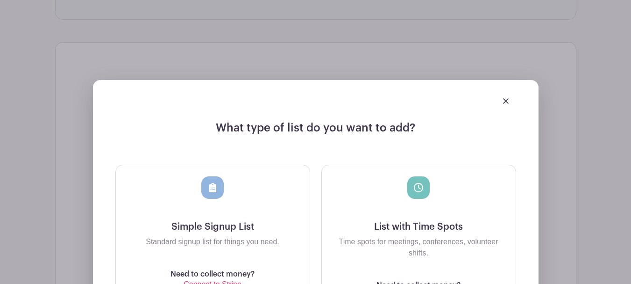
scroll to position [783, 0]
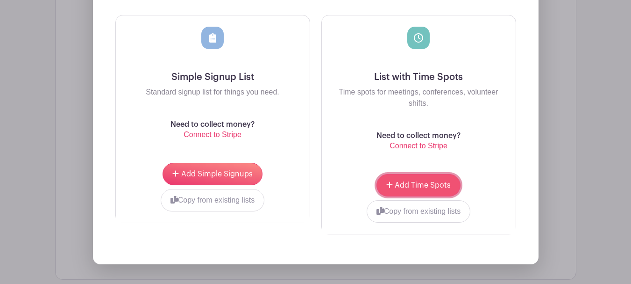
click at [413, 185] on span "Add Time Spots" at bounding box center [423, 184] width 56 height 7
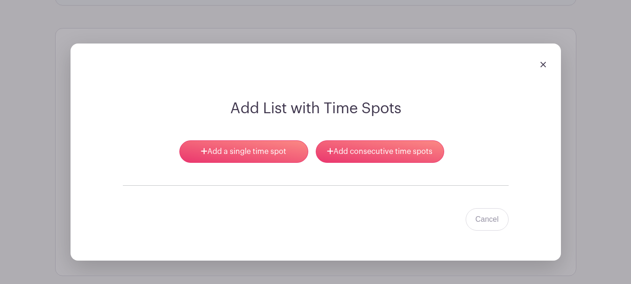
scroll to position [718, 0]
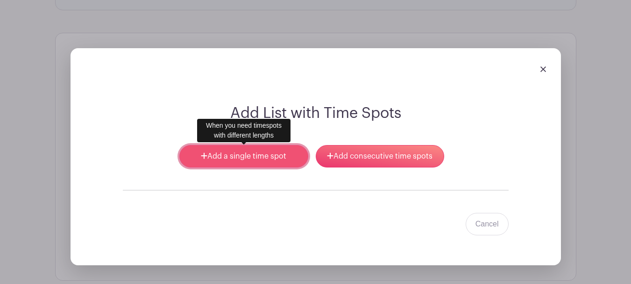
click at [215, 154] on link "Add a single time spot" at bounding box center [243, 156] width 128 height 22
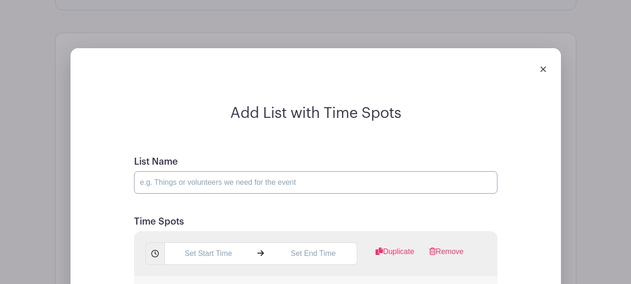
click at [207, 184] on input "List Name" at bounding box center [315, 182] width 363 height 22
type input "Volunteer here! Feel free to sign up for multiple time slots. Please provide fu…"
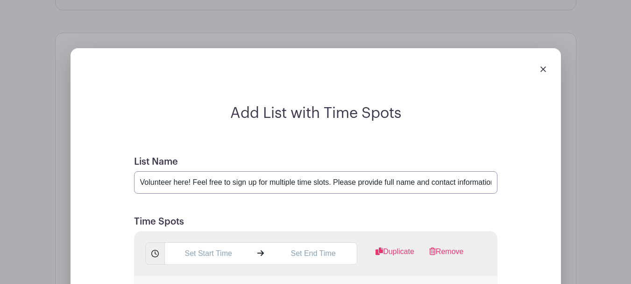
click at [393, 186] on input "Volunteer here! Feel free to sign up for multiple time slots. Please provide fu…" at bounding box center [315, 182] width 363 height 22
click at [442, 184] on input "Volunteer here! Feel free to sign up for multiple time slots. Please provide fu…" at bounding box center [315, 182] width 363 height 22
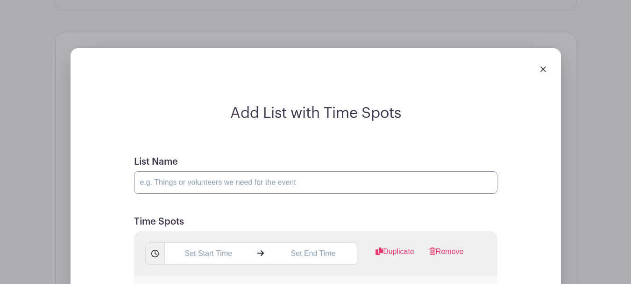
scroll to position [0, 0]
click at [442, 184] on input "List Name" at bounding box center [315, 182] width 363 height 22
type input "Volunteer here! Feel free to sign up for multiple time slots. Please provide fu…"
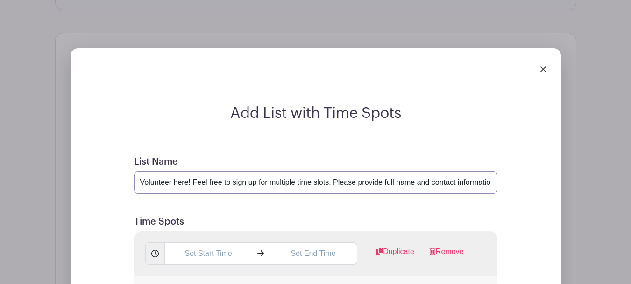
click at [376, 185] on input "Volunteer here! Feel free to sign up for multiple time slots. Please provide fu…" at bounding box center [315, 182] width 363 height 22
click at [378, 183] on input "Volunteer here! Feel free to sign up for multiple time slots. Please provide fu…" at bounding box center [315, 182] width 363 height 22
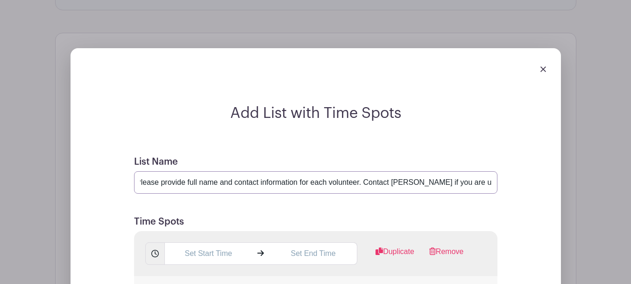
click at [378, 183] on input "Volunteer here! Feel free to sign up for multiple time slots. Please provide fu…" at bounding box center [315, 182] width 363 height 22
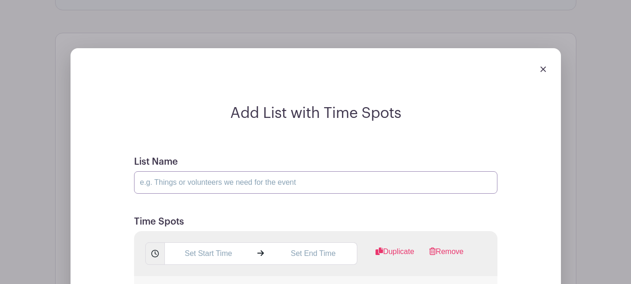
scroll to position [0, 0]
click at [378, 183] on input "List Name" at bounding box center [315, 182] width 363 height 22
type input "Volunteer here! Feel free to sign up for multiple time slots. Please provide fu…"
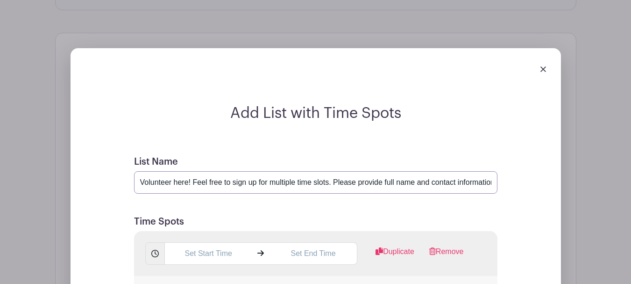
click at [397, 184] on input "Volunteer here! Feel free to sign up for multiple time slots. Please provide fu…" at bounding box center [315, 182] width 363 height 22
click at [398, 184] on input "Volunteer here! Feel free to sign up for multiple time slots. Please provide fu…" at bounding box center [315, 182] width 363 height 22
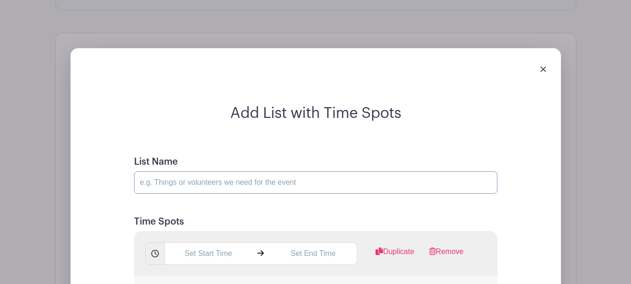
scroll to position [0, 0]
click at [398, 183] on input "List Name" at bounding box center [315, 182] width 363 height 22
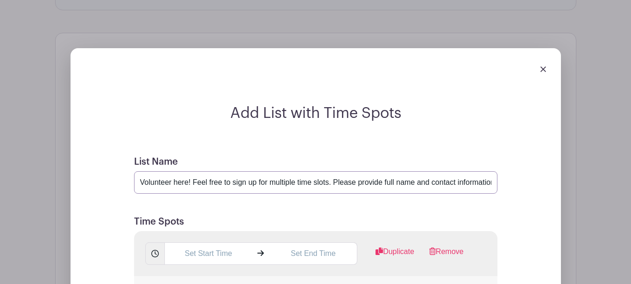
click at [396, 185] on input "Volunteer here! Feel free to sign up for multiple time slots. Please provide fu…" at bounding box center [315, 182] width 363 height 22
drag, startPoint x: 425, startPoint y: 184, endPoint x: 401, endPoint y: 186, distance: 23.9
click at [401, 186] on input "Volunteer here! Feel free to sign up for multiple time slots. Please provide fu…" at bounding box center [315, 182] width 363 height 22
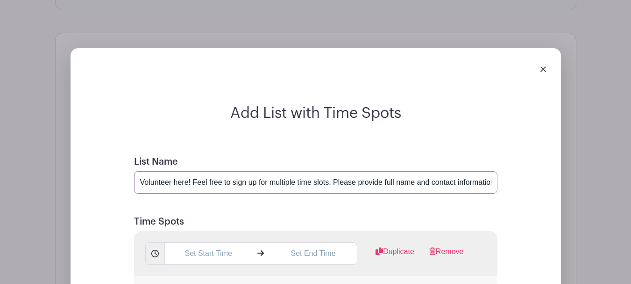
click at [444, 178] on input "Volunteer here! Feel free to sign up for multiple time slots. Please provide fu…" at bounding box center [315, 182] width 363 height 22
drag, startPoint x: 441, startPoint y: 181, endPoint x: 513, endPoint y: 189, distance: 72.3
paste input "410-271-8914"
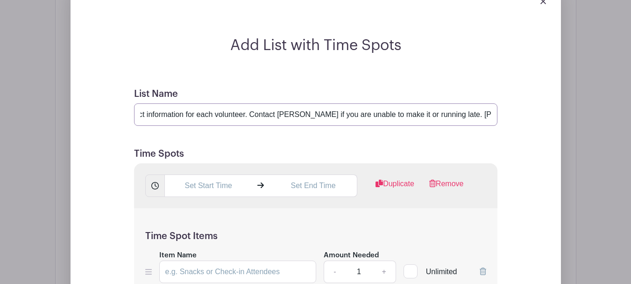
scroll to position [811, 0]
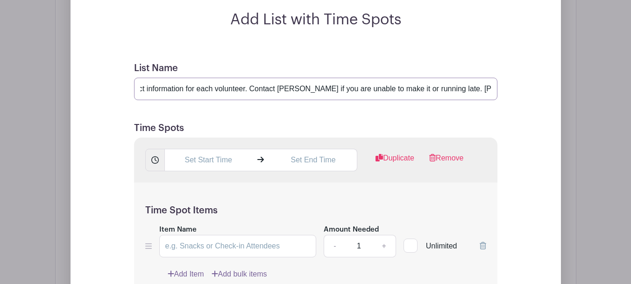
type input "Volunteer here! Feel free to sign up for multiple time slots. Please provide fu…"
click at [200, 161] on input "text" at bounding box center [208, 160] width 88 height 22
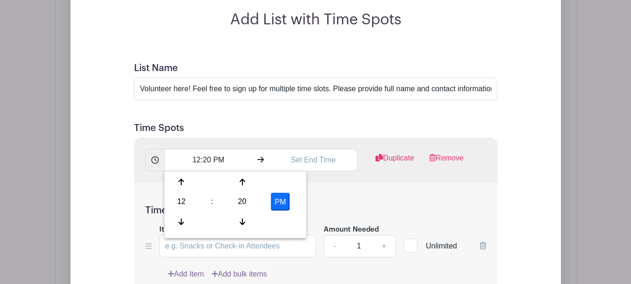
click at [175, 199] on div "12" at bounding box center [181, 201] width 30 height 18
click at [280, 215] on div "11" at bounding box center [285, 222] width 31 height 18
click at [246, 206] on div "20" at bounding box center [242, 201] width 30 height 18
click at [218, 221] on div "45" at bounding box center [216, 222] width 31 height 18
type input "11:45 PM"
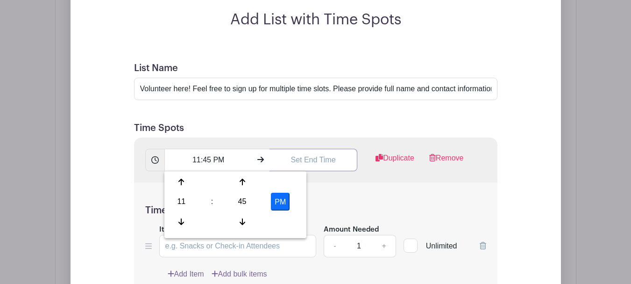
click at [297, 157] on input "text" at bounding box center [314, 160] width 88 height 22
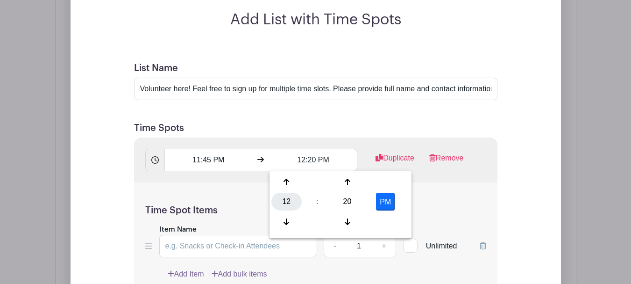
click at [279, 203] on div "12" at bounding box center [286, 201] width 30 height 18
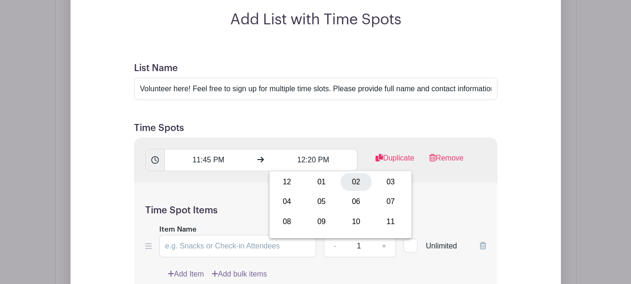
click at [360, 186] on div "02" at bounding box center [356, 182] width 31 height 18
click at [349, 198] on div "20" at bounding box center [347, 201] width 30 height 18
click at [350, 199] on div "30" at bounding box center [356, 201] width 31 height 18
type input "2:30 PM"
click at [236, 166] on input "11:45 PM" at bounding box center [208, 160] width 88 height 22
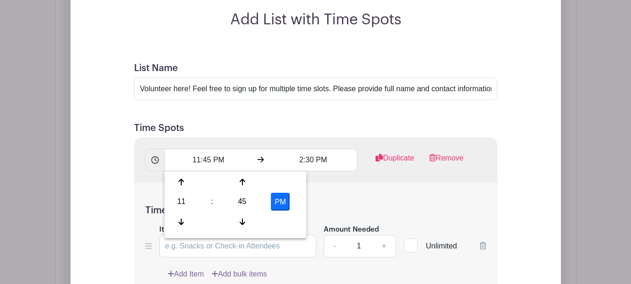
click at [275, 194] on button "PM" at bounding box center [280, 201] width 19 height 18
type input "11:45 AM"
click at [302, 141] on div "11:45 AM 2:30 PM Duplicate Remove" at bounding box center [315, 159] width 363 height 45
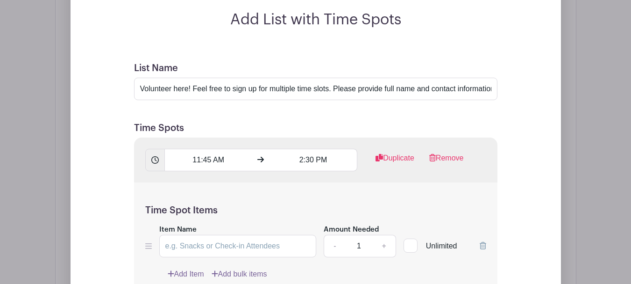
scroll to position [858, 0]
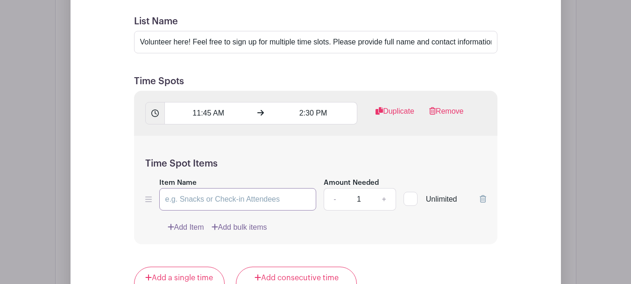
click at [257, 198] on input "Item Name" at bounding box center [237, 199] width 157 height 22
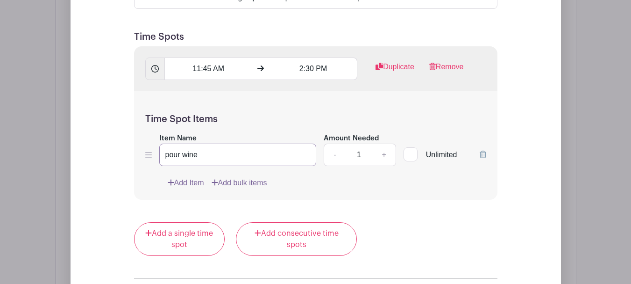
scroll to position [904, 0]
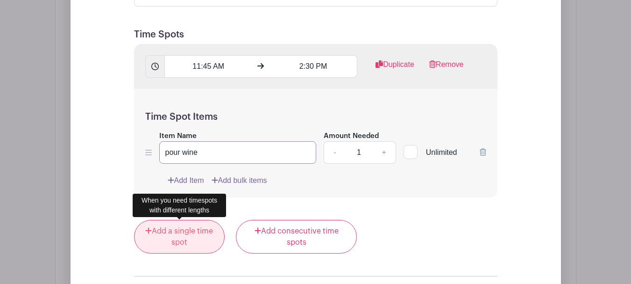
type input "pour wine"
click at [181, 240] on link "Add a single time spot" at bounding box center [179, 237] width 91 height 34
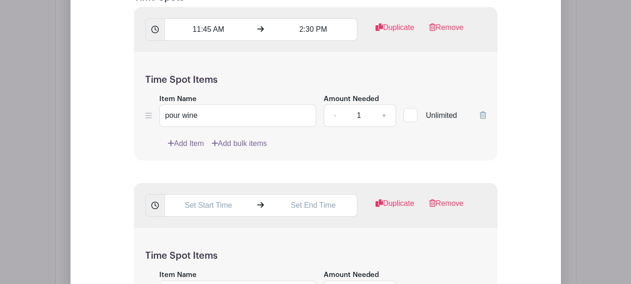
scroll to position [876, 0]
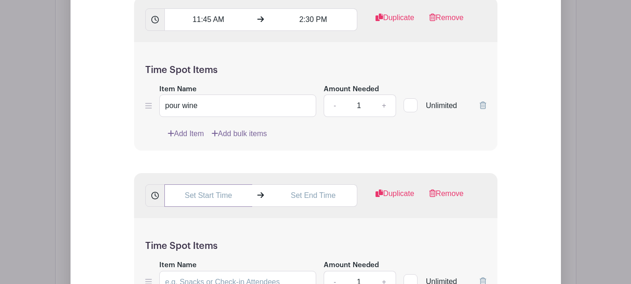
click at [205, 195] on input "text" at bounding box center [208, 195] width 88 height 22
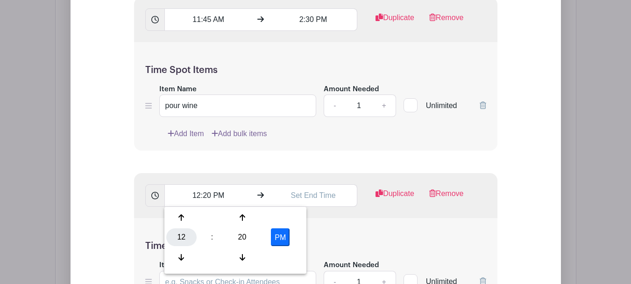
click at [180, 238] on div "12" at bounding box center [181, 237] width 30 height 18
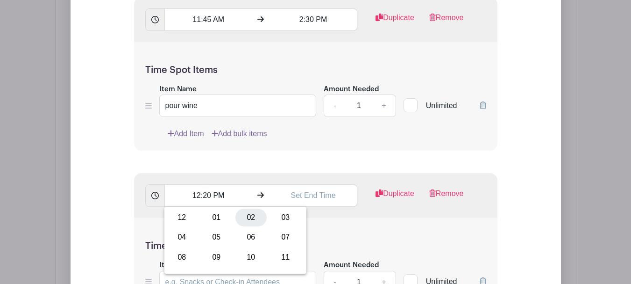
click at [245, 220] on div "02" at bounding box center [250, 217] width 31 height 18
click at [241, 235] on div "20" at bounding box center [242, 237] width 30 height 18
click at [276, 218] on div "15" at bounding box center [285, 217] width 31 height 18
type input "2:15 PM"
click at [299, 195] on input "text" at bounding box center [314, 195] width 88 height 22
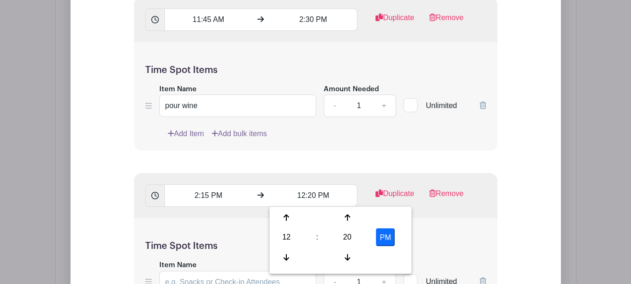
click at [284, 236] on div "12" at bounding box center [286, 237] width 30 height 18
click at [326, 231] on div "05" at bounding box center [321, 237] width 31 height 18
click at [345, 234] on div "20" at bounding box center [347, 237] width 30 height 18
click at [281, 218] on div "00" at bounding box center [286, 217] width 31 height 18
type input "5:00 PM"
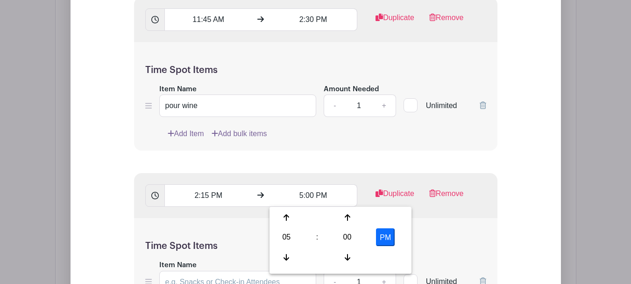
click at [313, 168] on form "List Name Volunteer here! Feel free to sign up for multiple time slots. Please …" at bounding box center [316, 220] width 386 height 618
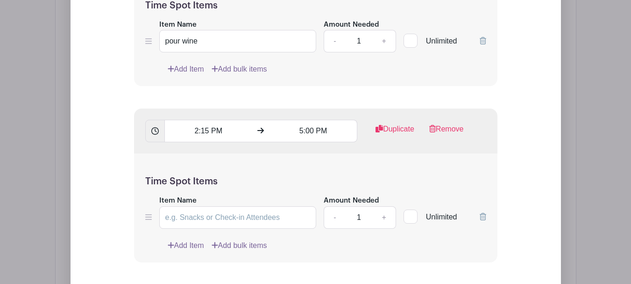
scroll to position [970, 0]
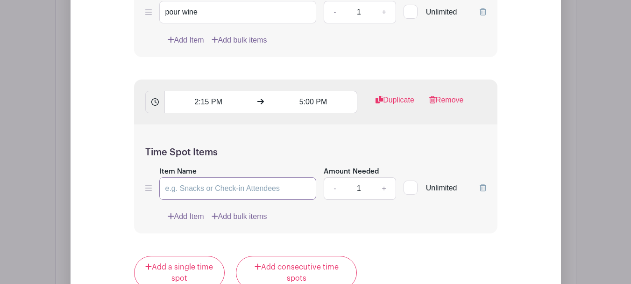
click at [280, 188] on input "Item Name" at bounding box center [237, 188] width 157 height 22
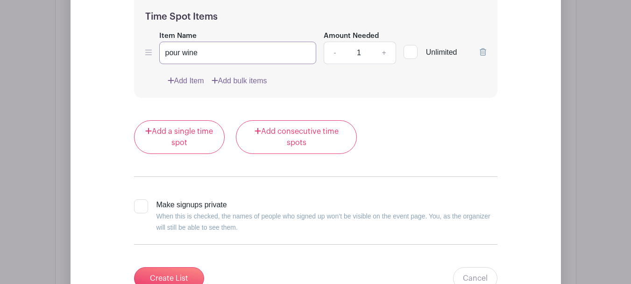
scroll to position [1110, 0]
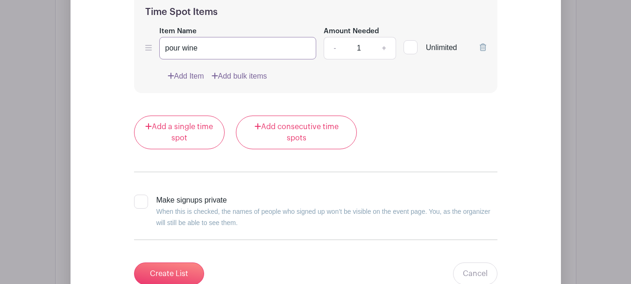
type input "pour wine"
click at [142, 196] on div at bounding box center [141, 201] width 14 height 14
click at [140, 196] on input "Make signups private When this is checked, the names of people who signed up wo…" at bounding box center [137, 197] width 6 height 6
checkbox input "true"
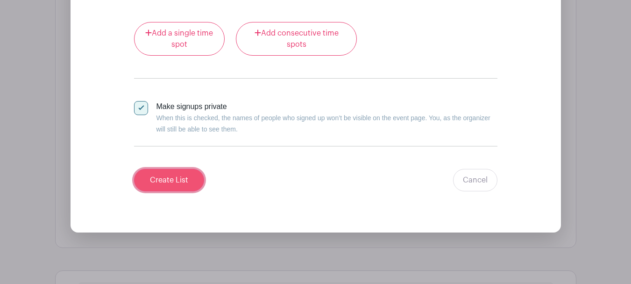
click at [173, 182] on input "Create List" at bounding box center [169, 180] width 70 height 22
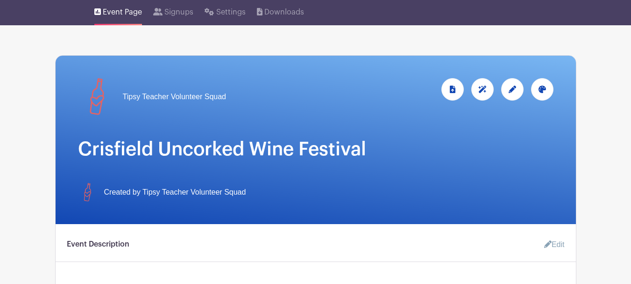
scroll to position [0, 0]
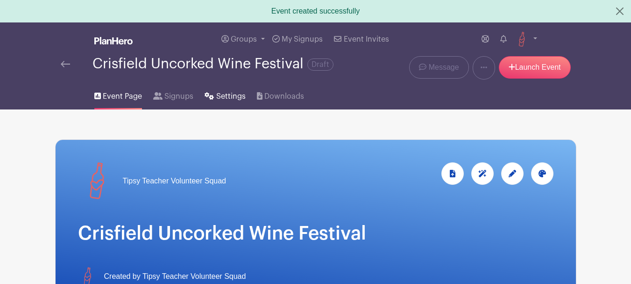
click at [224, 97] on span "Settings" at bounding box center [230, 96] width 29 height 11
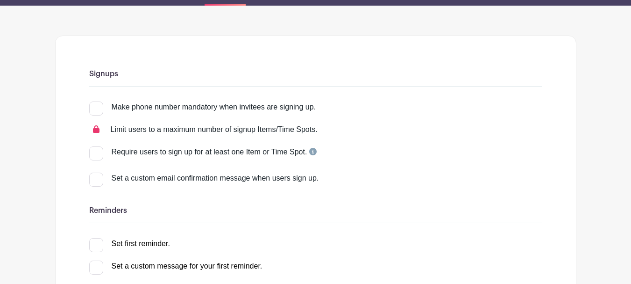
scroll to position [93, 0]
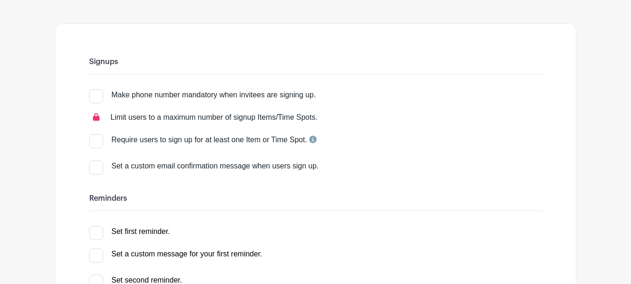
click at [97, 96] on div at bounding box center [96, 96] width 14 height 14
click at [95, 95] on input "Make phone number mandatory when invitees are signing up." at bounding box center [92, 92] width 6 height 6
checkbox input "true"
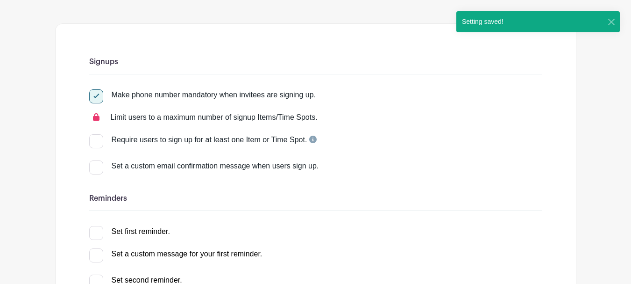
click at [99, 167] on div at bounding box center [96, 167] width 14 height 14
click at [95, 166] on input "Set a custom email confirmation message when users sign up." at bounding box center [92, 163] width 6 height 6
checkbox input "true"
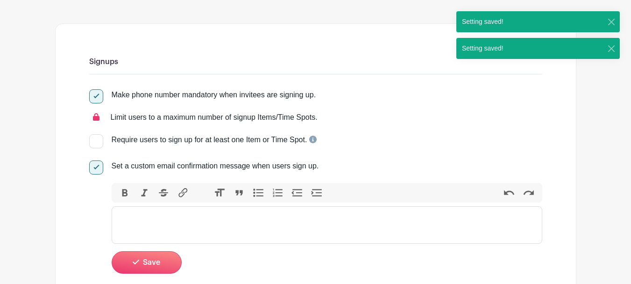
scroll to position [140, 0]
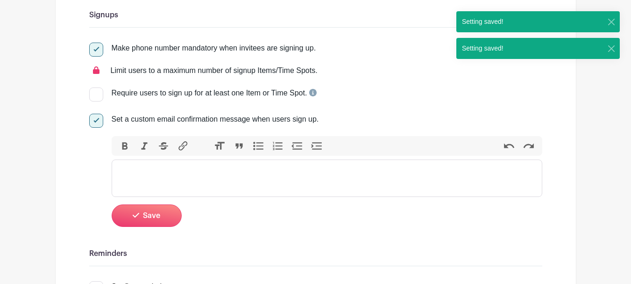
click at [267, 173] on trix-editor at bounding box center [327, 177] width 431 height 37
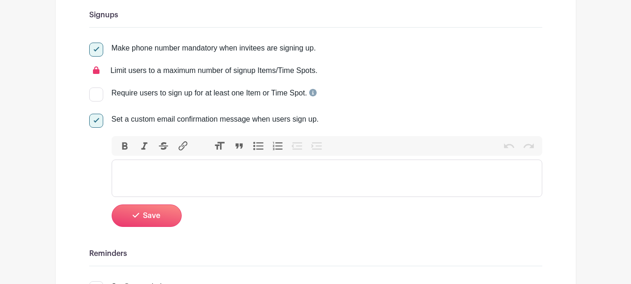
paste trix-editor "<div>Thank you for Volunteering with Tipsy Teacher and supporting our mission o…"
type trix-editor "<div>Thank you for Volunteering with Tipsy Teacher and supporting our mission o…"
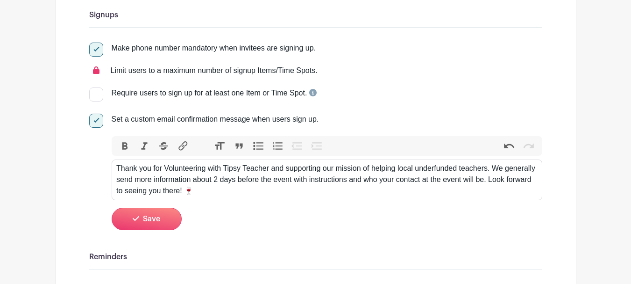
scroll to position [187, 0]
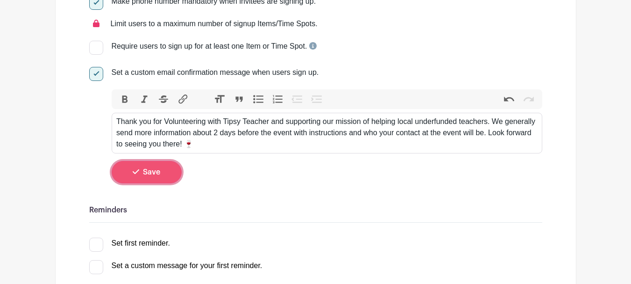
click at [146, 164] on button "Save" at bounding box center [147, 172] width 70 height 22
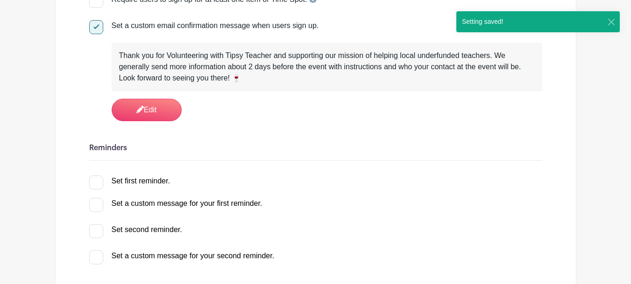
scroll to position [280, 0]
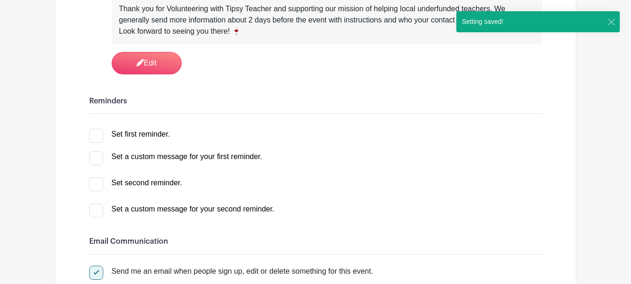
click at [92, 135] on input "Set first reminder." at bounding box center [92, 131] width 6 height 6
checkbox input "true"
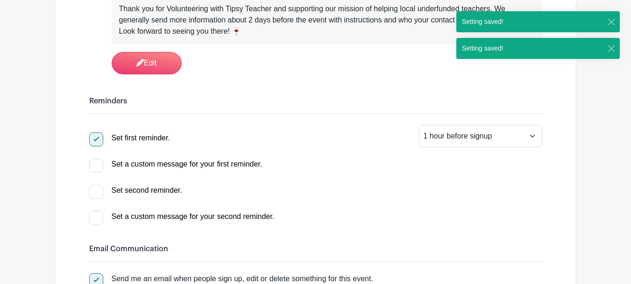
click at [93, 158] on input "Set a custom message for your first reminder." at bounding box center [92, 161] width 6 height 6
checkbox input "true"
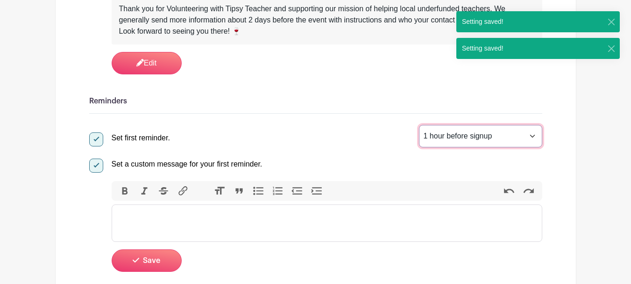
click at [445, 143] on select "1 hour before signup 2 hours before signup 3 hours before signup 4 hours before…" at bounding box center [480, 136] width 123 height 22
select select "48"
click at [419, 125] on select "1 hour before signup 2 hours before signup 3 hours before signup 4 hours before…" at bounding box center [480, 136] width 123 height 22
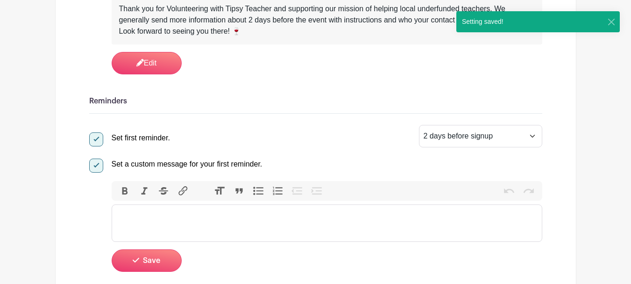
click at [235, 221] on trix-editor at bounding box center [327, 222] width 431 height 37
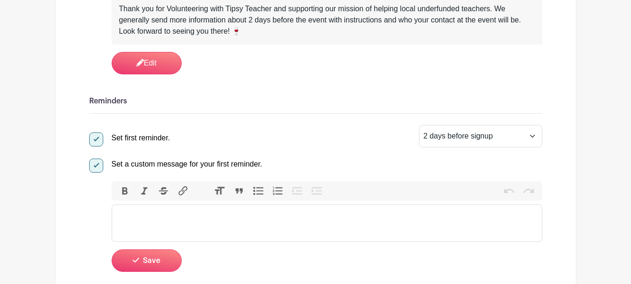
paste trix-editor "<div>Hey there! Quick reminder: the event is only 2 days away now! 🍷 We're so e…"
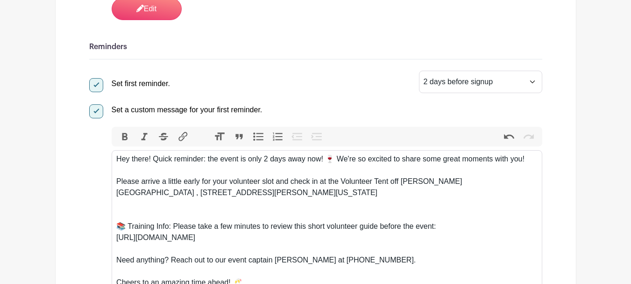
scroll to position [374, 0]
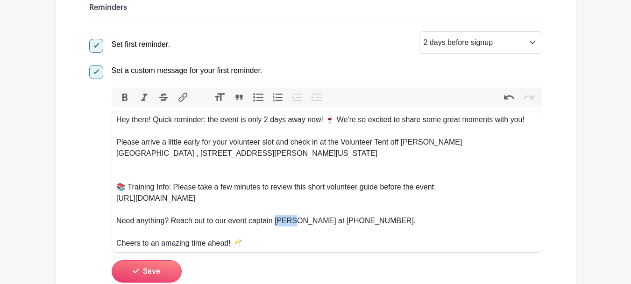
drag, startPoint x: 293, startPoint y: 219, endPoint x: 276, endPoint y: 223, distance: 18.2
click at [276, 223] on div "Need anything? Reach out to our event captain Sarah at 1 (443) 867-9174." at bounding box center [326, 220] width 421 height 11
drag, startPoint x: 307, startPoint y: 221, endPoint x: 367, endPoint y: 223, distance: 60.3
click at [367, 223] on div "Need anything? Reach out to our event captain Jess at 1 (443) 867-9174." at bounding box center [326, 220] width 421 height 11
paste trix-editor "<div>Hey there! Quick reminder: the event is only 2 days away now! 🍷 We're so e…"
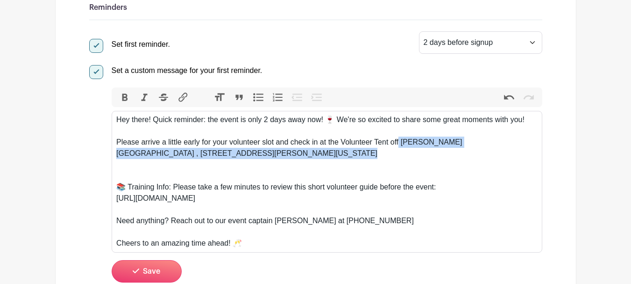
drag, startPoint x: 399, startPoint y: 140, endPoint x: 447, endPoint y: 165, distance: 53.5
click at [447, 165] on trix-editor "Hey there! Quick reminder: the event is only 2 days away now! 🍷 We're so excite…" at bounding box center [327, 182] width 431 height 142
paste trix-editor "<div>Hey there! Quick reminder: the event is only 2 days away now! 🍷 We're so e…"
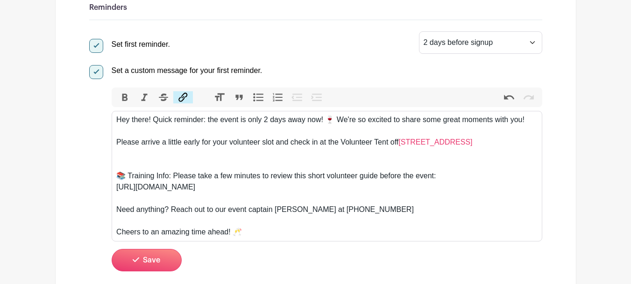
drag, startPoint x: 478, startPoint y: 141, endPoint x: 401, endPoint y: 147, distance: 76.9
click at [401, 147] on div "Please arrive a little early for your volunteer slot and check in at the Volunt…" at bounding box center [326, 141] width 421 height 11
click at [125, 104] on span "Bold Italic Strikethrough Link" at bounding box center [154, 97] width 85 height 20
click at [125, 100] on button "Bold" at bounding box center [125, 97] width 20 height 12
click at [339, 182] on div "https://drive.google.com/drive/folders/1gRpjpvSeqXyF1lz3PMY6xqTwF08fH3FI?usp=sh…" at bounding box center [326, 186] width 421 height 11
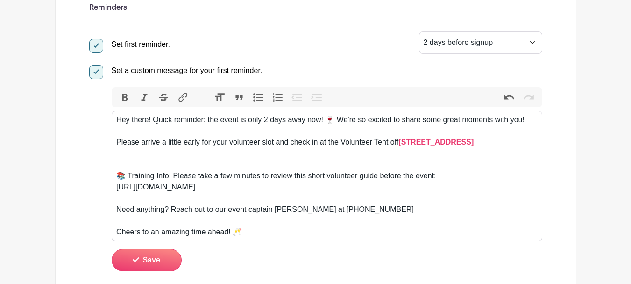
click at [488, 142] on div "Please arrive a little early for your volunteer slot and check in at the Volunt…" at bounding box center [326, 141] width 421 height 11
click at [125, 94] on button "Bold" at bounding box center [125, 97] width 20 height 12
click at [123, 106] on span "Bold Italic Strikethrough Link" at bounding box center [154, 97] width 85 height 20
click at [123, 104] on span "Bold Italic Strikethrough Link" at bounding box center [154, 97] width 85 height 20
click at [126, 101] on button "Bold" at bounding box center [125, 97] width 20 height 12
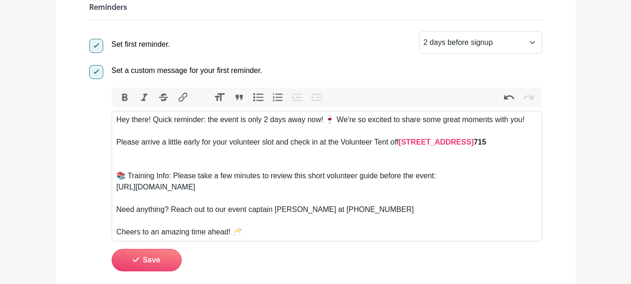
click at [503, 143] on div "Please arrive a little early for your volunteer slot and check in at the Volunt…" at bounding box center [326, 141] width 421 height 11
click at [124, 102] on button "Bold" at bounding box center [125, 97] width 20 height 12
click at [126, 102] on button "Bold" at bounding box center [125, 97] width 20 height 12
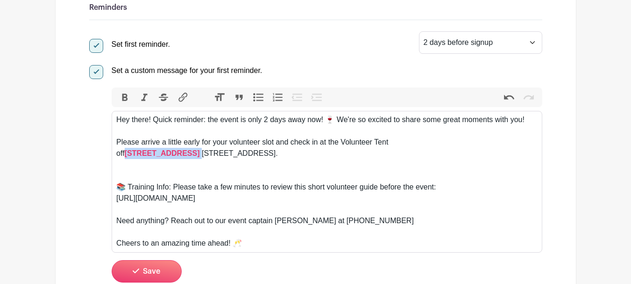
drag, startPoint x: 486, startPoint y: 142, endPoint x: 399, endPoint y: 146, distance: 87.9
click at [399, 146] on div "Please arrive a little early for your volunteer slot and check in at the Volunt…" at bounding box center [326, 147] width 421 height 22
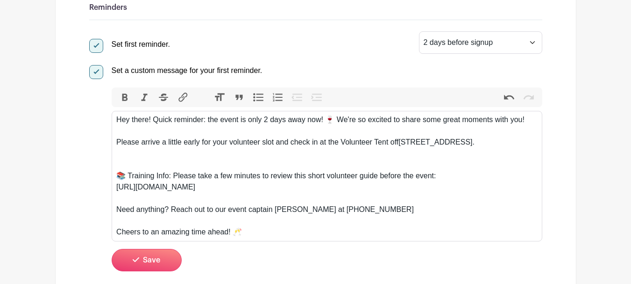
type trix-editor "<div>Hey there! Quick reminder: the event is only 2 days away now! 🍷 We're so e…"
click at [496, 142] on div "Please arrive a little early for your volunteer slot and check in at the Volunt…" at bounding box center [326, 141] width 421 height 11
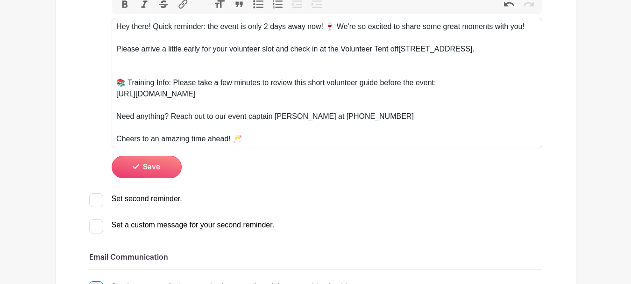
scroll to position [467, 0]
click at [152, 160] on button "Save" at bounding box center [147, 166] width 70 height 22
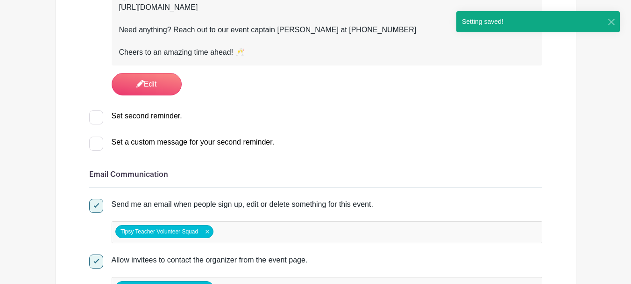
scroll to position [545, 0]
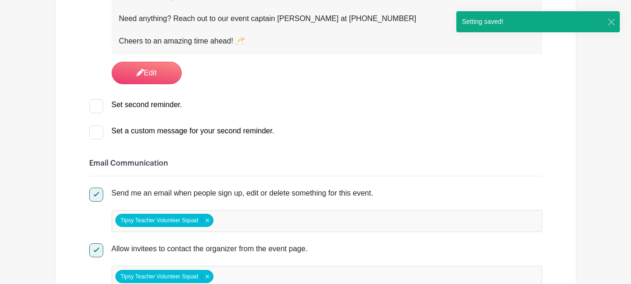
click at [94, 108] on div at bounding box center [96, 106] width 14 height 14
click at [94, 105] on input "Set second reminder." at bounding box center [92, 102] width 6 height 6
checkbox input "true"
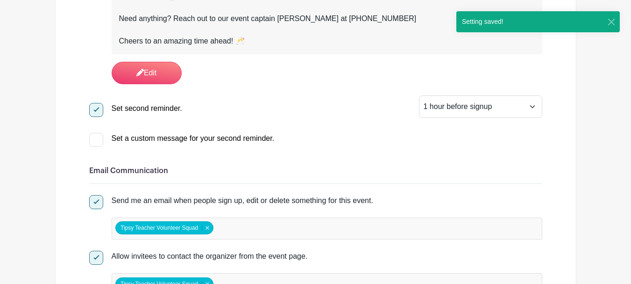
click at [91, 133] on input "Set a custom message for your second reminder." at bounding box center [92, 136] width 6 height 6
checkbox input "true"
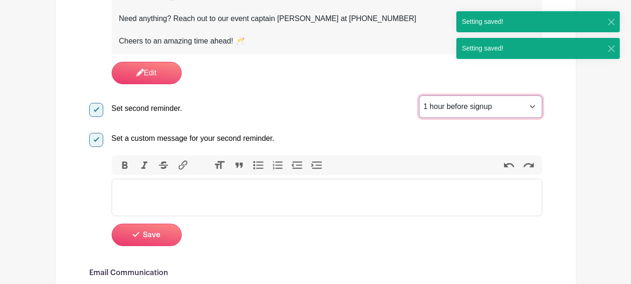
click at [471, 108] on select "1 hour before signup 2 hours before signup 3 hours before signup 4 hours before…" at bounding box center [480, 106] width 123 height 22
select select "3"
click at [419, 95] on select "1 hour before signup 2 hours before signup 3 hours before signup 4 hours before…" at bounding box center [480, 106] width 123 height 22
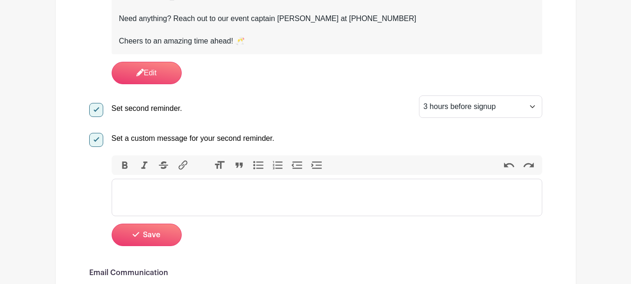
click at [144, 200] on trix-editor at bounding box center [327, 196] width 431 height 37
paste trix-editor "<div>Hey! Can you believe it? We're just 3 hours away from kicking off the even…"
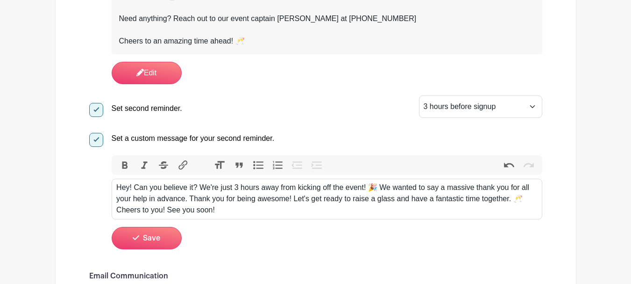
type trix-editor "<div>Hey! Can you believe it? We're just 3 hours away from kicking off the even…"
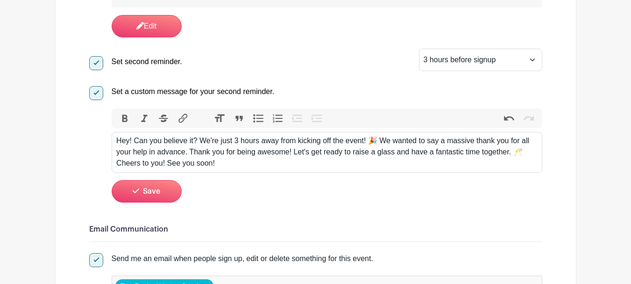
scroll to position [639, 0]
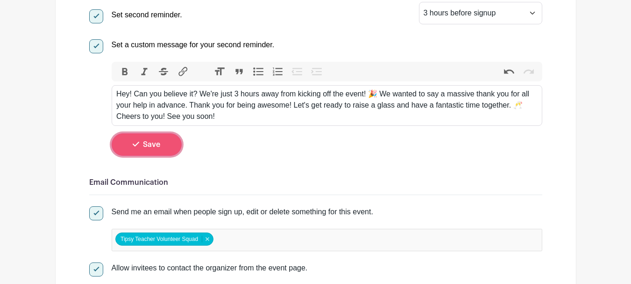
click at [158, 150] on button "Save" at bounding box center [147, 144] width 70 height 22
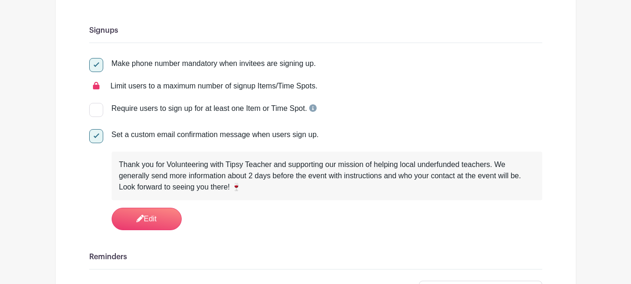
scroll to position [0, 0]
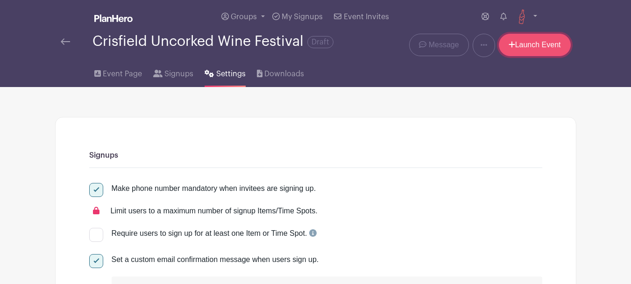
click at [546, 50] on link "Launch Event" at bounding box center [535, 45] width 72 height 22
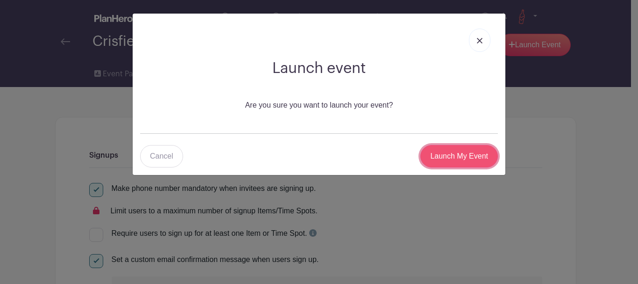
click at [478, 153] on input "Launch My Event" at bounding box center [459, 156] width 78 height 22
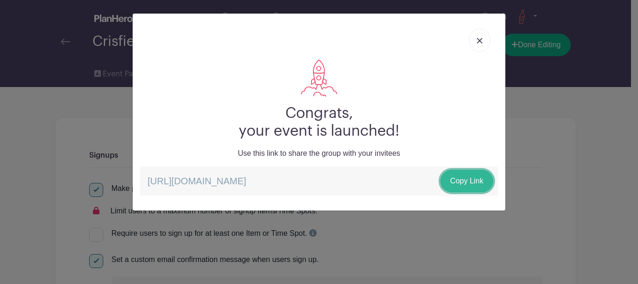
click at [450, 178] on link "Copy Link" at bounding box center [467, 181] width 53 height 22
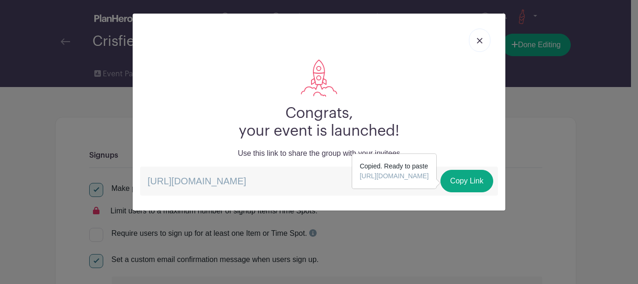
click at [481, 42] on img at bounding box center [480, 41] width 6 height 6
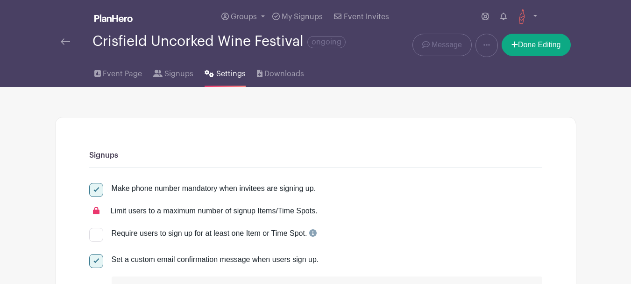
click at [61, 45] on img at bounding box center [65, 41] width 9 height 7
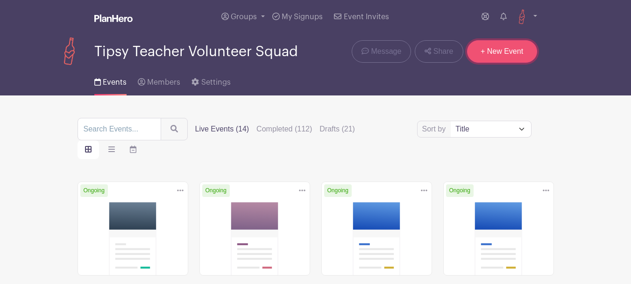
click at [483, 55] on link "+ New Event" at bounding box center [502, 51] width 70 height 22
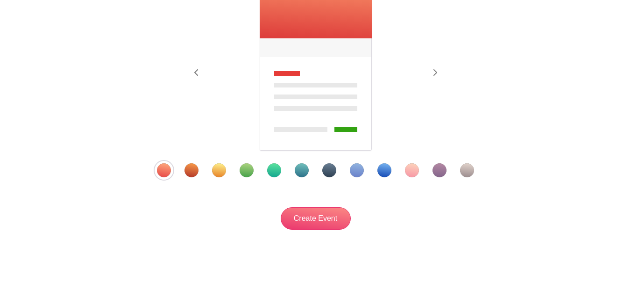
scroll to position [206, 0]
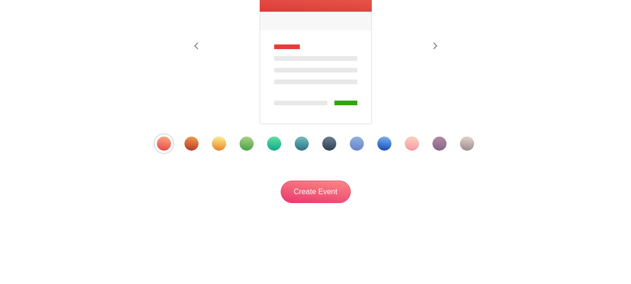
click at [471, 147] on div "Template 12" at bounding box center [467, 143] width 14 height 14
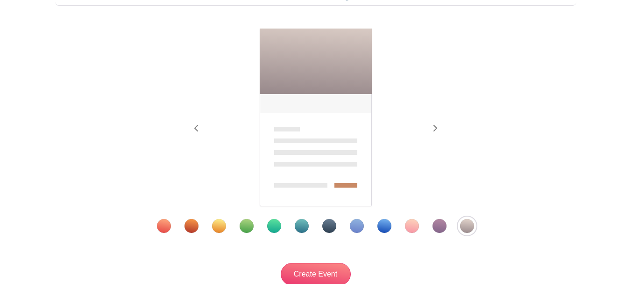
scroll to position [65, 0]
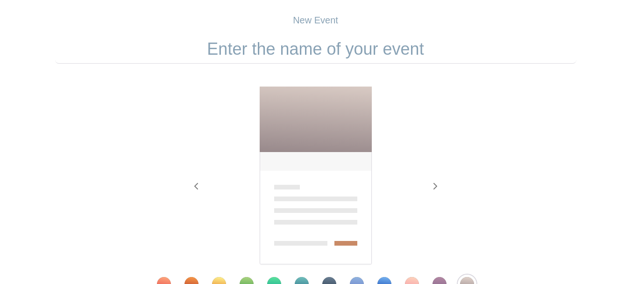
click at [308, 45] on input "text" at bounding box center [315, 49] width 521 height 29
paste input "Fall Back Wine Festival"
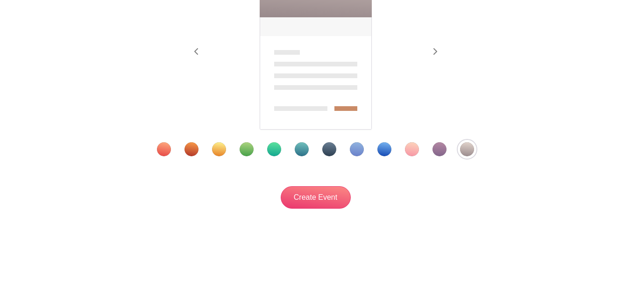
scroll to position [206, 0]
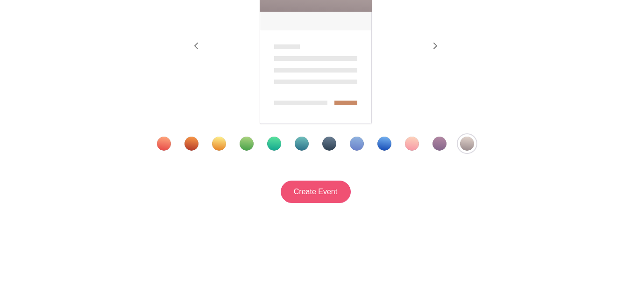
type input "Fall Back Wine Festival"
click at [296, 185] on input "Create Event" at bounding box center [316, 191] width 70 height 22
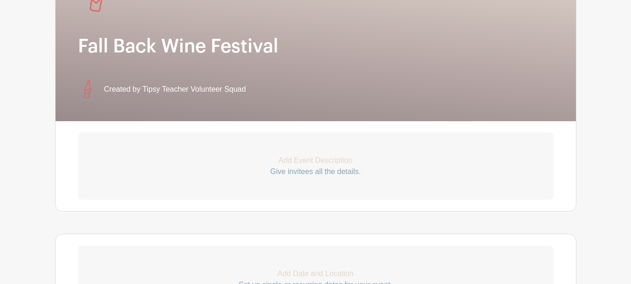
scroll to position [234, 0]
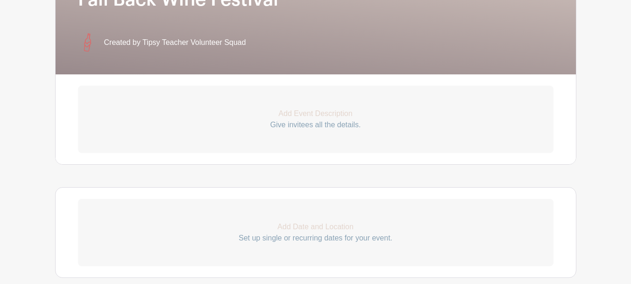
click at [316, 110] on p "Add Event Description" at bounding box center [316, 113] width 476 height 11
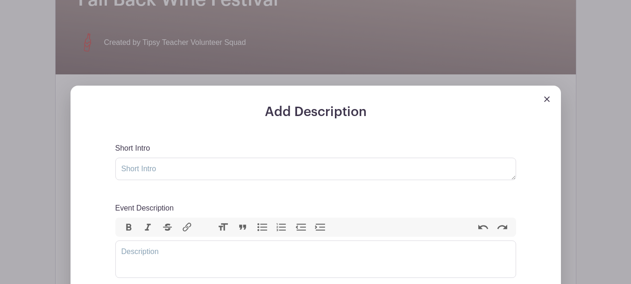
scroll to position [420, 0]
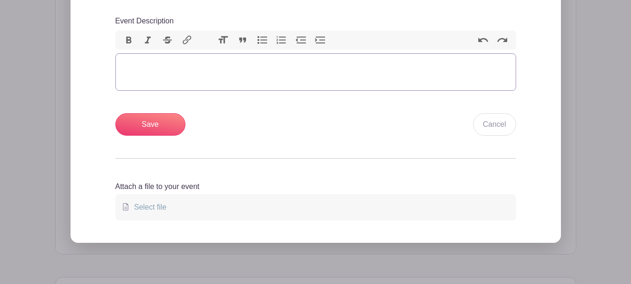
click at [281, 78] on trix-editor "Event Description" at bounding box center [315, 71] width 401 height 37
paste trix-editor "<div>🍂 <strong>Raise a glass to autumn at the Fall Back Ciders, Spirits &amp; W…"
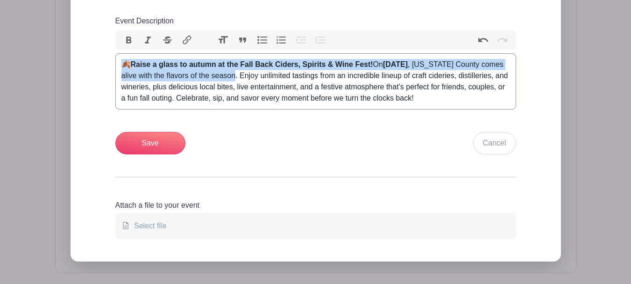
drag, startPoint x: 327, startPoint y: 76, endPoint x: 110, endPoint y: 67, distance: 217.0
click at [110, 67] on div "Add Description Short Intro Event Description Bold Italic Strikethrough Link He…" at bounding box center [316, 89] width 446 height 344
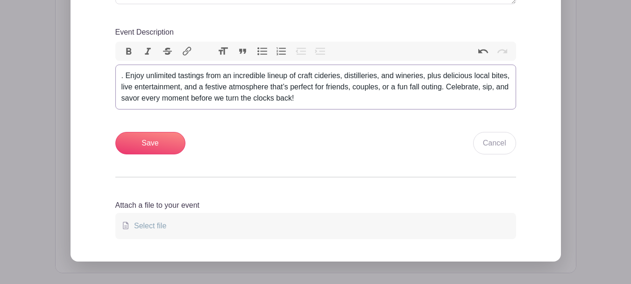
scroll to position [374, 0]
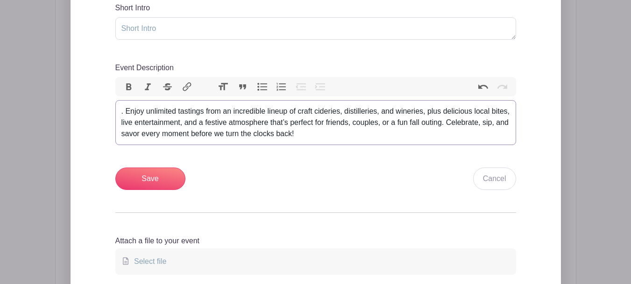
click at [127, 107] on div ". Enjoy unlimited tastings from an incredible lineup of craft cideries, distill…" at bounding box center [315, 123] width 389 height 34
type trix-editor "<div>Enjoy unlimited tastings from an incredible lineup of craft cideries, dist…"
click at [153, 32] on textarea "Short Intro" at bounding box center [315, 28] width 401 height 22
paste textarea "🍂 Raise a glass to autumn at the Fall Back Ciders, Spirits & Wine Fest! On Satu…"
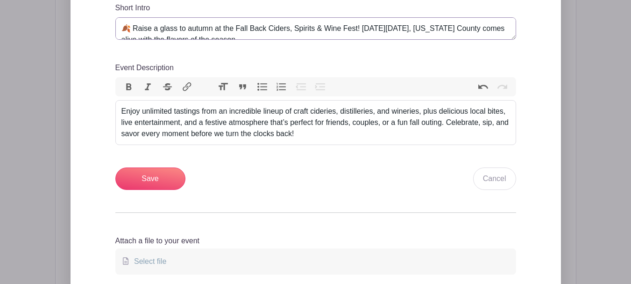
scroll to position [4, 0]
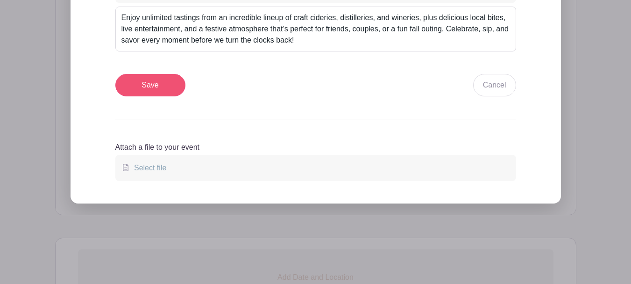
type textarea "🍂 Raise a glass to autumn at the Fall Back Ciders, Spirits & Wine Fest! On Satu…"
click at [162, 87] on input "Save" at bounding box center [150, 85] width 70 height 22
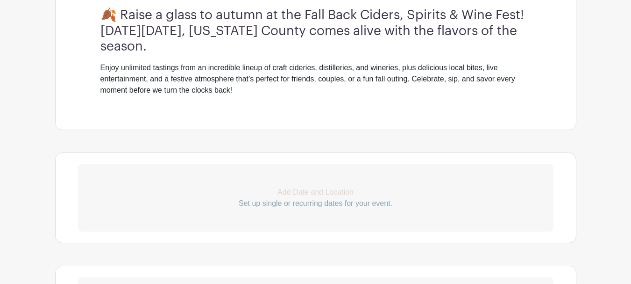
scroll to position [449, 0]
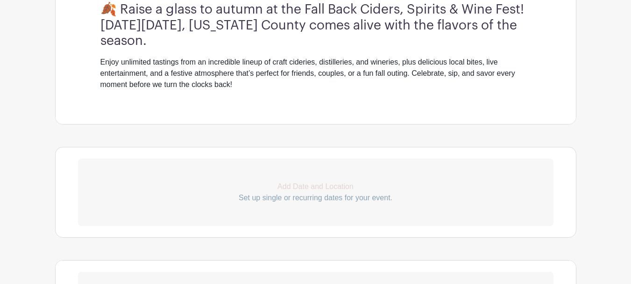
click at [300, 188] on p "Add Date and Location" at bounding box center [316, 186] width 476 height 11
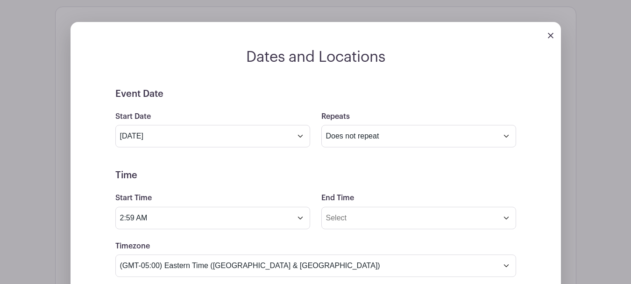
scroll to position [635, 0]
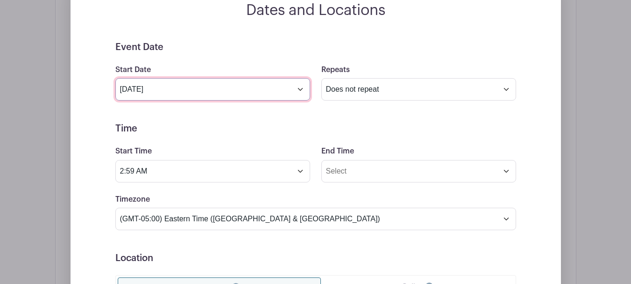
click at [255, 96] on input "Aug 13 2025" at bounding box center [212, 89] width 195 height 22
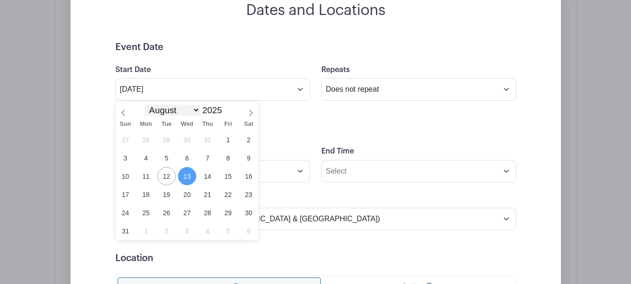
click at [190, 114] on select "January February March April May June July August September October November De…" at bounding box center [172, 110] width 55 height 11
select select "10"
click at [145, 105] on select "January February March April May June July August September October November De…" at bounding box center [172, 110] width 55 height 11
click at [253, 138] on span "1" at bounding box center [249, 139] width 18 height 18
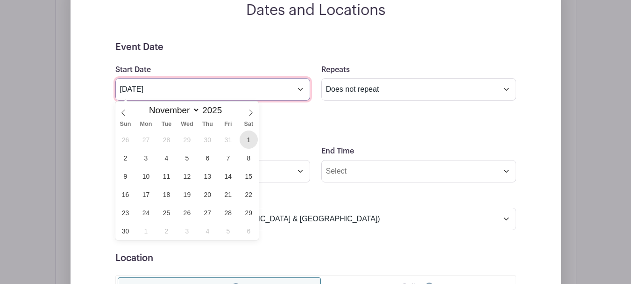
type input "Nov 1 2025"
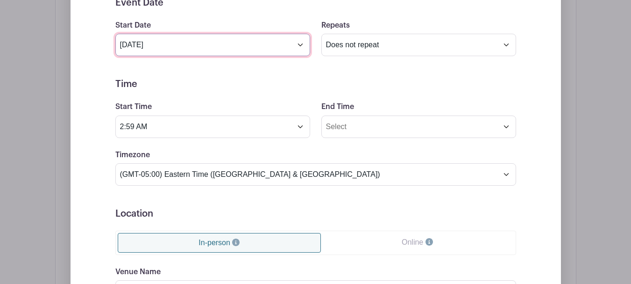
scroll to position [682, 0]
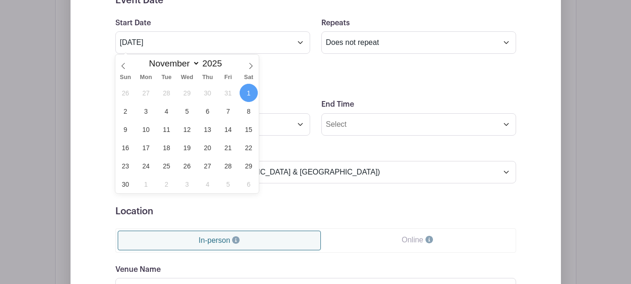
click at [384, 83] on h5 "Time" at bounding box center [315, 81] width 401 height 11
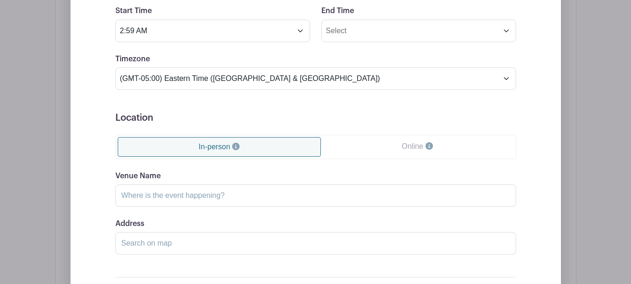
scroll to position [729, 0]
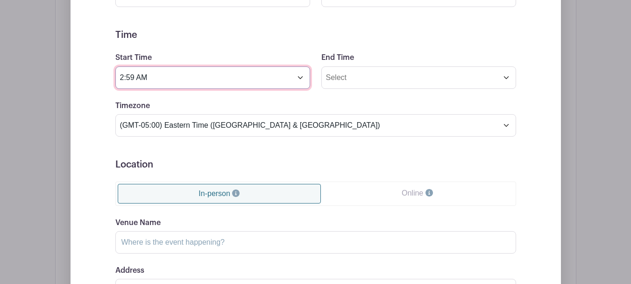
click at [274, 75] on input "2:59 AM" at bounding box center [212, 77] width 195 height 22
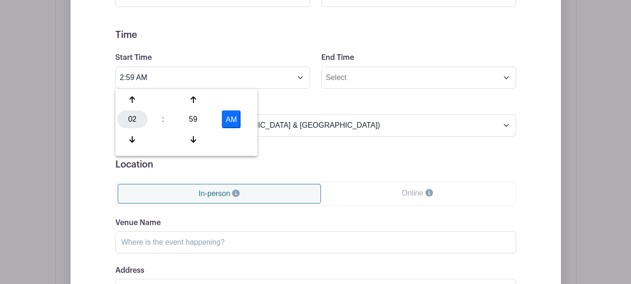
click at [134, 116] on div "02" at bounding box center [132, 119] width 30 height 18
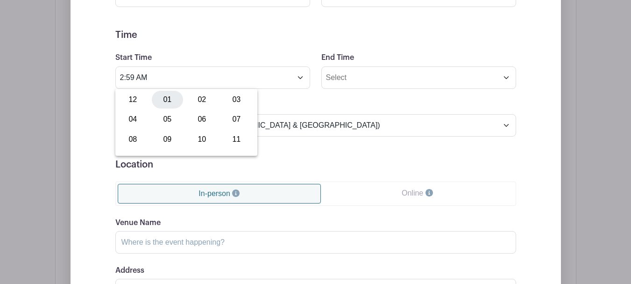
click at [165, 98] on div "01" at bounding box center [167, 100] width 31 height 18
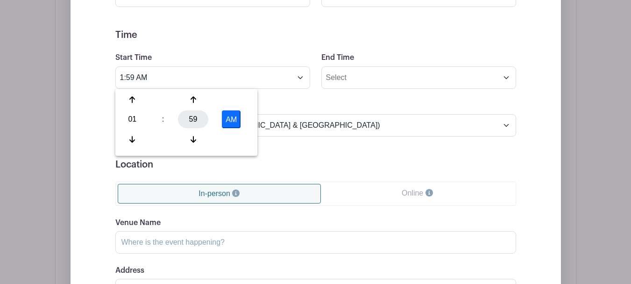
click at [186, 122] on div "59" at bounding box center [193, 119] width 30 height 18
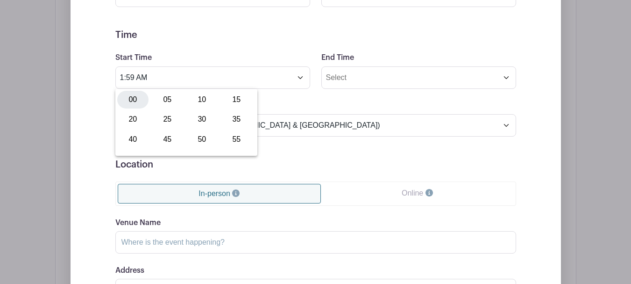
click at [134, 100] on div "00" at bounding box center [132, 100] width 31 height 18
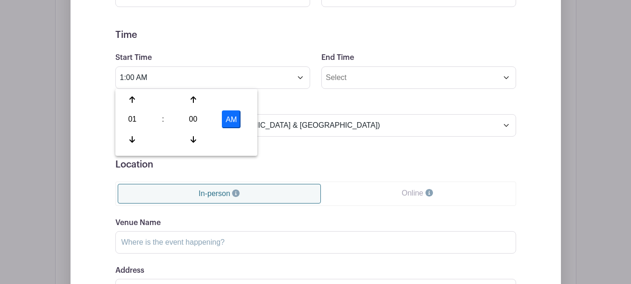
click at [231, 121] on button "AM" at bounding box center [231, 119] width 19 height 18
type input "1:00 PM"
click at [327, 112] on div "Timezone (GMT-12:00) International Date Line West (GMT-11:00) American Samoa (G…" at bounding box center [316, 118] width 412 height 36
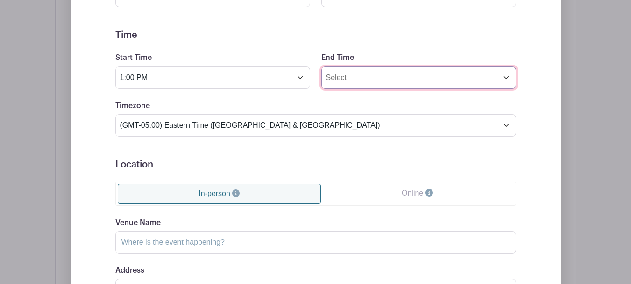
click at [349, 77] on input "End Time" at bounding box center [418, 77] width 195 height 22
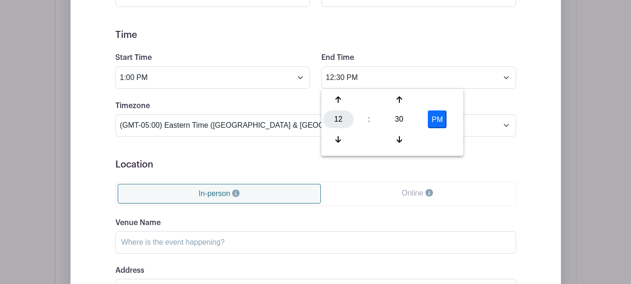
click at [333, 116] on div "12" at bounding box center [338, 119] width 30 height 18
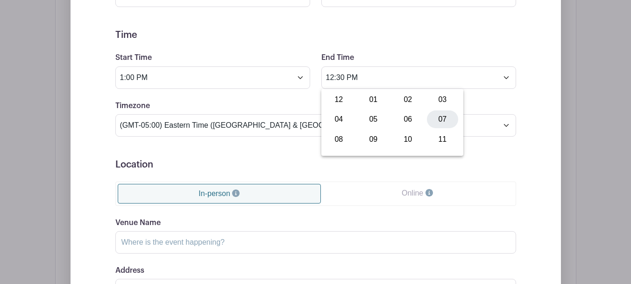
click at [440, 119] on div "07" at bounding box center [442, 119] width 31 height 18
click at [399, 117] on div "30" at bounding box center [399, 119] width 30 height 18
click at [335, 101] on div "00" at bounding box center [338, 100] width 31 height 18
type input "7:00 PM"
click at [446, 54] on div "End Time 7:00 PM" at bounding box center [419, 70] width 206 height 36
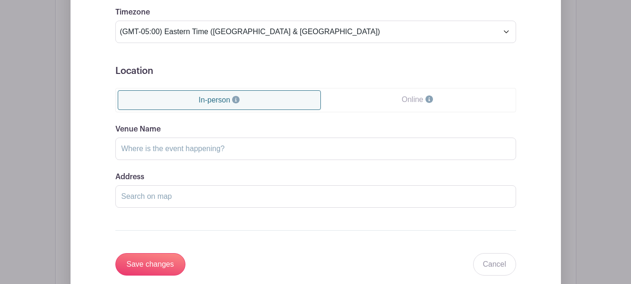
scroll to position [869, 0]
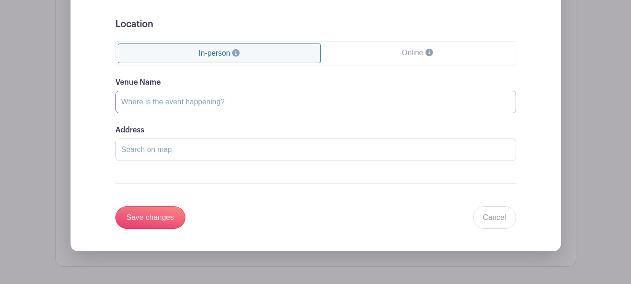
click at [189, 101] on input "Venue Name" at bounding box center [315, 102] width 401 height 22
paste input "Boonsboro"
type input "Boonsboro"
click at [153, 150] on input "Address" at bounding box center [315, 149] width 401 height 22
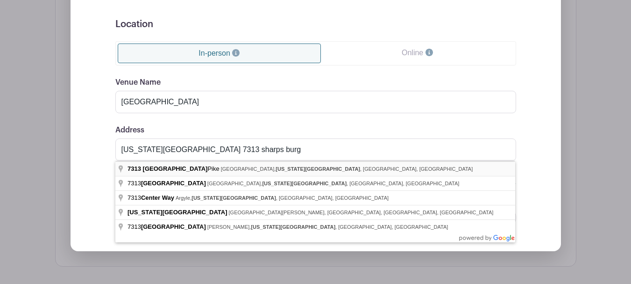
type input "7313 Sharpsburg Pike, Boonsboro, Washington County, MD, USA"
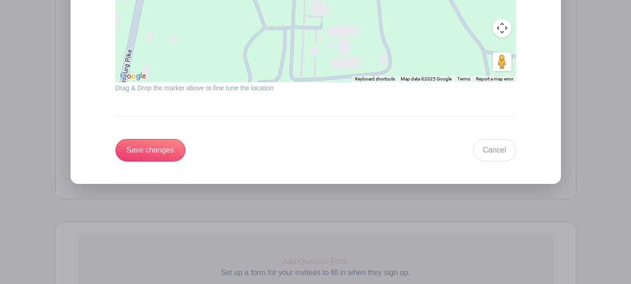
scroll to position [1149, 0]
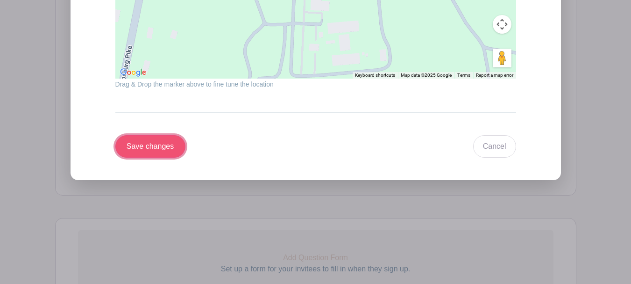
click at [164, 142] on input "Save changes" at bounding box center [150, 146] width 70 height 22
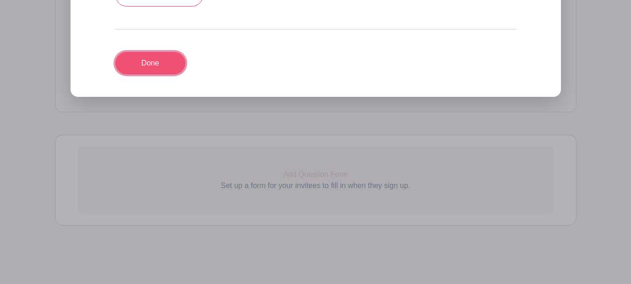
click at [134, 65] on link "Done" at bounding box center [150, 63] width 70 height 22
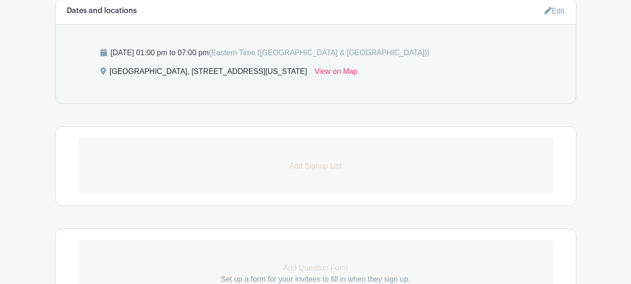
scroll to position [476, 0]
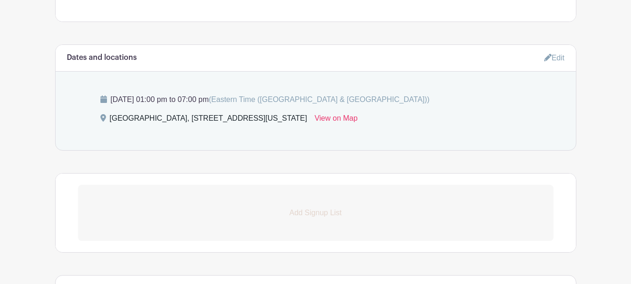
click at [326, 212] on p "Add Signup List" at bounding box center [316, 212] width 476 height 11
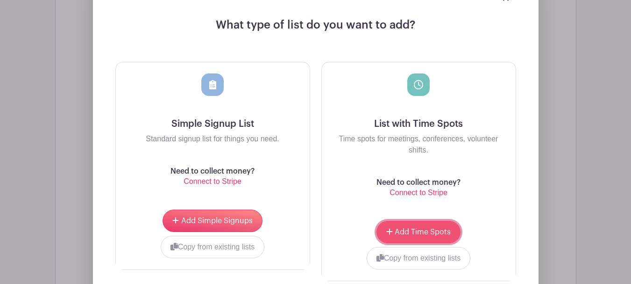
click at [410, 225] on button "Add Time Spots" at bounding box center [419, 232] width 84 height 22
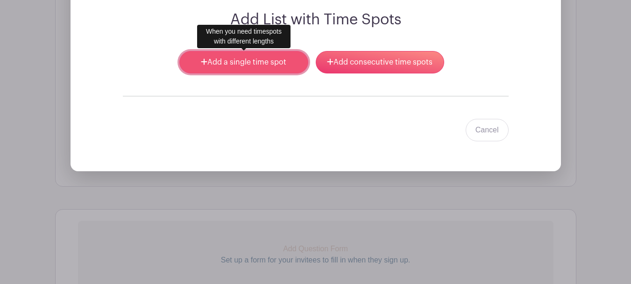
click at [271, 69] on link "Add a single time spot" at bounding box center [243, 62] width 128 height 22
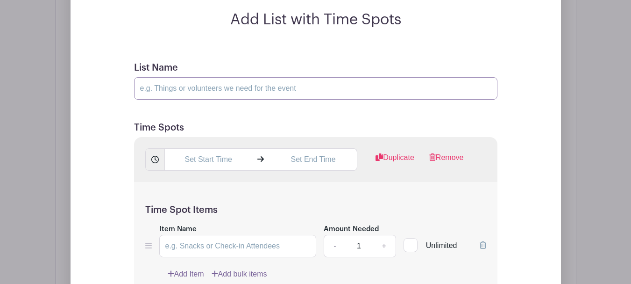
click at [214, 86] on input "List Name" at bounding box center [315, 88] width 363 height 22
type input "Volunteer here! Feel free to sign up for multiple time slots. Please provide fu…"
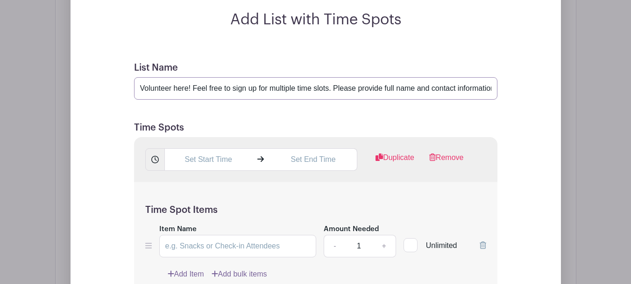
click at [391, 93] on input "Volunteer here! Feel free to sign up for multiple time slots. Please provide fu…" at bounding box center [315, 88] width 363 height 22
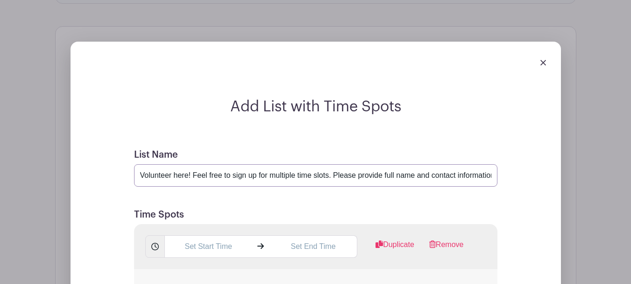
scroll to position [644, 0]
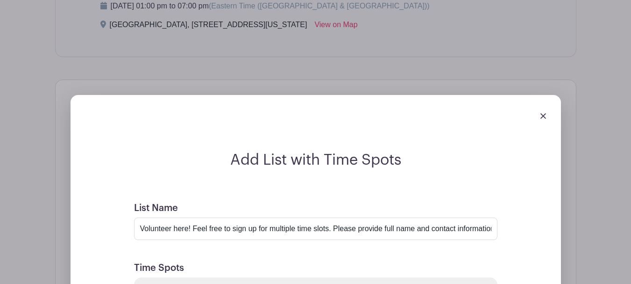
click at [539, 116] on div at bounding box center [316, 115] width 476 height 26
click at [541, 116] on img at bounding box center [544, 116] width 6 height 6
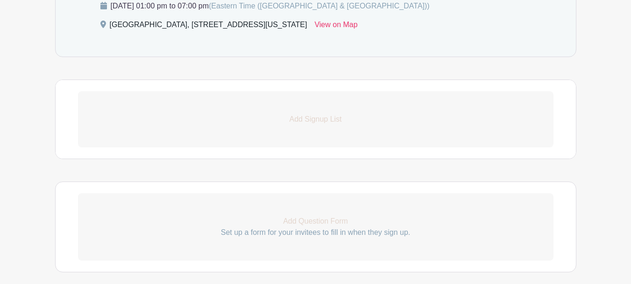
scroll to position [551, 0]
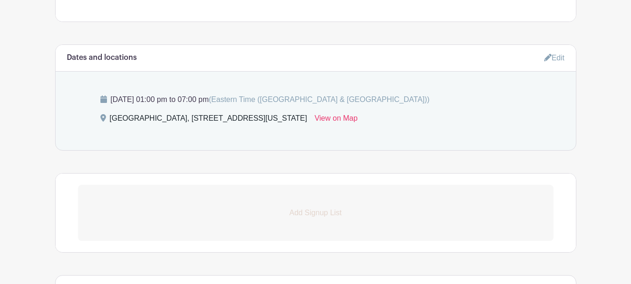
drag, startPoint x: 150, startPoint y: 115, endPoint x: 370, endPoint y: 121, distance: 220.1
click at [370, 120] on div "Boonsboro, 7313 Sharpsburg Pike, Boonsboro, Washington County, MD, USA View on …" at bounding box center [315, 120] width 431 height 15
copy div "7313 Sharpsburg Pike, Boonsboro, Washington County, MD, USA"
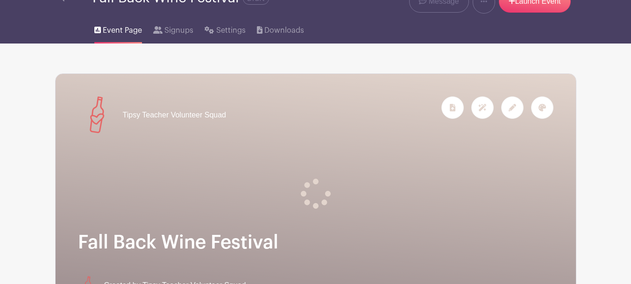
scroll to position [0, 0]
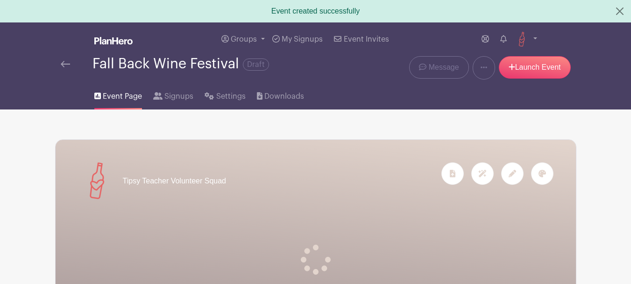
click at [67, 66] on img at bounding box center [65, 64] width 9 height 7
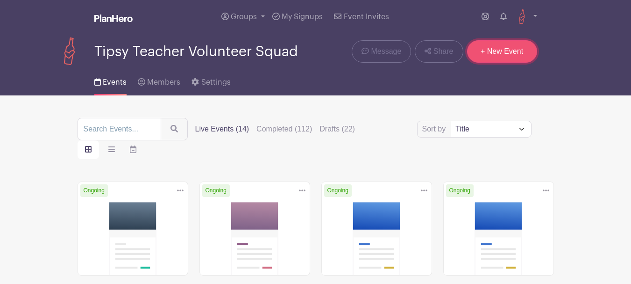
click at [515, 42] on link "+ New Event" at bounding box center [502, 51] width 70 height 22
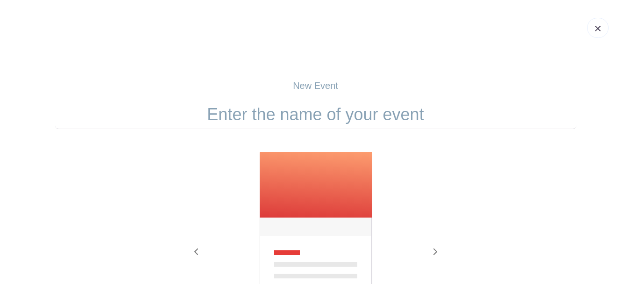
click at [310, 115] on input "text" at bounding box center [315, 114] width 521 height 29
click at [254, 119] on input "text" at bounding box center [315, 114] width 521 height 29
paste input "Savor Bowie"
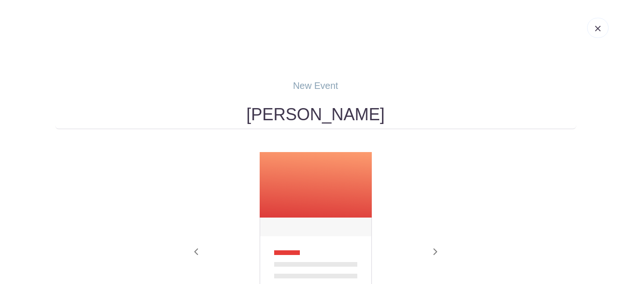
scroll to position [206, 0]
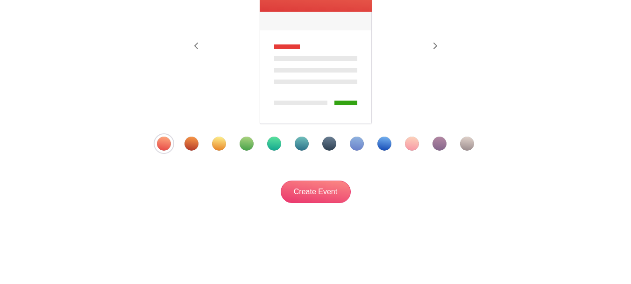
type input "Savor Bowie"
click at [420, 147] on div at bounding box center [315, 143] width 365 height 14
click at [408, 139] on div "Template 10" at bounding box center [412, 143] width 14 height 14
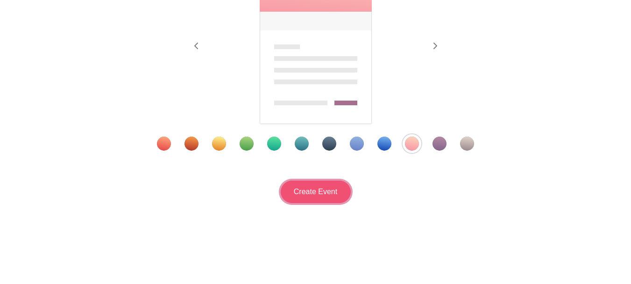
click at [325, 188] on input "Create Event" at bounding box center [316, 191] width 70 height 22
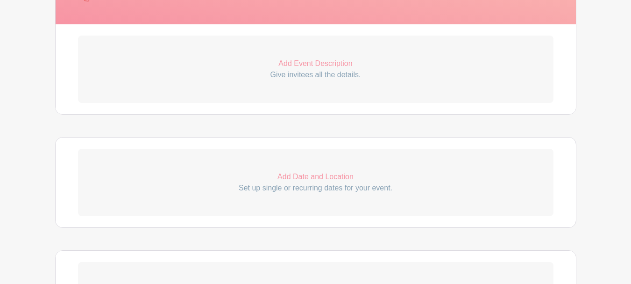
scroll to position [280, 0]
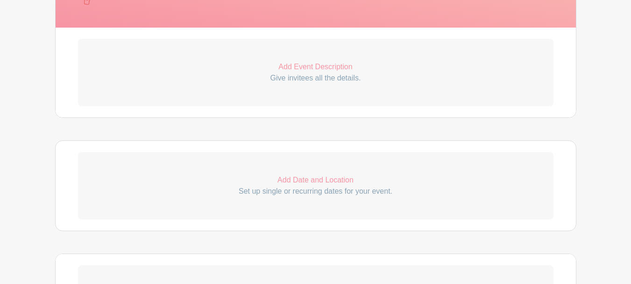
click at [331, 68] on p "Add Event Description" at bounding box center [316, 66] width 476 height 11
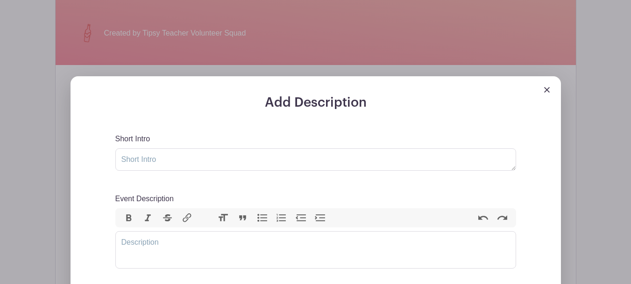
scroll to position [234, 0]
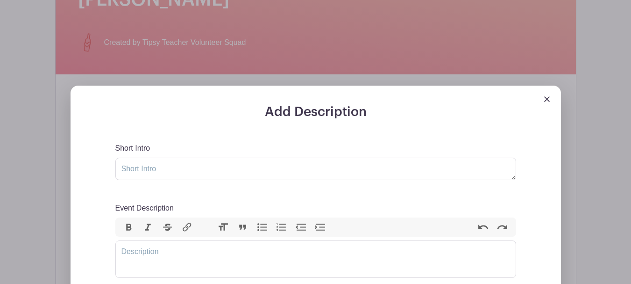
click at [548, 97] on img at bounding box center [547, 99] width 6 height 6
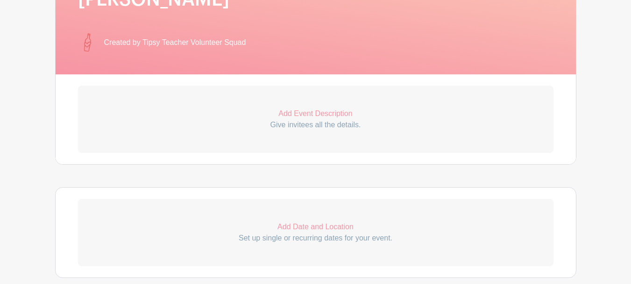
scroll to position [327, 0]
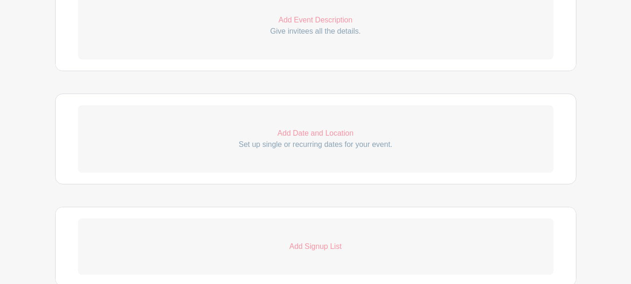
click at [323, 129] on p "Add Date and Location" at bounding box center [316, 133] width 476 height 11
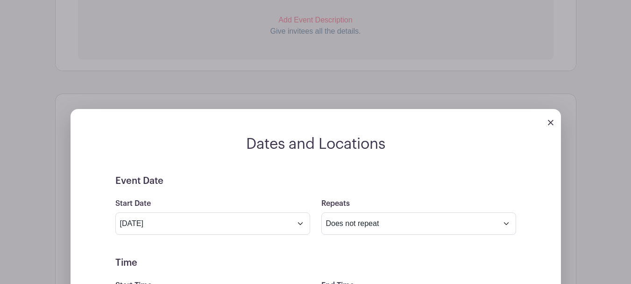
scroll to position [467, 0]
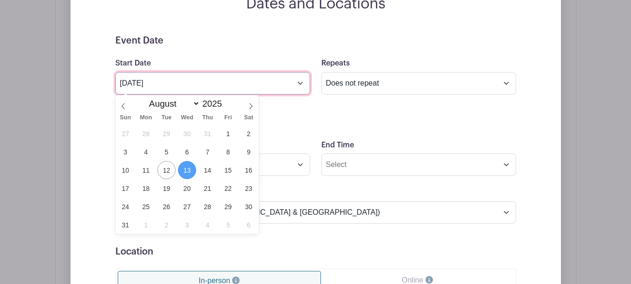
click at [285, 82] on input "Aug 13 2025" at bounding box center [212, 83] width 195 height 22
click at [195, 105] on select "January February March April May June July August September October November De…" at bounding box center [172, 103] width 55 height 11
select select "9"
click at [145, 98] on select "January February March April May June July August September October November De…" at bounding box center [172, 103] width 55 height 11
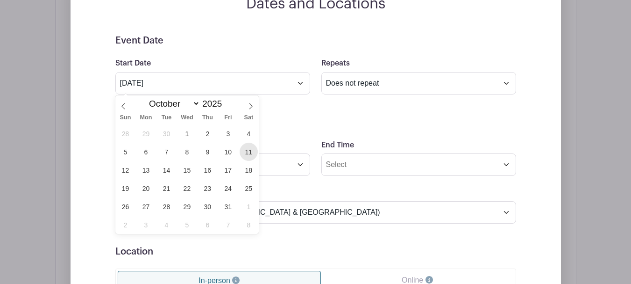
click at [246, 146] on span "11" at bounding box center [249, 151] width 18 height 18
type input "Oct 11 2025"
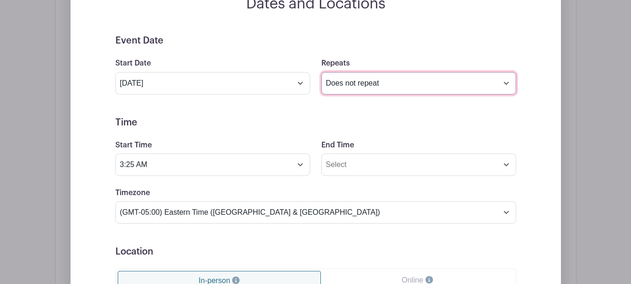
click at [376, 85] on select "Does not repeat Daily Weekly Monthly on day 11 Monthly on the second Saturday O…" at bounding box center [418, 83] width 195 height 22
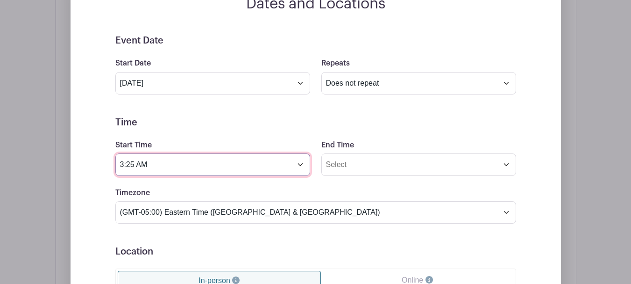
click at [299, 163] on input "3:25 AM" at bounding box center [212, 164] width 195 height 22
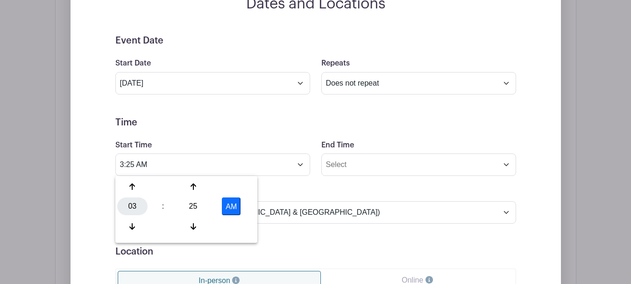
click at [128, 204] on div "03" at bounding box center [132, 206] width 30 height 18
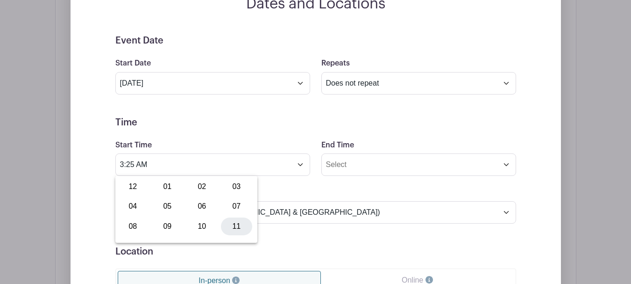
click at [241, 230] on div "11" at bounding box center [236, 226] width 31 height 18
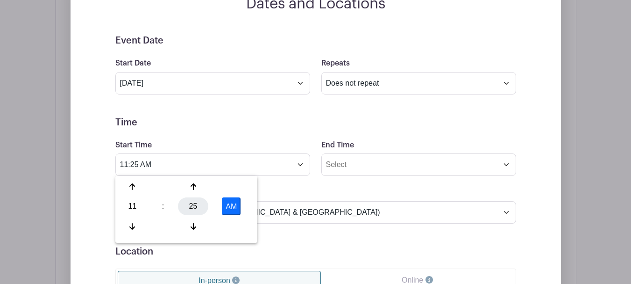
click at [195, 204] on div "25" at bounding box center [193, 206] width 30 height 18
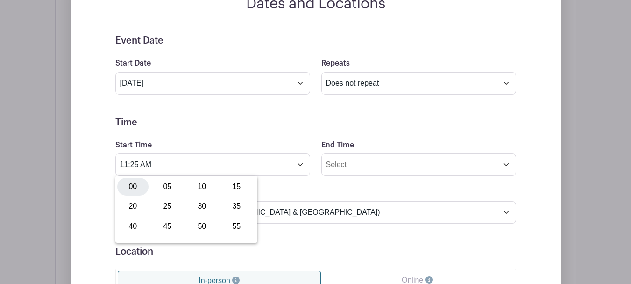
click at [130, 190] on div "00" at bounding box center [132, 187] width 31 height 18
type input "11:00 AM"
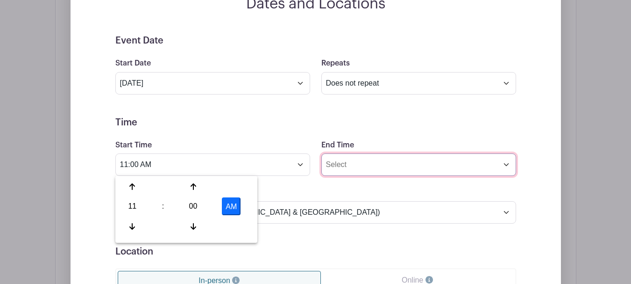
click at [349, 167] on input "End Time" at bounding box center [418, 164] width 195 height 22
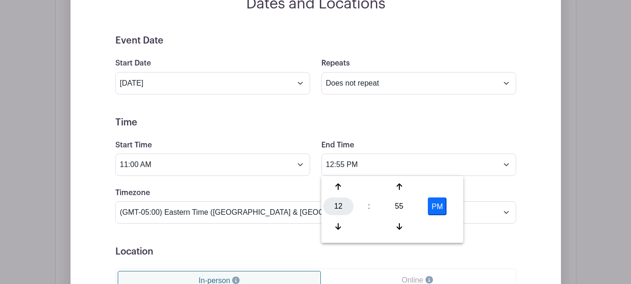
click at [338, 202] on div "12" at bounding box center [338, 206] width 30 height 18
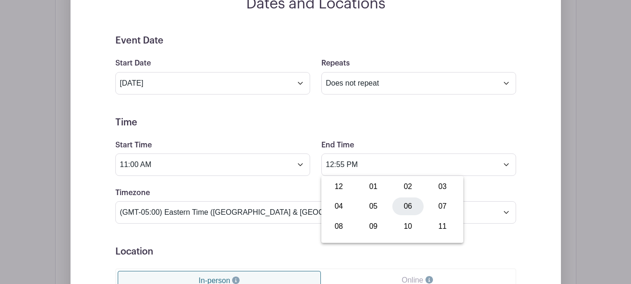
click at [410, 210] on div "06" at bounding box center [407, 206] width 31 height 18
drag, startPoint x: 399, startPoint y: 203, endPoint x: 390, endPoint y: 202, distance: 9.4
click at [399, 203] on div "55" at bounding box center [399, 206] width 30 height 18
click at [336, 189] on div "00" at bounding box center [338, 187] width 31 height 18
type input "6:00 PM"
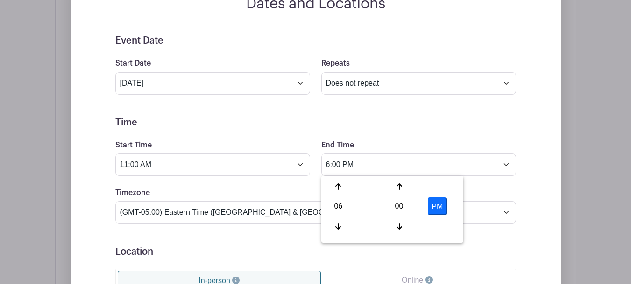
click at [415, 149] on div "End Time 6:00 PM" at bounding box center [419, 157] width 206 height 36
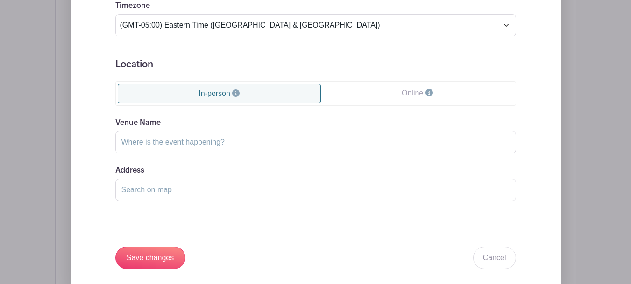
scroll to position [701, 0]
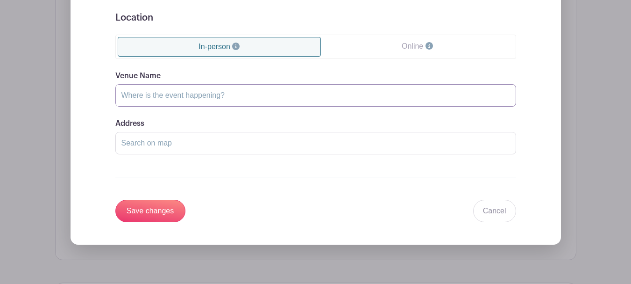
drag, startPoint x: 167, startPoint y: 101, endPoint x: 165, endPoint y: 107, distance: 5.5
click at [167, 101] on input "Venue Name" at bounding box center [315, 95] width 401 height 22
click at [169, 209] on input "Save changes" at bounding box center [150, 210] width 70 height 22
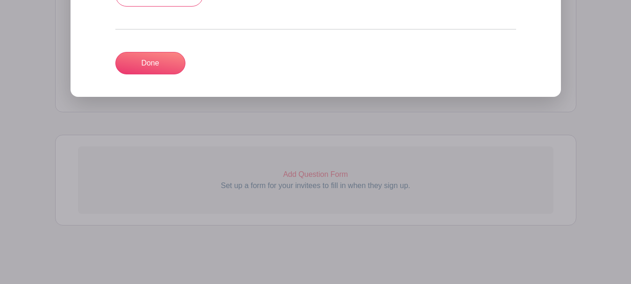
scroll to position [435, 0]
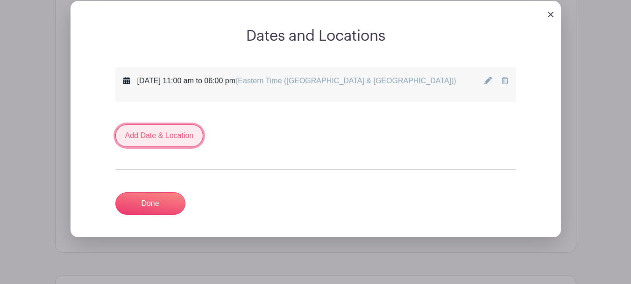
click at [161, 138] on link "Add Date & Location" at bounding box center [159, 135] width 88 height 22
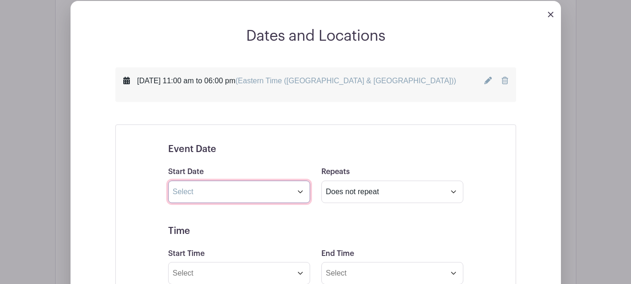
click at [239, 199] on input "text" at bounding box center [239, 191] width 142 height 22
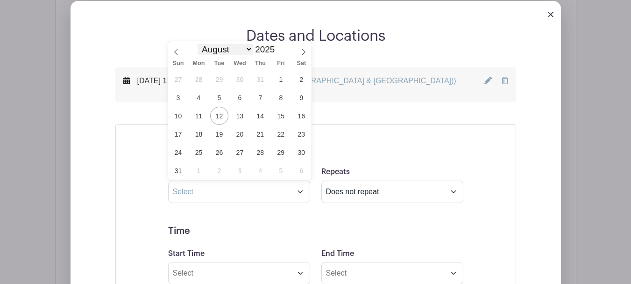
drag, startPoint x: 249, startPoint y: 45, endPoint x: 242, endPoint y: 50, distance: 8.2
click at [249, 45] on select "January February March April May June July August September October November De…" at bounding box center [225, 49] width 55 height 11
select select "9"
click at [198, 44] on select "January February March April May June July August September October November De…" at bounding box center [225, 49] width 55 height 11
click at [182, 119] on span "12" at bounding box center [178, 116] width 18 height 18
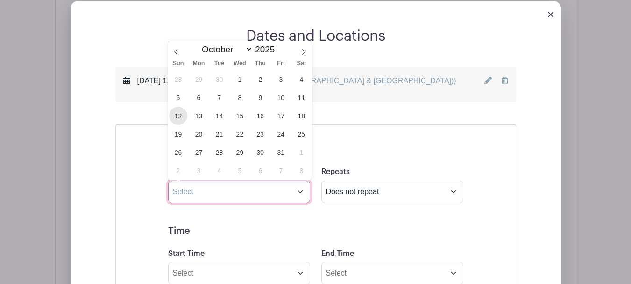
type input "Oct 12 2025"
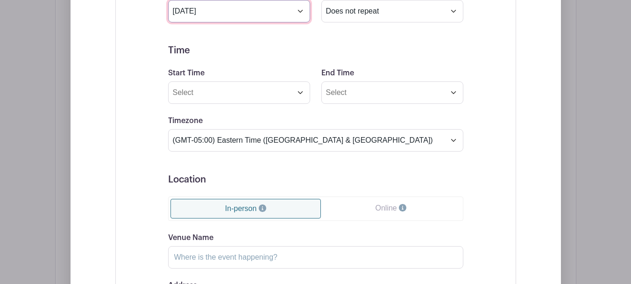
scroll to position [622, 0]
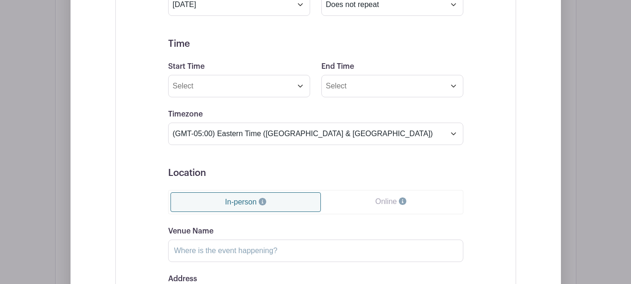
click at [304, 167] on h5 "Location" at bounding box center [315, 172] width 295 height 11
click at [286, 88] on input "Start Time" at bounding box center [239, 86] width 142 height 22
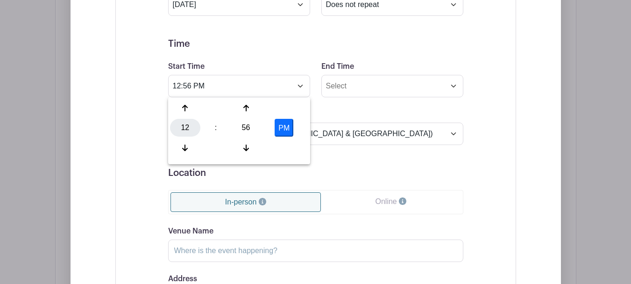
click at [185, 131] on div "12" at bounding box center [185, 128] width 30 height 18
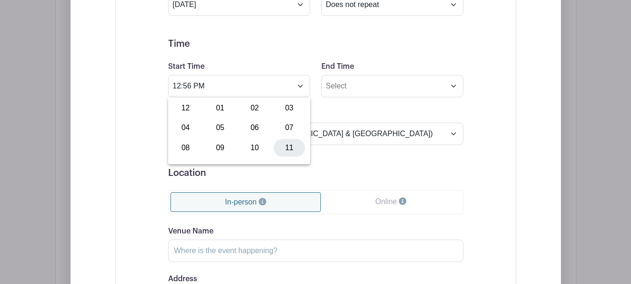
click at [295, 143] on div "11" at bounding box center [289, 148] width 31 height 18
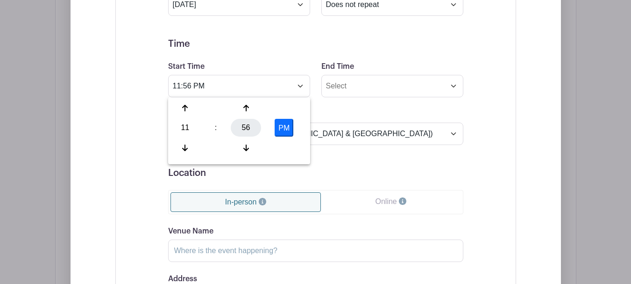
click at [245, 123] on div "56" at bounding box center [246, 128] width 30 height 18
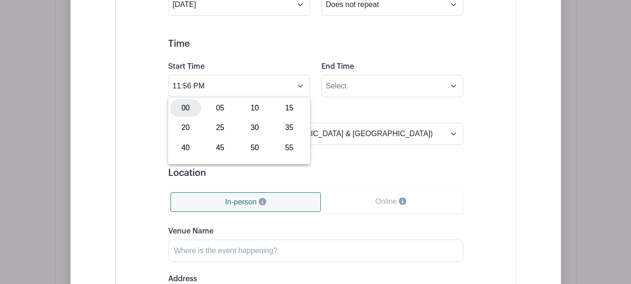
click at [188, 100] on div "00" at bounding box center [185, 108] width 31 height 18
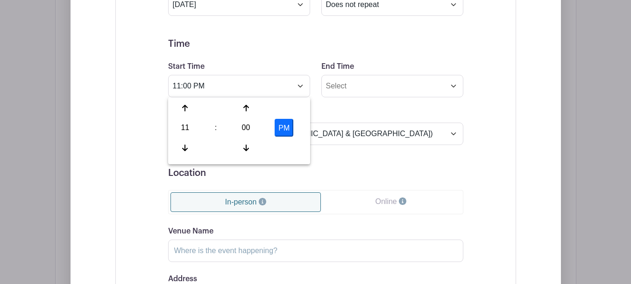
click at [286, 124] on button "PM" at bounding box center [284, 128] width 19 height 18
type input "11:00 AM"
click at [347, 94] on input "End Time" at bounding box center [392, 86] width 142 height 22
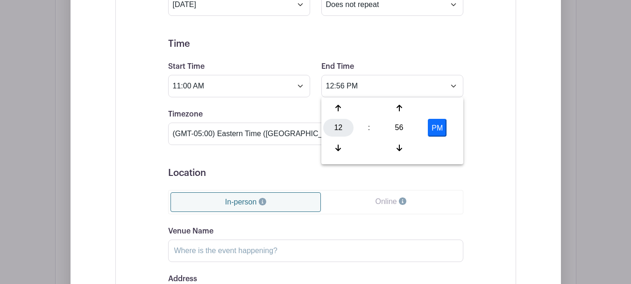
click at [337, 123] on div "12" at bounding box center [338, 128] width 30 height 18
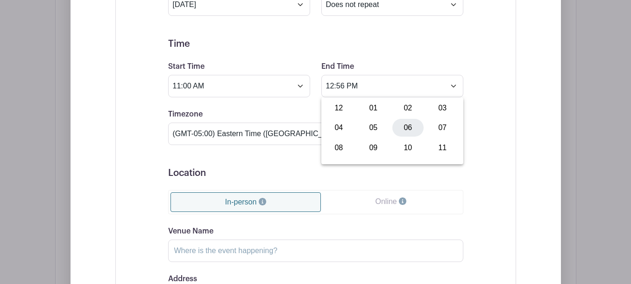
click at [403, 131] on div "06" at bounding box center [407, 128] width 31 height 18
click at [400, 126] on div "56" at bounding box center [399, 128] width 30 height 18
click at [339, 107] on div "00" at bounding box center [338, 108] width 31 height 18
type input "6:00 PM"
click at [409, 59] on form "Event Date Start Date Oct 12 2025 Repeats Does not repeat Daily Weekly Monthly …" at bounding box center [315, 167] width 295 height 420
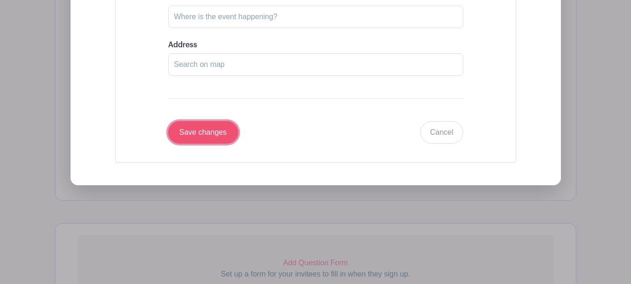
click at [216, 130] on input "Save changes" at bounding box center [203, 132] width 70 height 22
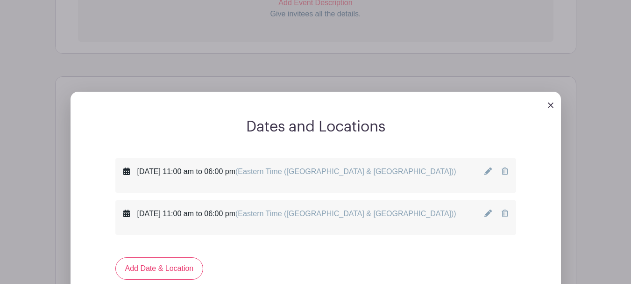
scroll to position [337, 0]
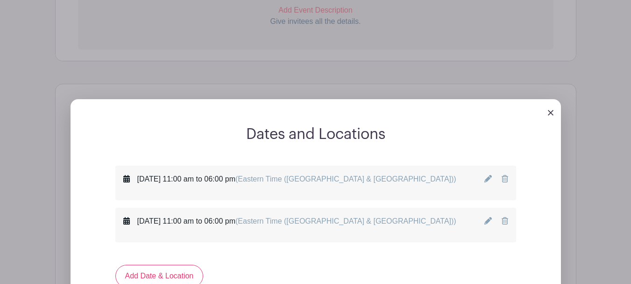
click at [549, 115] on link at bounding box center [551, 112] width 6 height 8
click at [551, 114] on img at bounding box center [551, 113] width 6 height 6
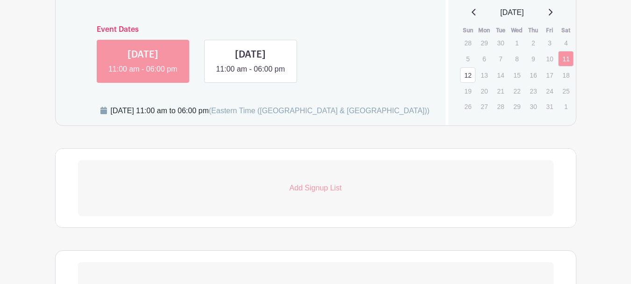
scroll to position [473, 0]
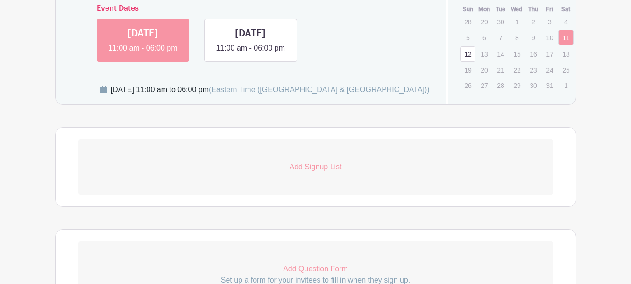
click at [324, 172] on p "Add Signup List" at bounding box center [316, 166] width 476 height 11
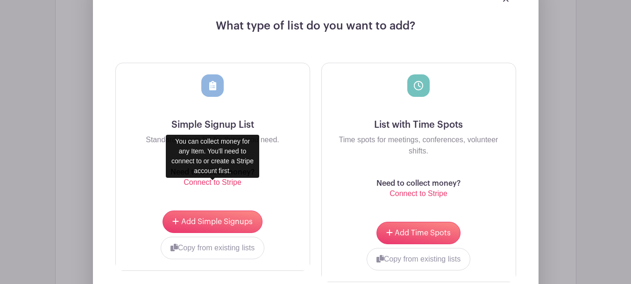
scroll to position [753, 0]
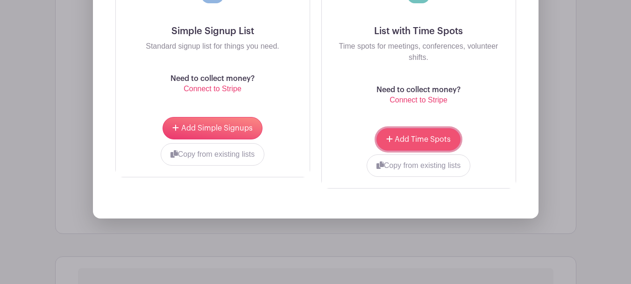
click at [434, 147] on button "Add Time Spots" at bounding box center [419, 139] width 84 height 22
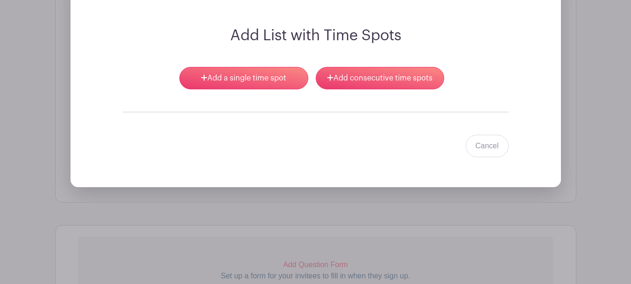
scroll to position [683, 0]
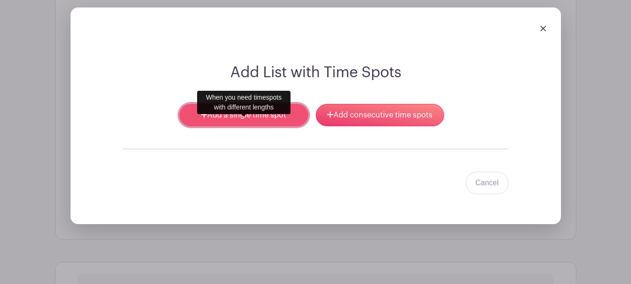
click at [263, 126] on link "Add a single time spot" at bounding box center [243, 115] width 128 height 22
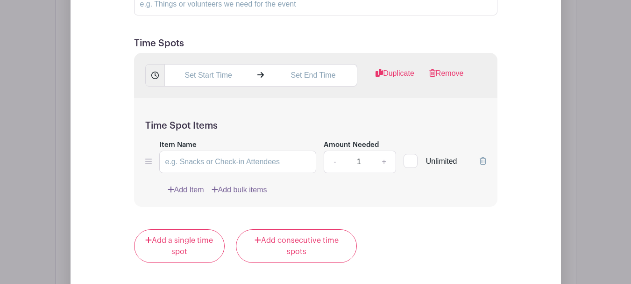
scroll to position [823, 0]
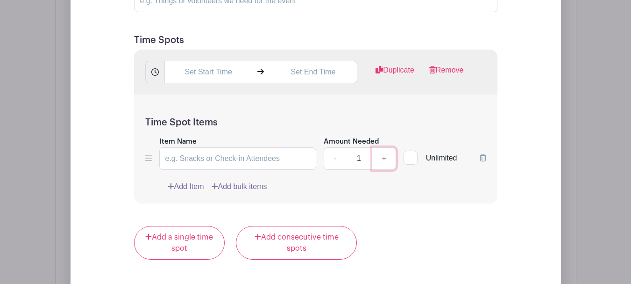
click at [385, 170] on link "+" at bounding box center [383, 158] width 23 height 22
click at [333, 170] on link "-" at bounding box center [334, 158] width 21 height 22
click at [384, 170] on link "+" at bounding box center [383, 158] width 23 height 22
click at [335, 170] on link "-" at bounding box center [334, 158] width 21 height 22
click at [384, 169] on link "+" at bounding box center [383, 158] width 23 height 22
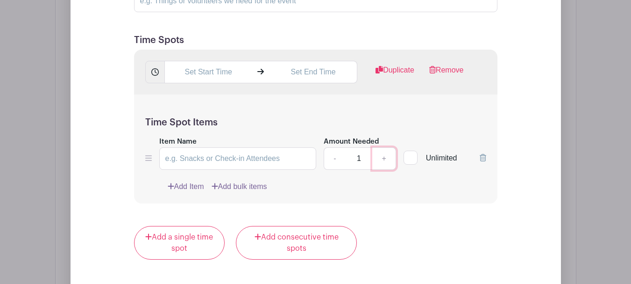
type input "2"
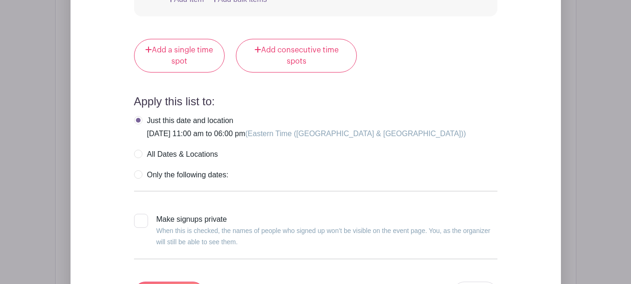
scroll to position [1056, 0]
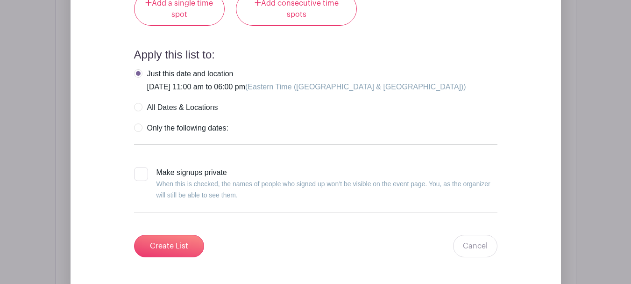
click at [138, 112] on label "All Dates & Locations" at bounding box center [176, 107] width 84 height 9
radio input "true"
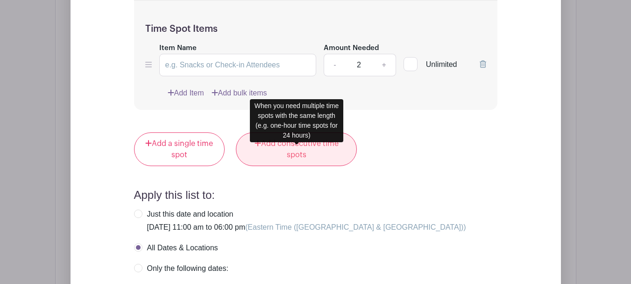
scroll to position [1010, 0]
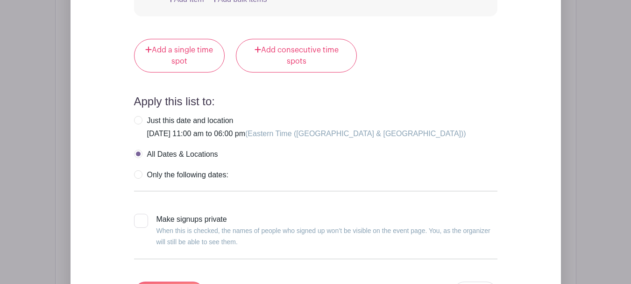
click at [141, 133] on label "Just this date and location Saturday, October 11, 2025 at 11:00 am to 06:00 pm …" at bounding box center [300, 127] width 332 height 22
radio input "true"
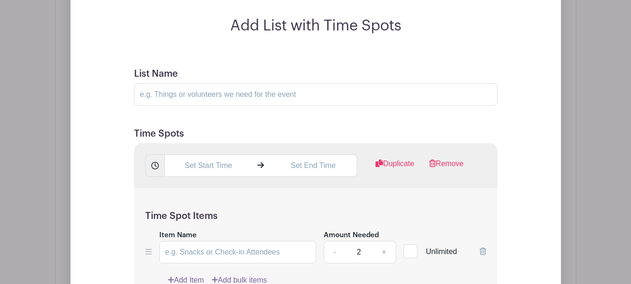
scroll to position [589, 0]
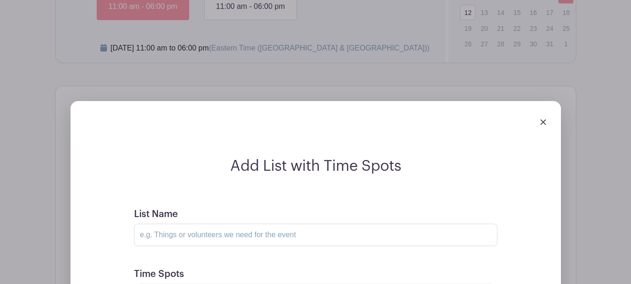
click at [544, 125] on img at bounding box center [544, 122] width 6 height 6
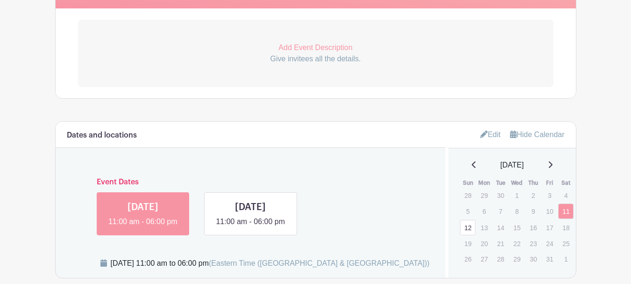
scroll to position [141, 0]
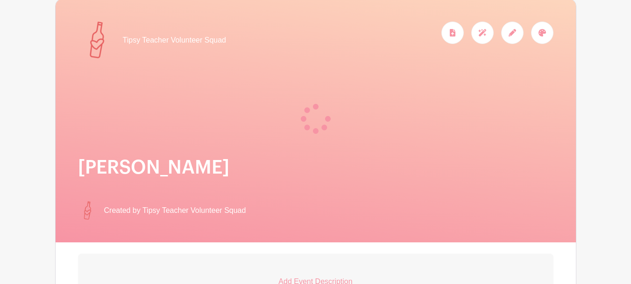
click at [192, 159] on div "Tipsy Teacher Volunteer Squad" at bounding box center [316, 120] width 520 height 243
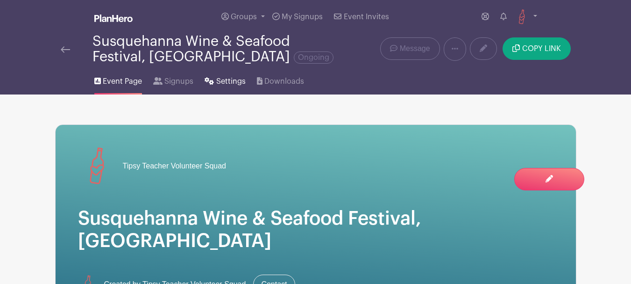
click at [221, 84] on span "Settings" at bounding box center [230, 81] width 29 height 11
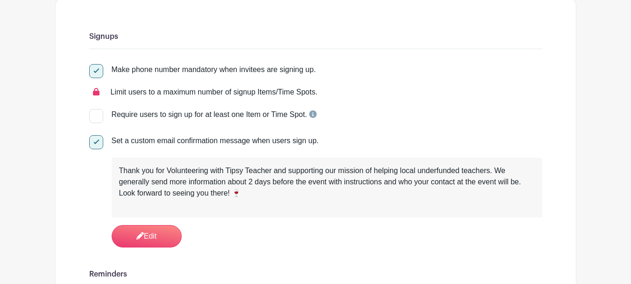
scroll to position [140, 0]
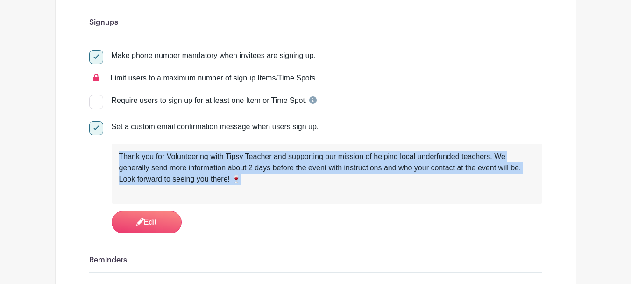
drag, startPoint x: 241, startPoint y: 179, endPoint x: 115, endPoint y: 159, distance: 127.7
click at [115, 159] on div "Thank you for Volunteering with Tipsy Teacher and supporting our mission of hel…" at bounding box center [327, 173] width 431 height 60
copy div "Thank you for Volunteering with Tipsy Teacher and supporting our mission of hel…"
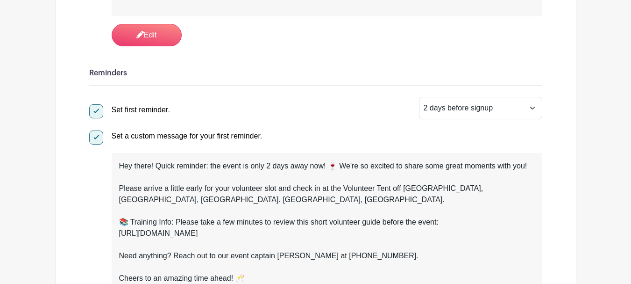
scroll to position [374, 0]
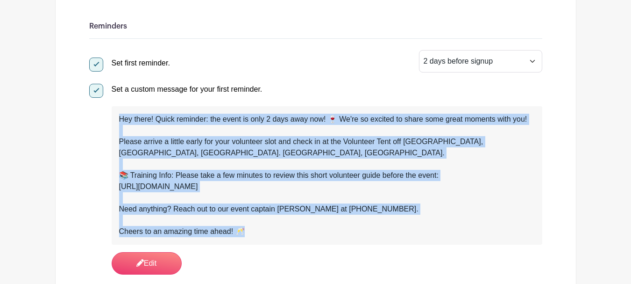
drag, startPoint x: 247, startPoint y: 229, endPoint x: 98, endPoint y: 106, distance: 193.8
click at [98, 106] on div "Set a custom message for your first reminder. Hey there! Quick reminder: the ev…" at bounding box center [315, 177] width 453 height 194
copy div "Hey there! Quick reminder: the event is only 2 days away now! 🍷 We're so excite…"
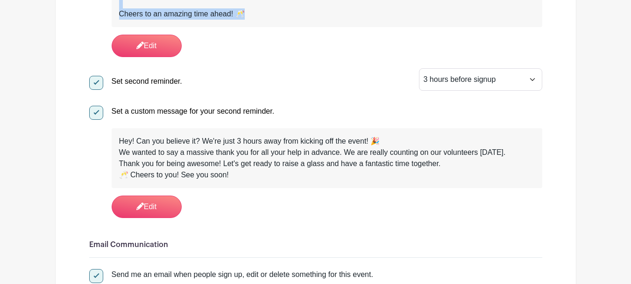
scroll to position [607, 0]
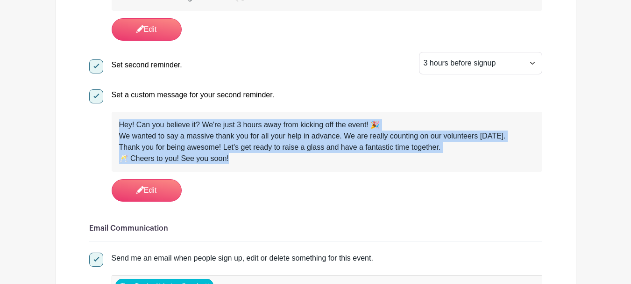
drag, startPoint x: 233, startPoint y: 159, endPoint x: 107, endPoint y: 110, distance: 135.2
click at [107, 110] on div "Set a custom message for your second reminder. Hey! Can you believe it? We're j…" at bounding box center [315, 143] width 453 height 116
copy div "Hey! Can you believe it? We're just 3 hours away from kicking off the event! 🎉 …"
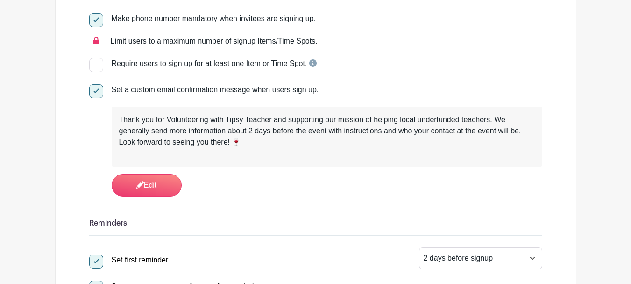
scroll to position [187, 0]
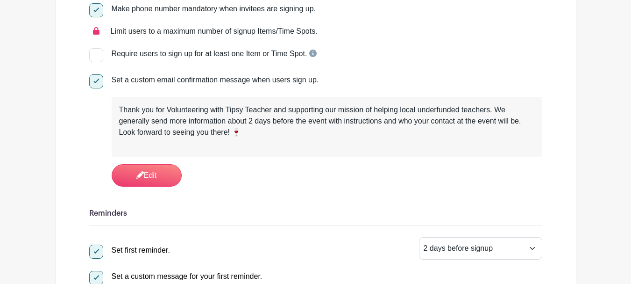
click at [367, 68] on div "Require users to sign up for at least one Item or Time Spot." at bounding box center [315, 57] width 453 height 26
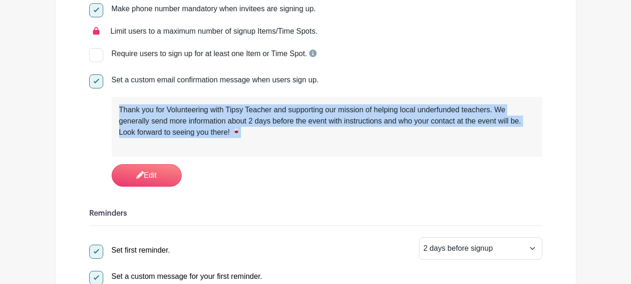
drag, startPoint x: 253, startPoint y: 132, endPoint x: 100, endPoint y: 103, distance: 155.9
click at [100, 103] on div "Set a custom email confirmation message when users sign up. Thank you for Volun…" at bounding box center [315, 130] width 453 height 112
copy div "Thank you for Volunteering with Tipsy Teacher and supporting our mission of hel…"
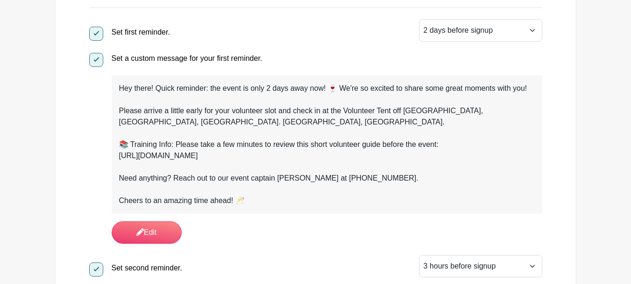
scroll to position [420, 0]
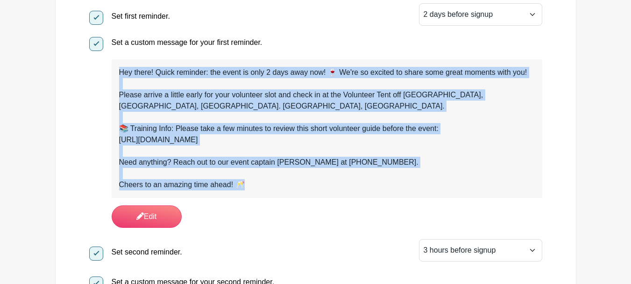
drag, startPoint x: 246, startPoint y: 185, endPoint x: 107, endPoint y: 59, distance: 187.6
click at [107, 59] on div "Set a custom message for your first reminder. Hey there! Quick reminder: the ev…" at bounding box center [315, 130] width 453 height 194
copy div "Hey there! Quick reminder: the event is only 2 days away now! 🍷 We're so excite…"
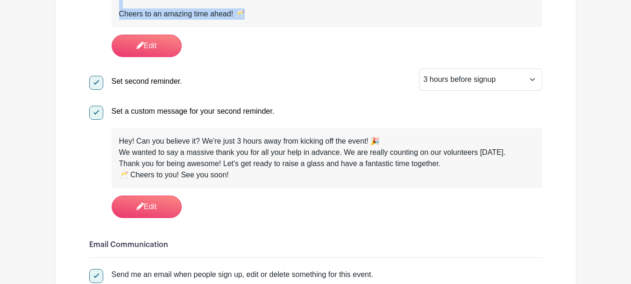
scroll to position [607, 0]
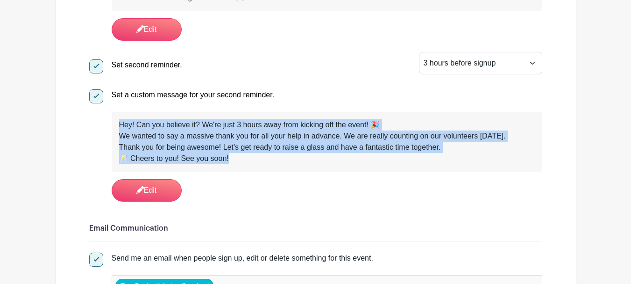
drag, startPoint x: 236, startPoint y: 162, endPoint x: 111, endPoint y: 123, distance: 130.8
click at [112, 123] on div "Hey! Can you believe it? We're just 3 hours away from kicking off the event! 🎉 …" at bounding box center [327, 142] width 431 height 60
copy div "Hey! Can you believe it? We're just 3 hours away from kicking off the event! 🎉 …"
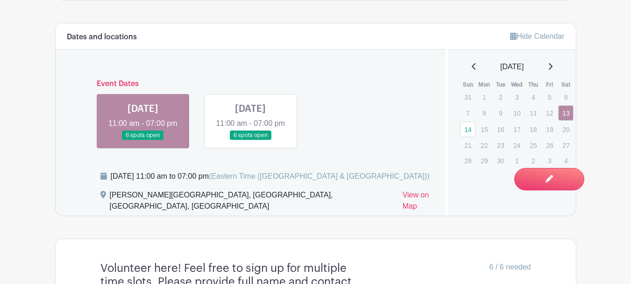
scroll to position [385, 0]
click at [250, 140] on link at bounding box center [250, 140] width 0 height 0
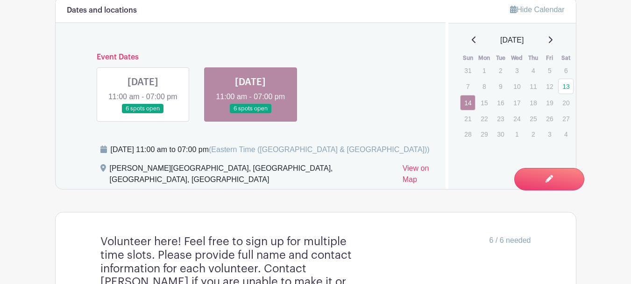
scroll to position [385, 0]
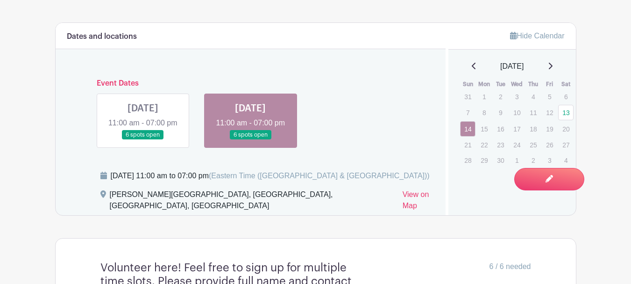
click at [143, 140] on link at bounding box center [143, 140] width 0 height 0
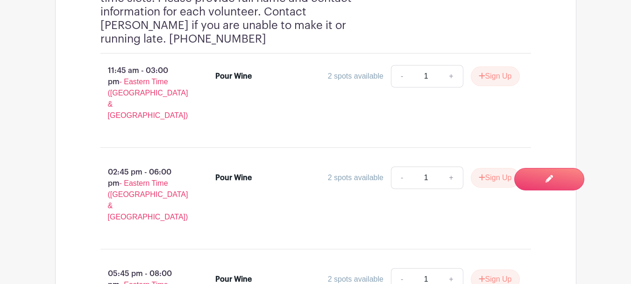
scroll to position [638, 0]
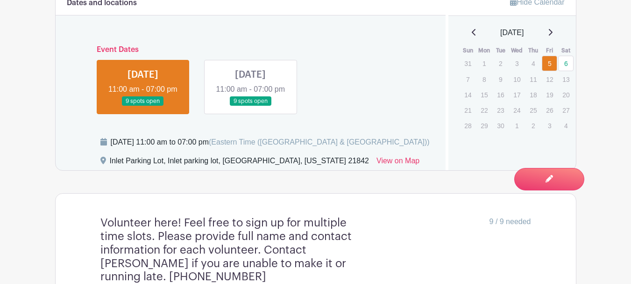
scroll to position [574, 0]
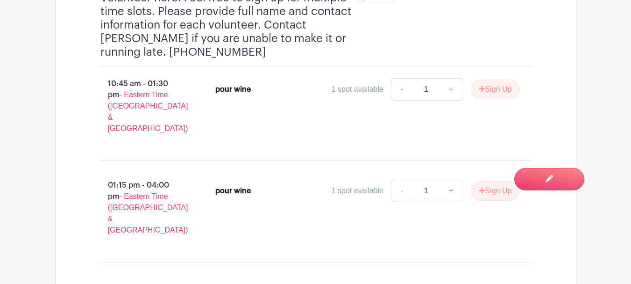
scroll to position [630, 0]
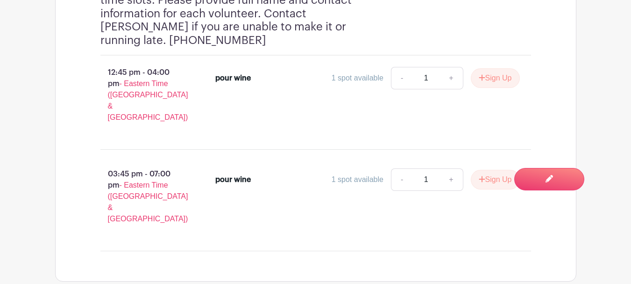
scroll to position [606, 0]
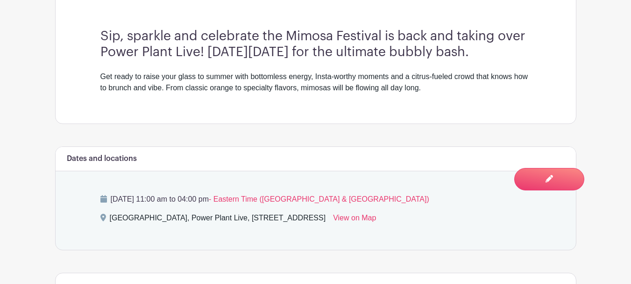
scroll to position [303, 0]
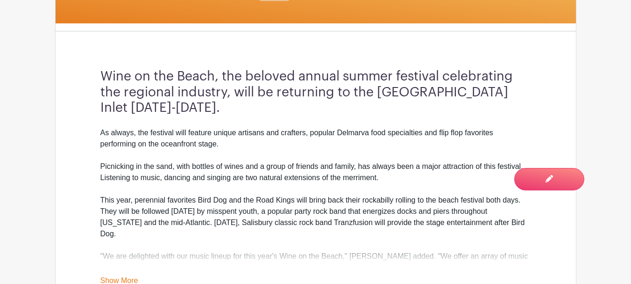
scroll to position [247, 0]
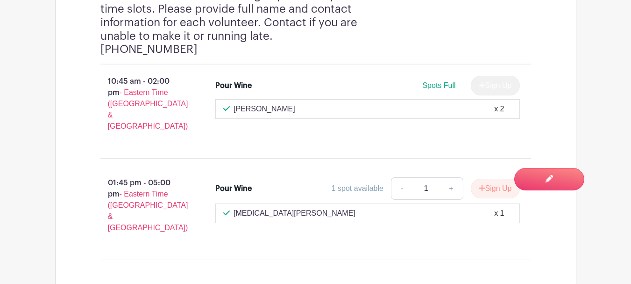
scroll to position [762, 0]
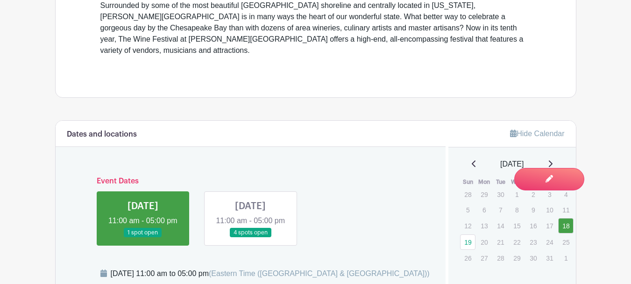
scroll to position [420, 0]
click at [370, 169] on div "Event Dates [DATE] 11:00 am - 05:00 pm 1 spot open [DATE] 11:00 am - 05:00 pm 4…" at bounding box center [251, 207] width 368 height 76
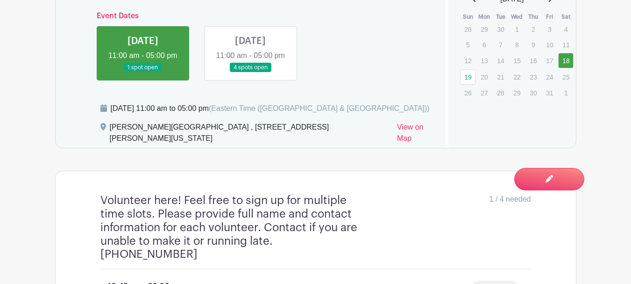
scroll to position [607, 0]
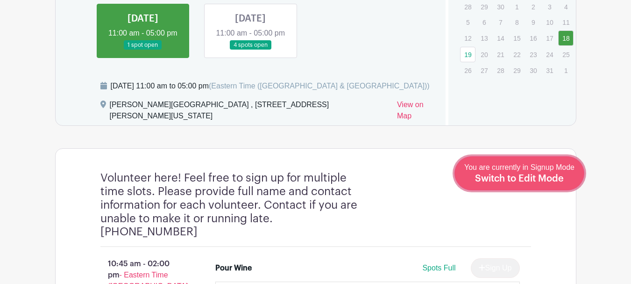
click at [525, 178] on span "Switch to Edit Mode" at bounding box center [519, 178] width 89 height 9
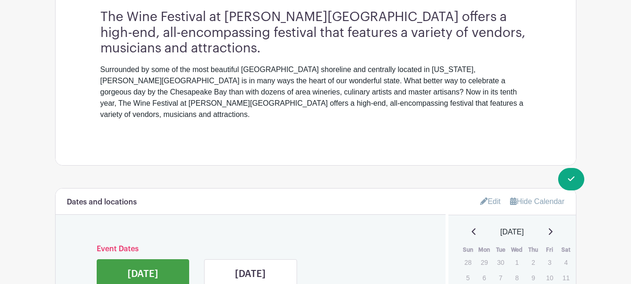
scroll to position [467, 0]
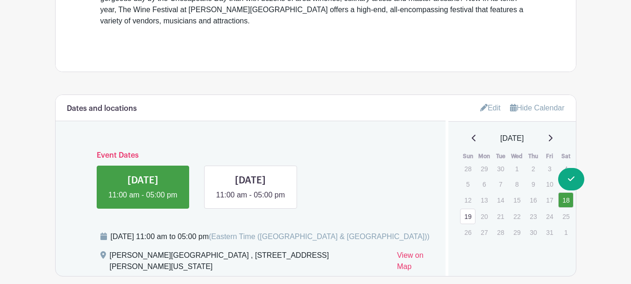
click at [348, 150] on div "Event Dates SAT Oct 18, 2025 11:00 am - 05:00 pm SUN Oct 19, 2025 11:00 am - 05…" at bounding box center [251, 175] width 368 height 65
click at [495, 100] on link "Edit" at bounding box center [490, 107] width 21 height 15
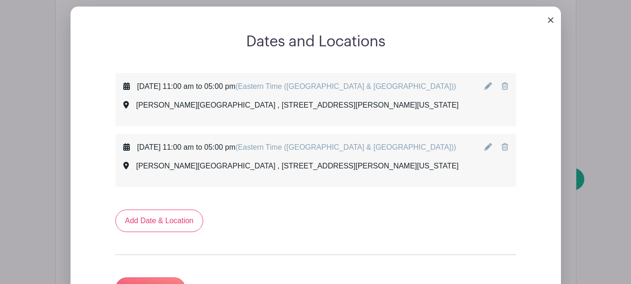
scroll to position [561, 0]
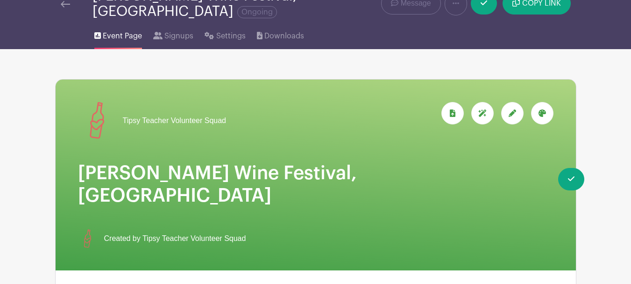
scroll to position [0, 0]
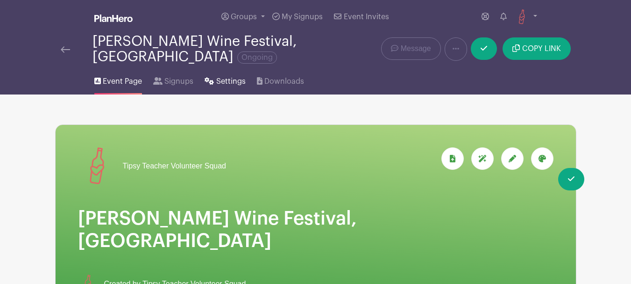
click at [228, 76] on span "Settings" at bounding box center [230, 81] width 29 height 11
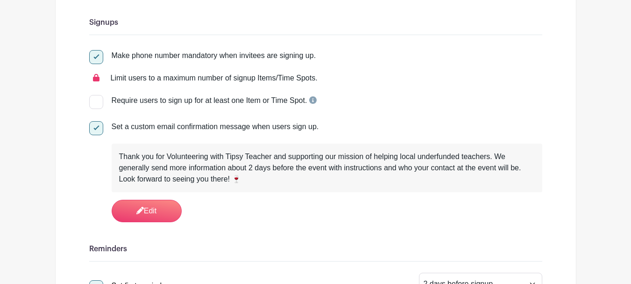
scroll to position [187, 0]
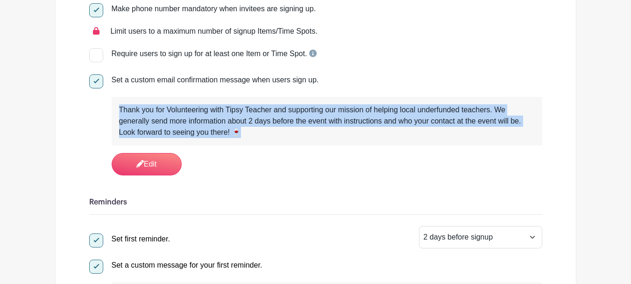
drag, startPoint x: 249, startPoint y: 125, endPoint x: 114, endPoint y: 105, distance: 137.0
click at [114, 105] on div "Thank you for Volunteering with Tipsy Teacher and supporting our mission of hel…" at bounding box center [327, 121] width 431 height 49
copy div "Thank you for Volunteering with Tipsy Teacher and supporting our mission of hel…"
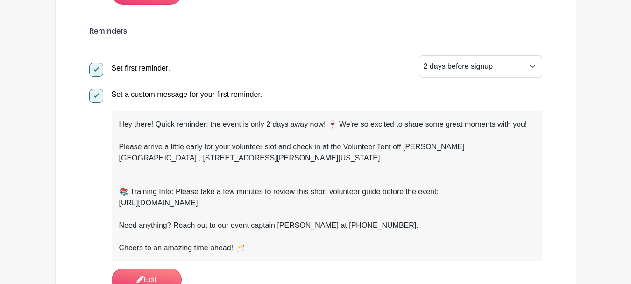
scroll to position [374, 0]
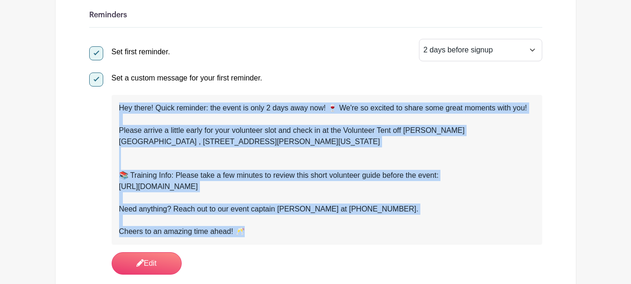
drag, startPoint x: 256, startPoint y: 221, endPoint x: 107, endPoint y: 93, distance: 196.8
click at [107, 93] on div "Set a custom message for your first reminder. Hey there! Quick reminder: the ev…" at bounding box center [315, 172] width 453 height 206
copy div "Hey there! Quick reminder: the event is only 2 days away now! 🍷 We're so excite…"
click at [453, 181] on div "https://drive.google.com/drive/folders/1gRpjpvSeqXyF1lz3PMY6xqTwF08fH3FI?usp=sh…" at bounding box center [327, 186] width 416 height 11
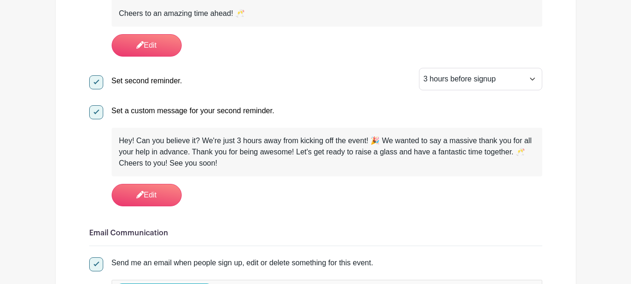
scroll to position [607, 0]
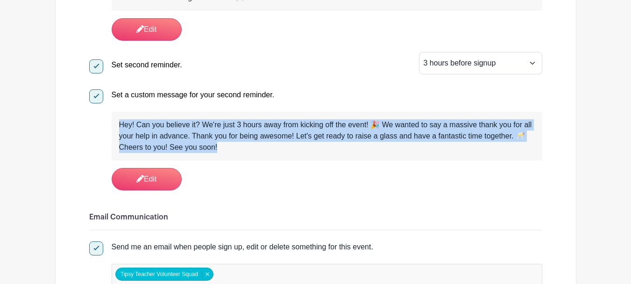
drag, startPoint x: 225, startPoint y: 139, endPoint x: 114, endPoint y: 106, distance: 115.7
click at [114, 112] on div "Hey! Can you believe it? We're just 3 hours away from kicking off the event! 🎉 …" at bounding box center [327, 136] width 431 height 49
copy div "Hey! Can you believe it? We're just 3 hours away from kicking off the event! 🎉 …"
